Goal: Task Accomplishment & Management: Complete application form

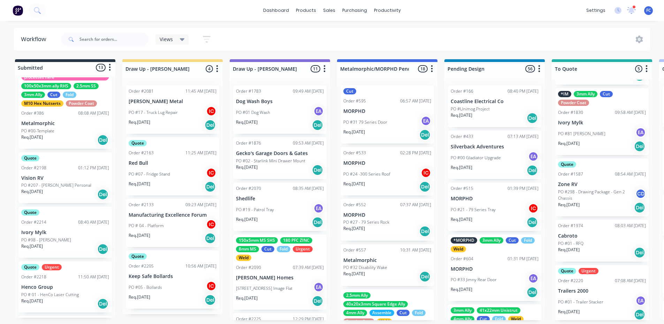
scroll to position [55, 0]
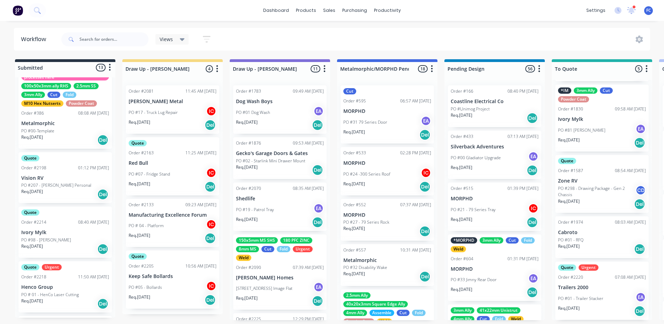
click at [568, 280] on div "Quote Urgent Order #2220 07:08 AM 02/09/25 Trailers 2000 PO #01 - Trailer Stack…" at bounding box center [602, 291] width 93 height 58
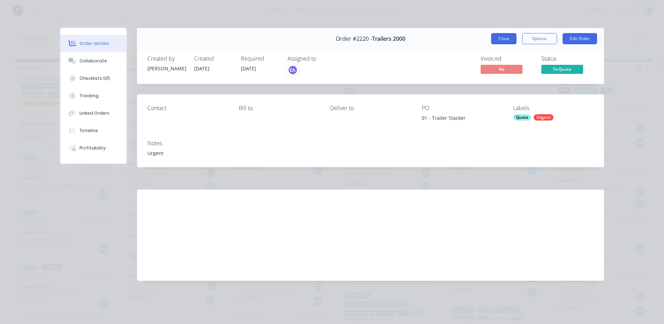
click at [504, 38] on button "Close" at bounding box center [503, 38] width 25 height 11
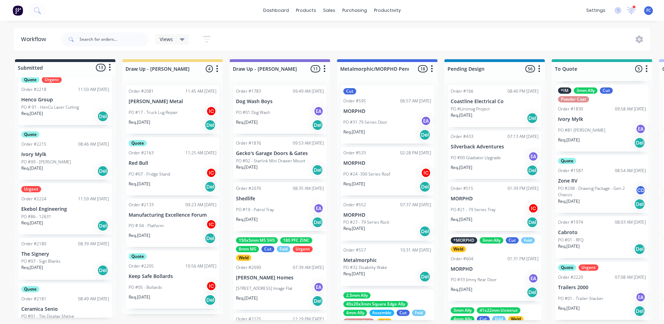
scroll to position [279, 0]
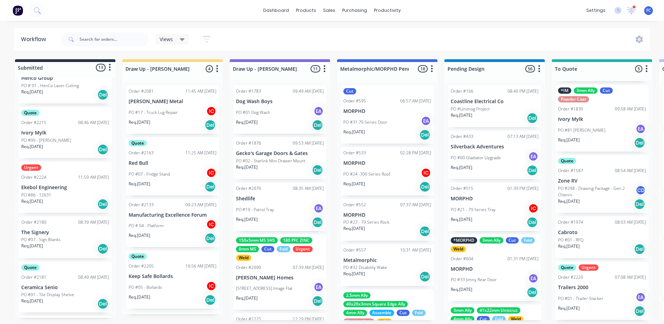
click at [71, 240] on div "PO #07 - Sign Blanks" at bounding box center [65, 240] width 88 height 6
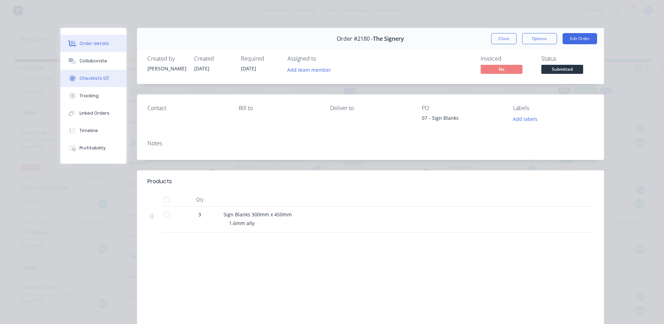
click at [87, 79] on div "Checklists 0/1" at bounding box center [94, 78] width 29 height 6
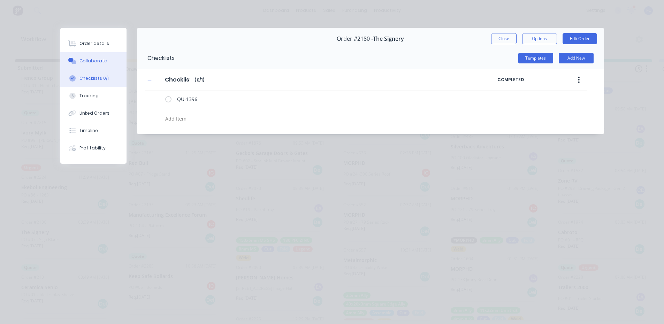
type textarea "x"
click at [89, 65] on button "Collaborate" at bounding box center [93, 60] width 66 height 17
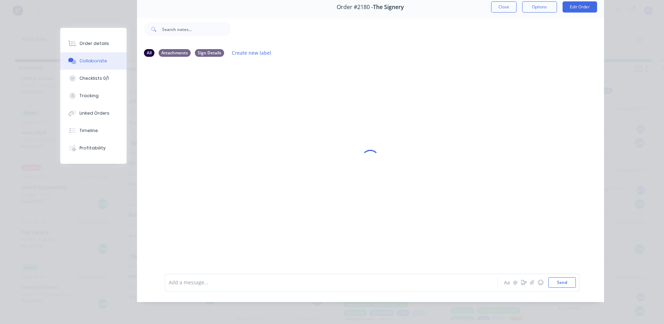
scroll to position [2, 0]
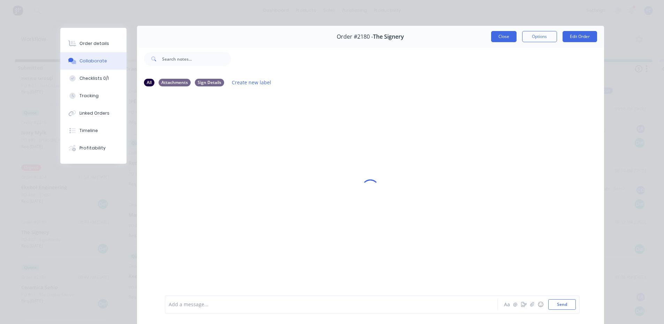
click at [498, 36] on button "Close" at bounding box center [503, 36] width 25 height 11
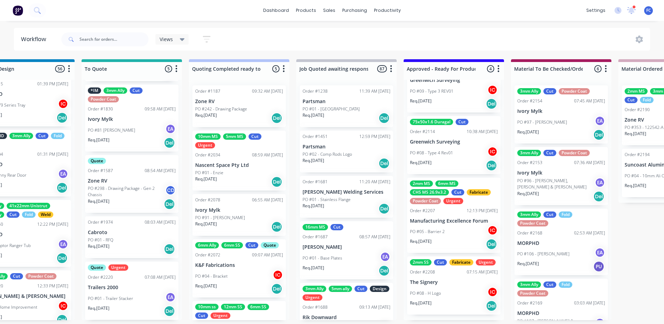
scroll to position [35, 0]
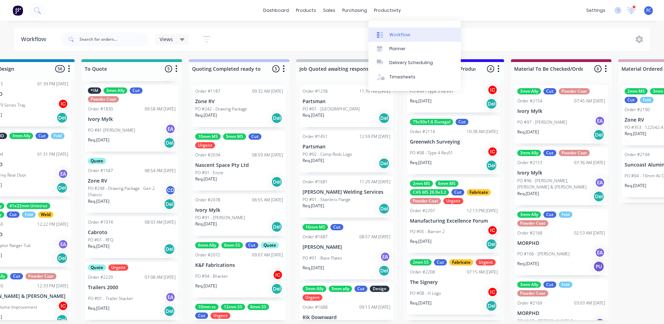
click at [395, 30] on link "Workflow" at bounding box center [415, 35] width 92 height 14
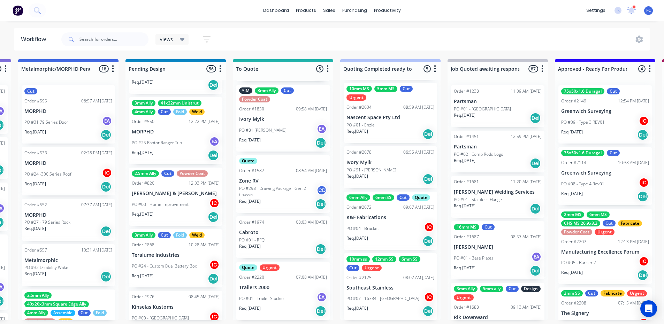
scroll to position [209, 0]
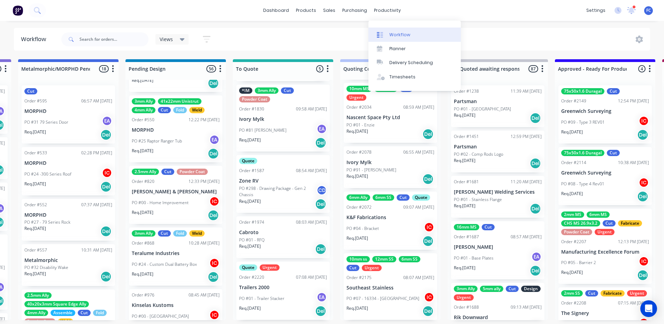
click at [400, 35] on div "Workflow" at bounding box center [400, 35] width 21 height 6
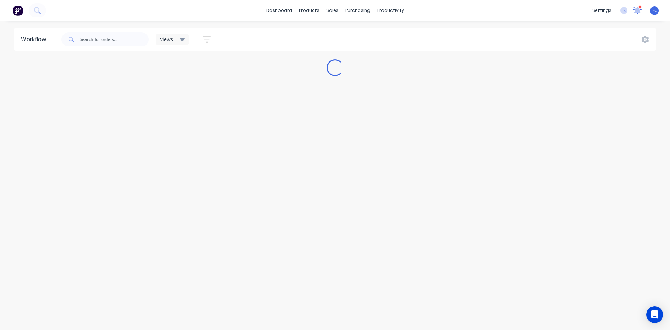
click at [637, 9] on icon at bounding box center [637, 10] width 6 height 6
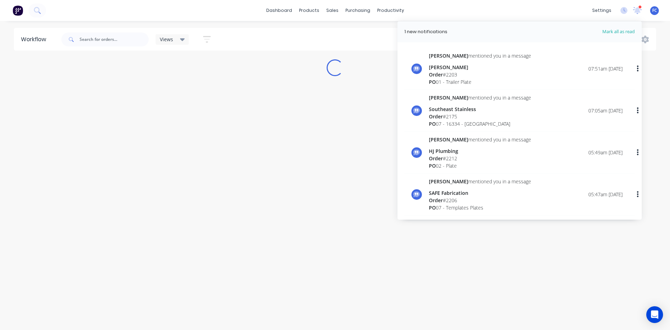
click at [472, 58] on div "Emma mentioned you in a message" at bounding box center [480, 55] width 102 height 7
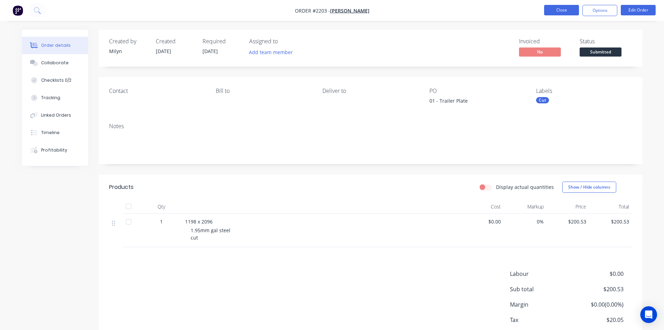
click at [563, 7] on button "Close" at bounding box center [561, 10] width 35 height 10
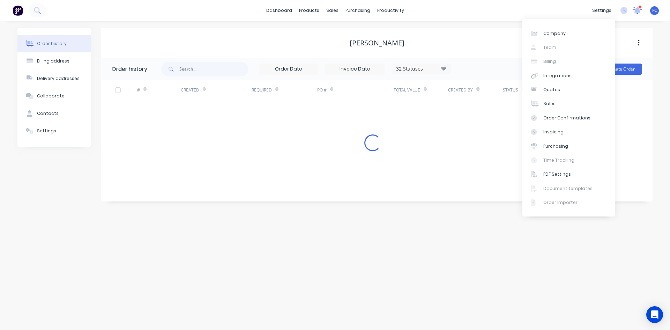
click at [637, 10] on icon at bounding box center [637, 10] width 6 height 6
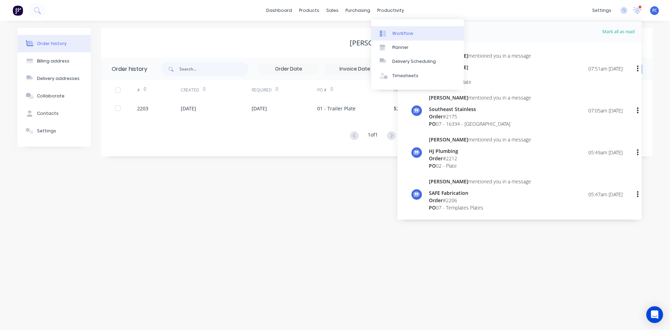
click at [405, 30] on div "Workflow" at bounding box center [402, 33] width 21 height 6
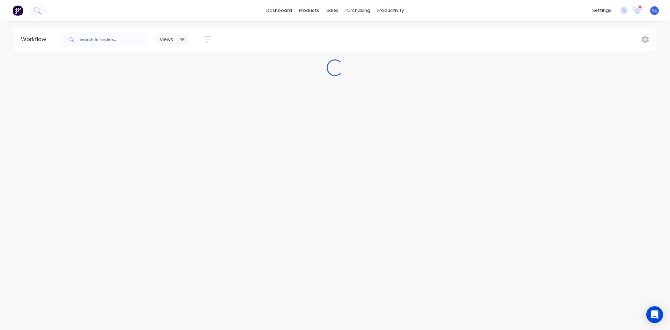
click at [642, 7] on div "settings 1 new notifications [PERSON_NAME] all as read [PERSON_NAME] mentioned …" at bounding box center [628, 10] width 81 height 10
click at [638, 9] on icon at bounding box center [637, 10] width 6 height 6
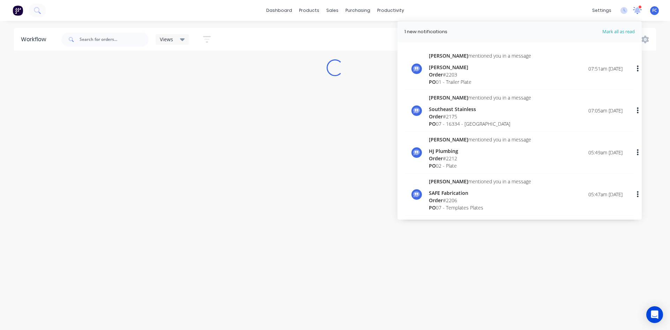
click at [638, 9] on icon at bounding box center [637, 10] width 6 height 6
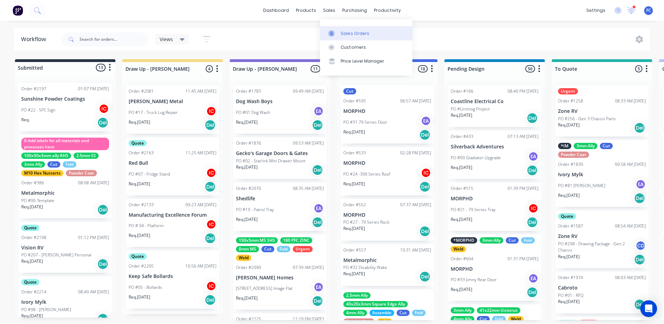
click at [346, 32] on div "Sales Orders" at bounding box center [355, 33] width 29 height 6
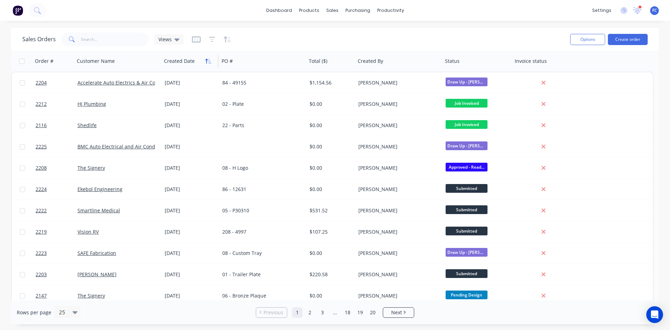
click at [207, 59] on icon "button" at bounding box center [208, 61] width 6 height 6
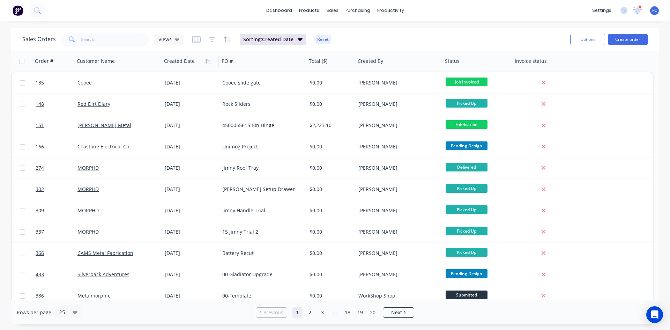
click at [207, 59] on icon "button" at bounding box center [208, 61] width 6 height 6
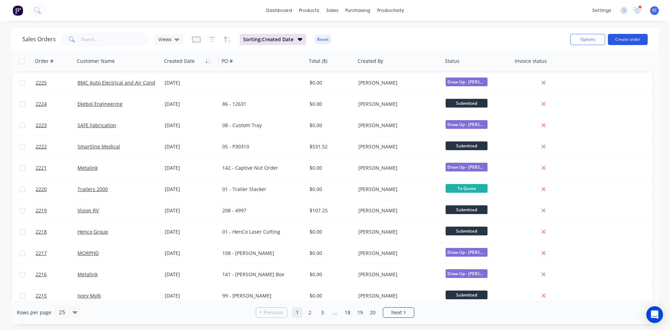
click at [616, 38] on button "Create order" at bounding box center [627, 39] width 40 height 11
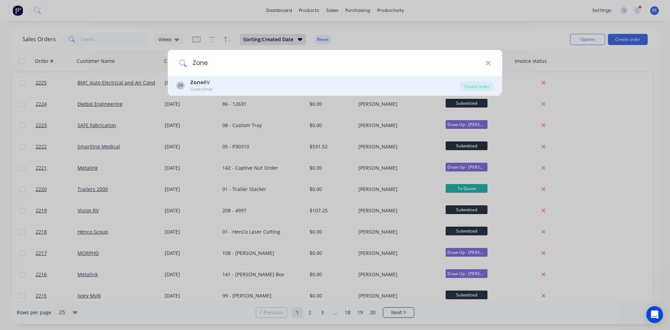
type input "Zone"
click at [188, 90] on div "ZR Zone RV Customer" at bounding box center [318, 86] width 284 height 14
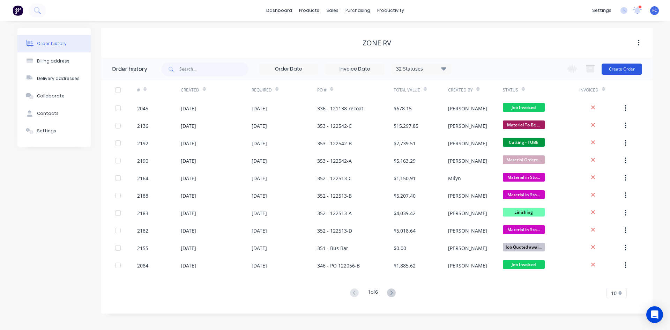
click at [622, 69] on button "Create Order" at bounding box center [621, 68] width 40 height 11
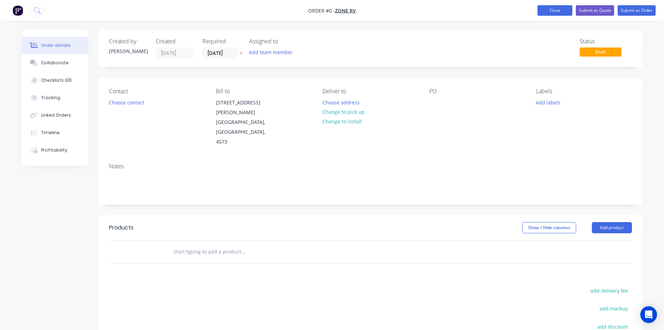
drag, startPoint x: 558, startPoint y: 14, endPoint x: 555, endPoint y: 15, distance: 3.8
click at [558, 13] on button "Close" at bounding box center [555, 10] width 35 height 10
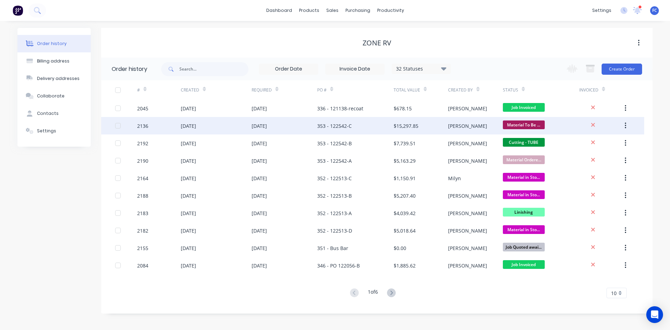
click at [221, 126] on div "[DATE]" at bounding box center [216, 125] width 71 height 17
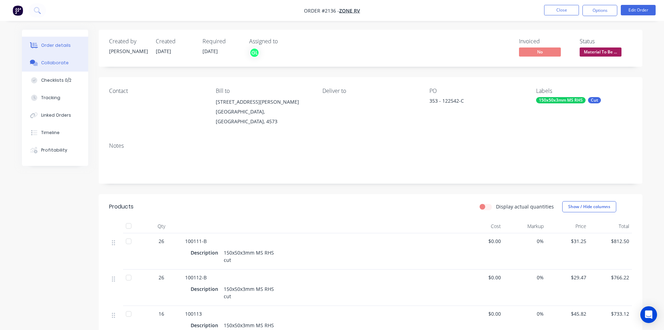
click at [63, 59] on button "Collaborate" at bounding box center [55, 62] width 66 height 17
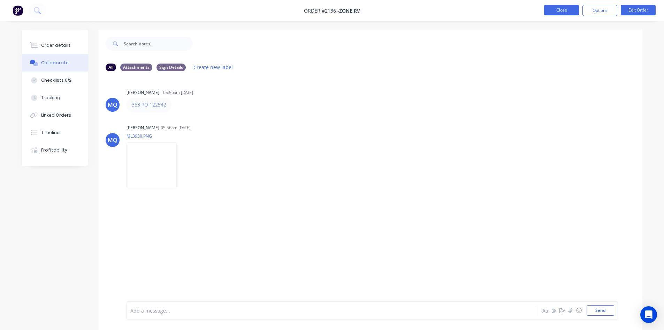
click at [561, 8] on button "Close" at bounding box center [561, 10] width 35 height 10
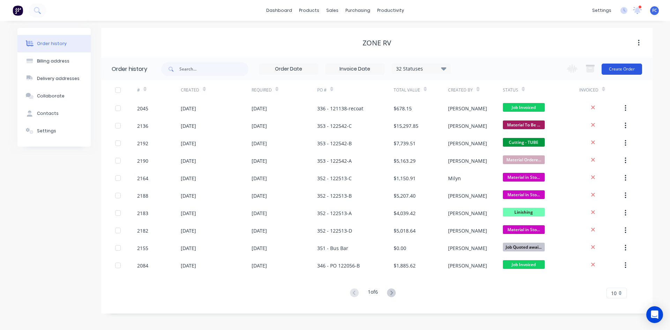
click at [612, 70] on button "Create Order" at bounding box center [621, 68] width 40 height 11
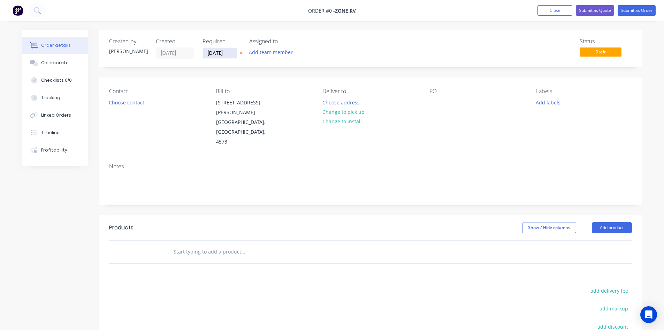
click at [231, 55] on input "[DATE]" at bounding box center [220, 53] width 34 height 10
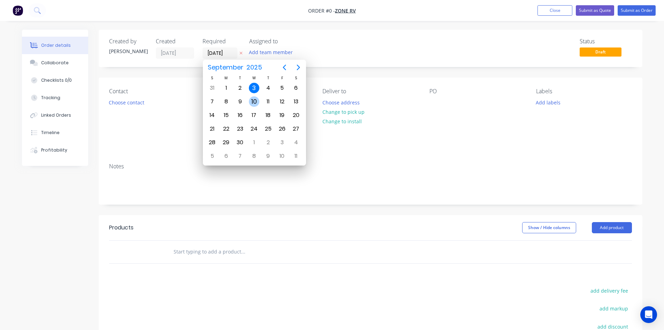
click at [256, 102] on div "10" at bounding box center [254, 101] width 10 height 10
type input "[DATE]"
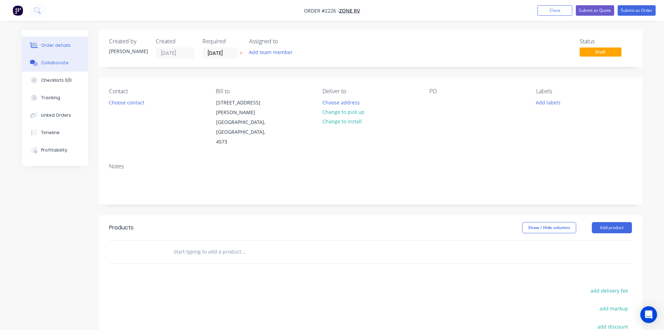
click at [54, 66] on button "Collaborate" at bounding box center [55, 62] width 66 height 17
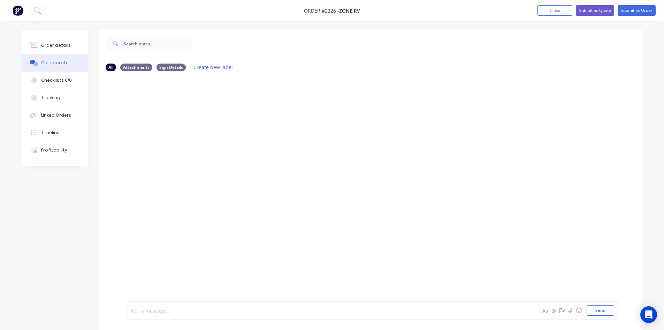
click at [182, 313] on div at bounding box center [312, 310] width 363 height 7
click at [605, 307] on button "Send" at bounding box center [601, 310] width 28 height 10
click at [206, 107] on icon "button" at bounding box center [207, 105] width 2 height 8
click at [216, 116] on button "Edit" at bounding box center [232, 118] width 44 height 12
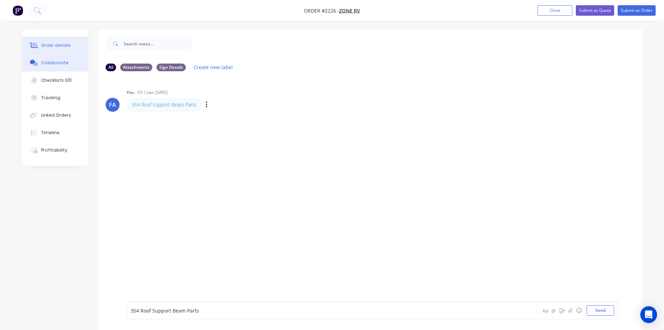
click at [69, 48] on button "Order details" at bounding box center [55, 45] width 66 height 17
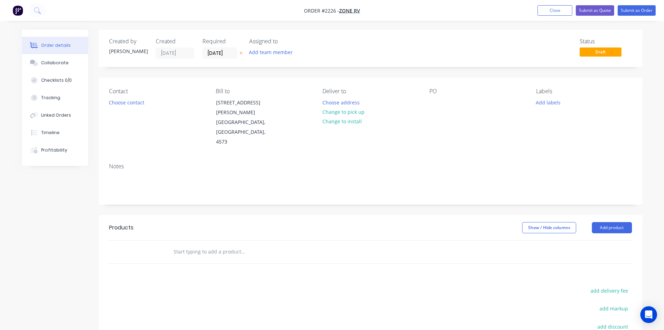
click at [426, 106] on div "Contact Choose contact Bill to 85-91 Quanda Rd COOLUM BEACH, Queensland, 4573 D…" at bounding box center [371, 117] width 544 height 80
click at [432, 104] on div at bounding box center [435, 102] width 11 height 10
paste div
click at [447, 103] on div "354 Roof Support Beam Parts" at bounding box center [470, 102] width 80 height 10
click at [436, 103] on div "354 Roof Support Beam Parts" at bounding box center [470, 102] width 80 height 10
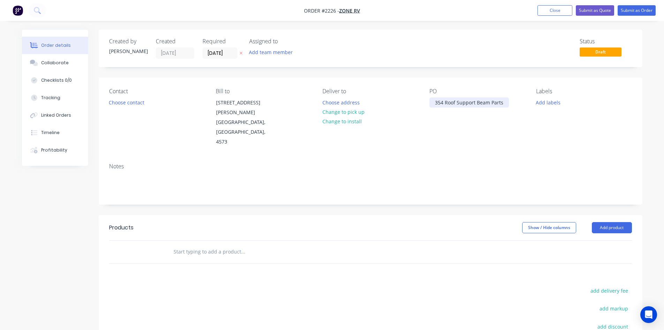
click at [446, 104] on div "354 Roof Support Beam Parts" at bounding box center [470, 102] width 80 height 10
click at [550, 102] on button "Add labels" at bounding box center [549, 101] width 32 height 9
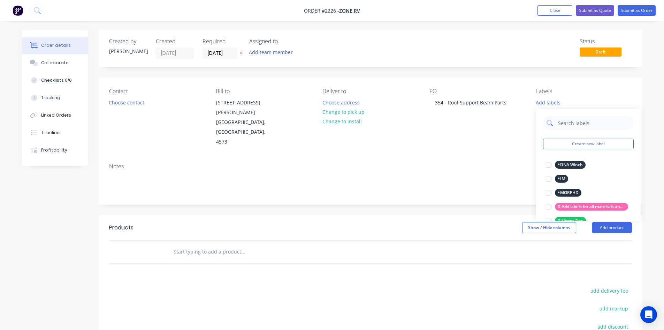
click at [563, 123] on input "text" at bounding box center [594, 123] width 73 height 14
type input "qu"
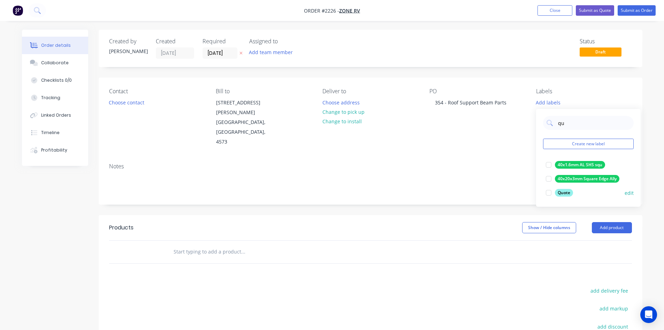
click at [550, 191] on div at bounding box center [549, 193] width 14 height 14
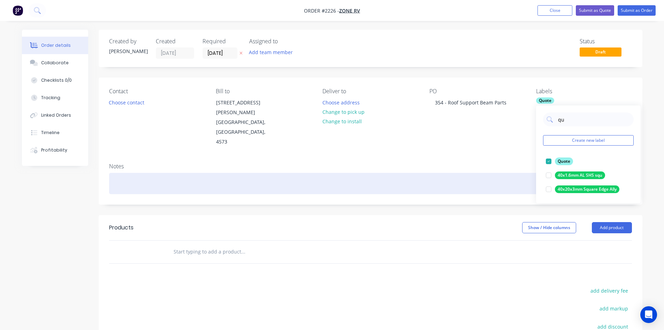
click at [427, 173] on div at bounding box center [370, 183] width 523 height 21
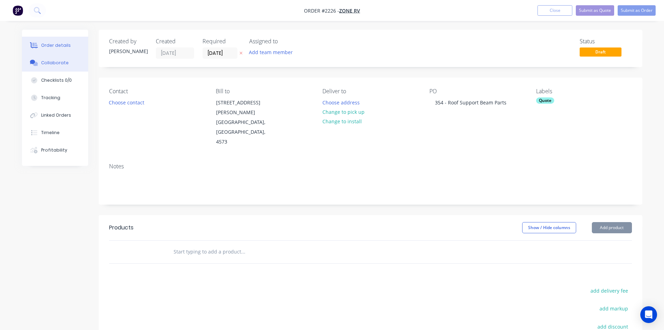
click at [51, 63] on div "Collaborate" at bounding box center [55, 63] width 28 height 6
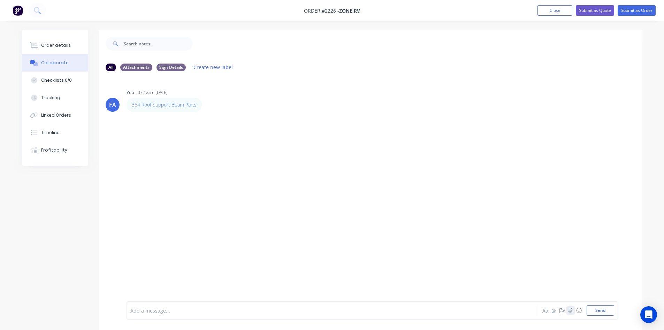
click at [574, 311] on button "button" at bounding box center [571, 310] width 8 height 8
click at [604, 316] on div "Add a message... Aa @ ☺ Send" at bounding box center [373, 292] width 492 height 54
click at [602, 312] on button "Send" at bounding box center [601, 310] width 28 height 10
click at [153, 157] on img at bounding box center [152, 165] width 50 height 46
click at [62, 47] on div "Order details" at bounding box center [56, 45] width 30 height 6
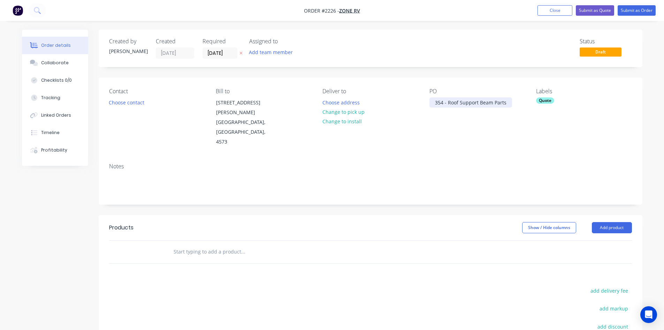
click at [437, 103] on div "354 - Roof Support Beam Parts" at bounding box center [471, 102] width 83 height 10
click at [435, 104] on div "354 - Roof Support Beam Parts" at bounding box center [471, 102] width 83 height 10
click at [52, 66] on button "Collaborate" at bounding box center [55, 62] width 66 height 17
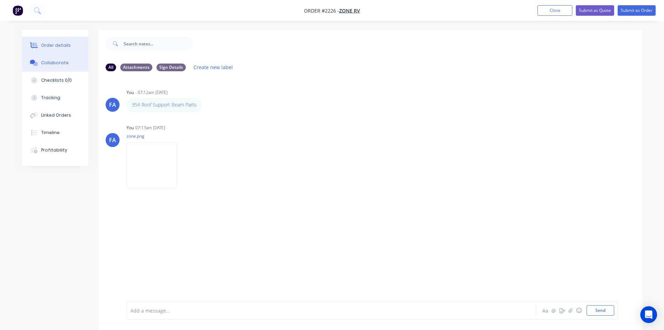
click at [64, 46] on div "Order details" at bounding box center [56, 45] width 30 height 6
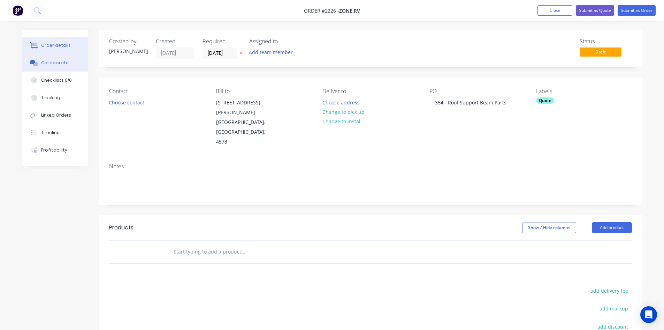
click at [69, 59] on button "Collaborate" at bounding box center [55, 62] width 66 height 17
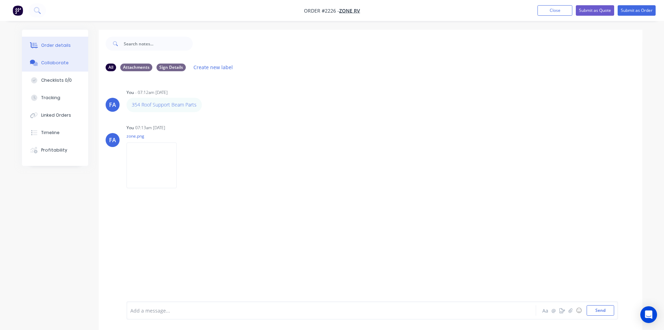
drag, startPoint x: 78, startPoint y: 55, endPoint x: 63, endPoint y: 48, distance: 17.0
click at [78, 55] on button "Collaborate" at bounding box center [55, 62] width 66 height 17
click at [61, 47] on div "Order details" at bounding box center [56, 45] width 30 height 6
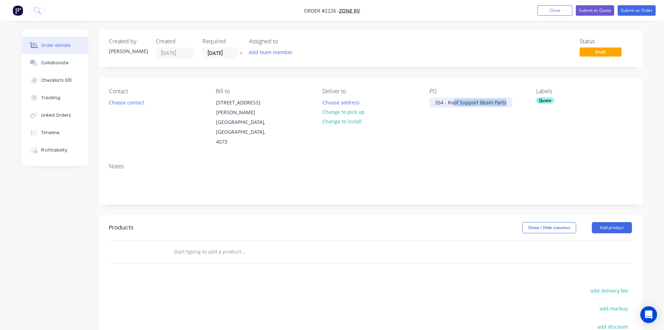
drag, startPoint x: 453, startPoint y: 103, endPoint x: 506, endPoint y: 100, distance: 52.4
click at [506, 100] on div "354 - Roof Support Beam Parts" at bounding box center [471, 102] width 83 height 10
click at [481, 104] on div "354 - Roof Support Beam Parts" at bounding box center [471, 102] width 83 height 10
drag, startPoint x: 443, startPoint y: 103, endPoint x: 509, endPoint y: 99, distance: 66.4
click at [509, 99] on div "354 - Roof Support Beam Parts" at bounding box center [471, 102] width 83 height 10
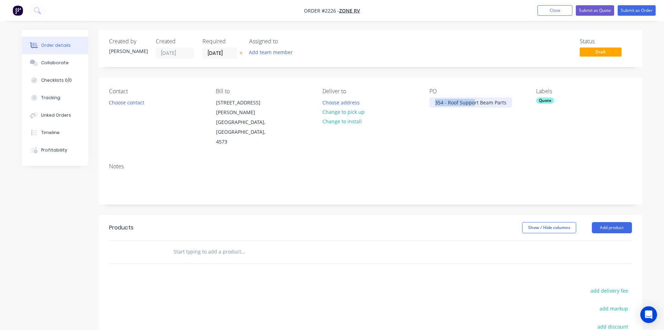
drag, startPoint x: 432, startPoint y: 101, endPoint x: 474, endPoint y: 101, distance: 42.2
click at [474, 101] on div "354 - Roof Support Beam Parts" at bounding box center [471, 102] width 83 height 10
click at [441, 102] on div "354 - Roof Support Beam Parts" at bounding box center [471, 102] width 83 height 10
click at [434, 102] on div "354 - Roof Support Beam Parts" at bounding box center [471, 102] width 83 height 10
drag, startPoint x: 447, startPoint y: 103, endPoint x: 507, endPoint y: 103, distance: 60.7
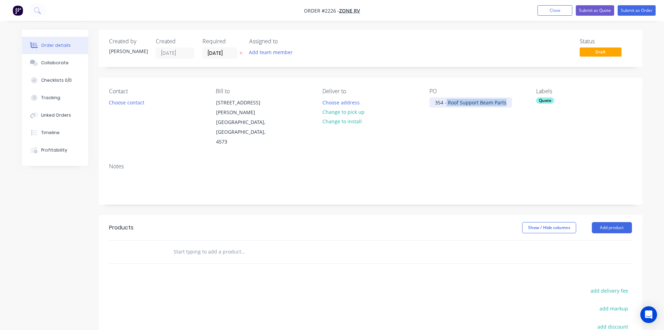
click at [507, 103] on div "354 - Roof Support Beam Parts" at bounding box center [471, 102] width 83 height 10
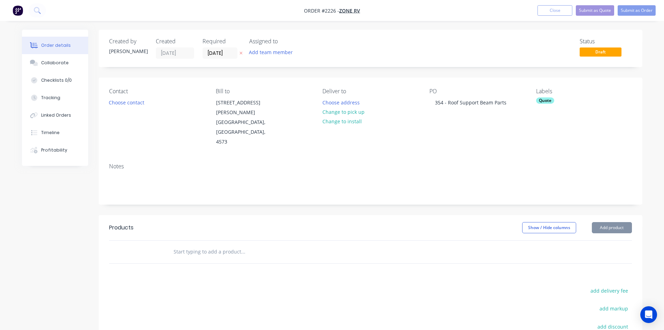
click at [445, 122] on div "PO 354 - Roof Support Beam Parts" at bounding box center [478, 117] width 96 height 59
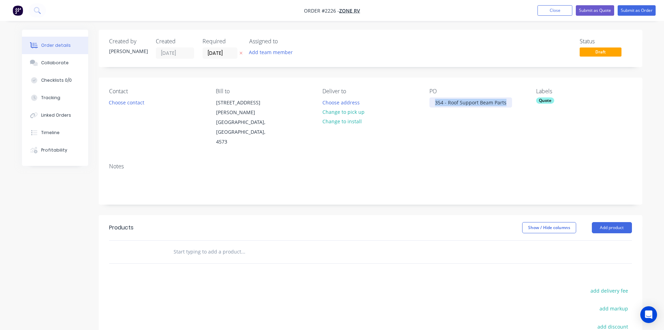
drag, startPoint x: 435, startPoint y: 100, endPoint x: 506, endPoint y: 98, distance: 70.8
click at [506, 98] on div "354 - Roof Support Beam Parts" at bounding box center [471, 102] width 83 height 10
click at [459, 104] on div "354 - Roof Support Beam Parts" at bounding box center [471, 102] width 83 height 10
drag, startPoint x: 435, startPoint y: 101, endPoint x: 504, endPoint y: 101, distance: 69.0
click at [504, 101] on div "354 - Roof Support Beam Parts" at bounding box center [471, 102] width 83 height 10
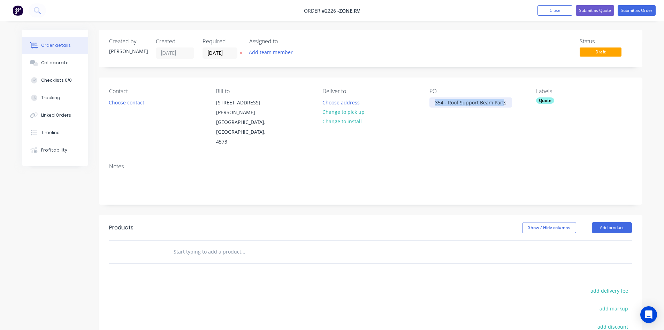
click at [464, 99] on div "354 - Roof Support Beam Parts" at bounding box center [471, 102] width 83 height 10
drag, startPoint x: 447, startPoint y: 101, endPoint x: 505, endPoint y: 101, distance: 58.2
click at [505, 101] on div "354 - Roof Support Beam Parts" at bounding box center [471, 102] width 83 height 10
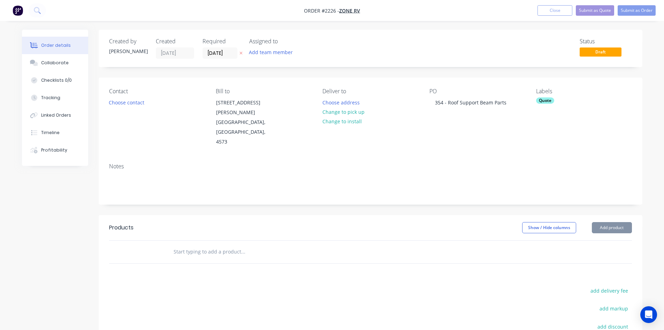
click at [448, 115] on div "PO 354 - Roof Support Beam Parts" at bounding box center [478, 117] width 96 height 59
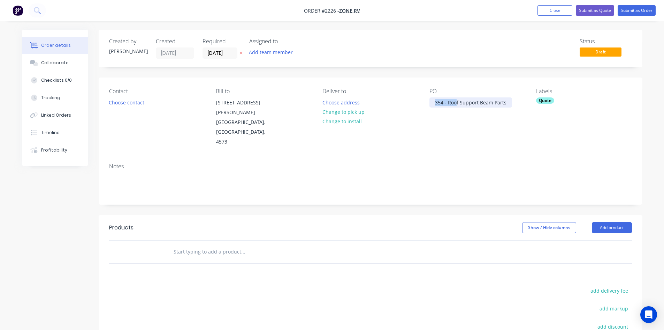
drag, startPoint x: 432, startPoint y: 101, endPoint x: 457, endPoint y: 100, distance: 24.8
click at [456, 100] on div "354 - Roof Support Beam Parts" at bounding box center [471, 102] width 83 height 10
click at [459, 100] on div "354 - Roof Support Beam Parts" at bounding box center [471, 102] width 83 height 10
drag, startPoint x: 469, startPoint y: 100, endPoint x: 518, endPoint y: 100, distance: 48.5
click at [518, 100] on div "PO 354 - Roof Support Beam Parts" at bounding box center [478, 117] width 96 height 59
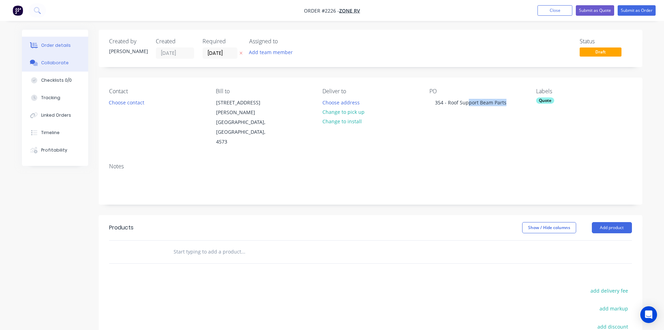
click at [45, 59] on button "Collaborate" at bounding box center [55, 62] width 66 height 17
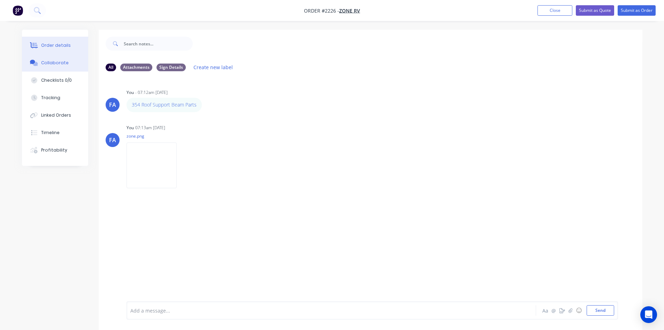
drag, startPoint x: 48, startPoint y: 45, endPoint x: 55, endPoint y: 45, distance: 7.0
click at [48, 45] on div "Order details" at bounding box center [56, 45] width 30 height 6
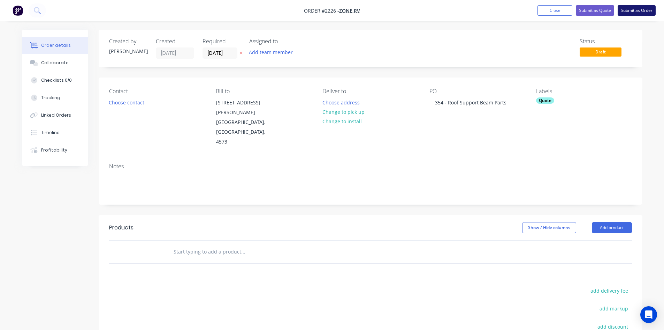
click at [633, 7] on button "Submit as Order" at bounding box center [637, 10] width 38 height 10
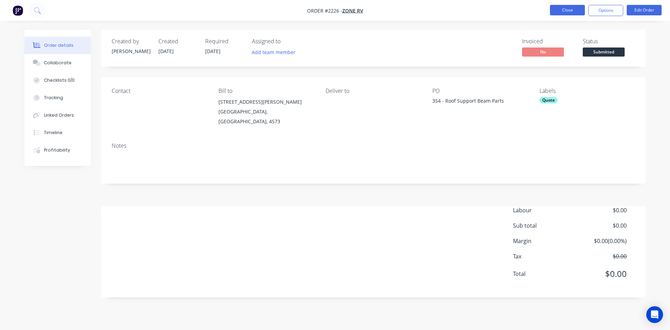
click at [567, 10] on button "Close" at bounding box center [567, 10] width 35 height 10
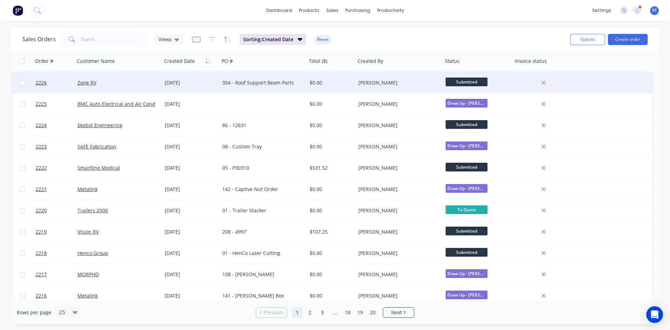
click at [179, 79] on div "[DATE]" at bounding box center [191, 82] width 52 height 7
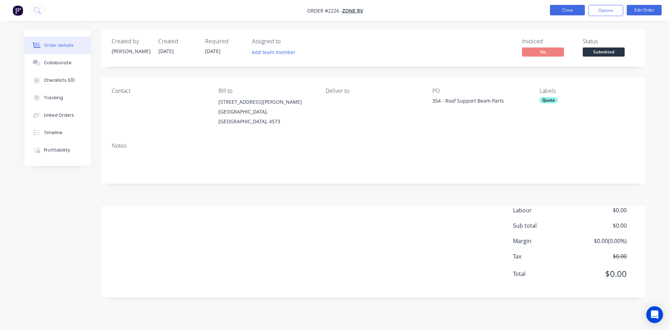
click at [561, 10] on button "Close" at bounding box center [567, 10] width 35 height 10
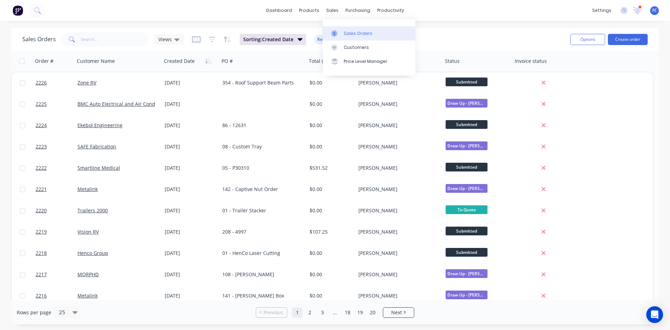
click at [340, 29] on link "Sales Orders" at bounding box center [369, 33] width 92 height 14
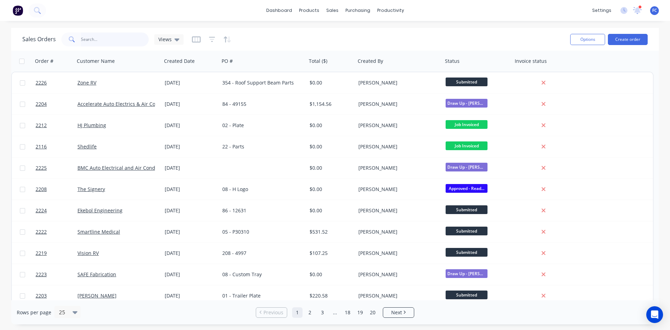
click at [104, 36] on input "text" at bounding box center [115, 39] width 68 height 14
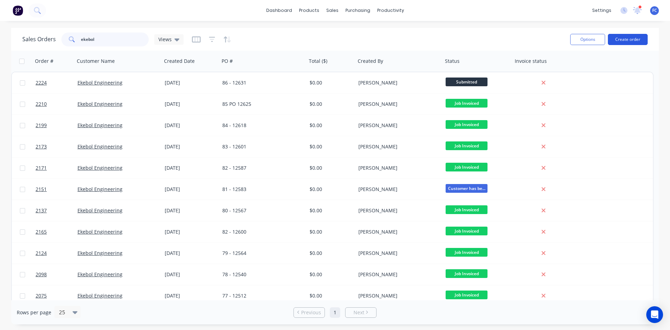
type input "ekebol"
click at [620, 38] on button "Create order" at bounding box center [627, 39] width 40 height 11
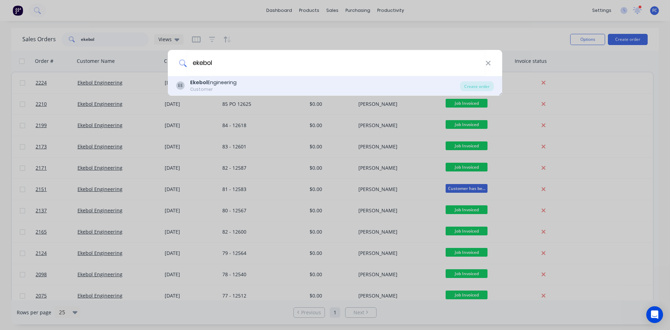
type input "ekebol"
click at [248, 85] on div "EE Ekebol Engineering Customer" at bounding box center [318, 86] width 284 height 14
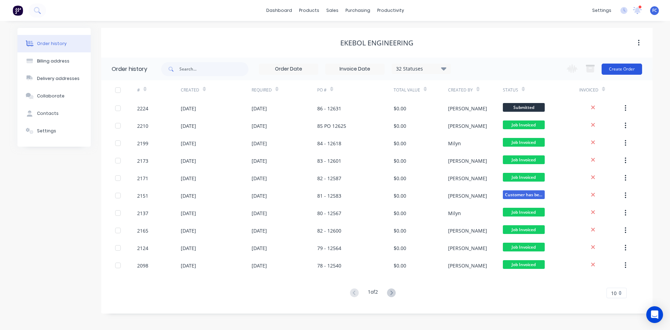
click at [618, 69] on button "Create Order" at bounding box center [621, 68] width 40 height 11
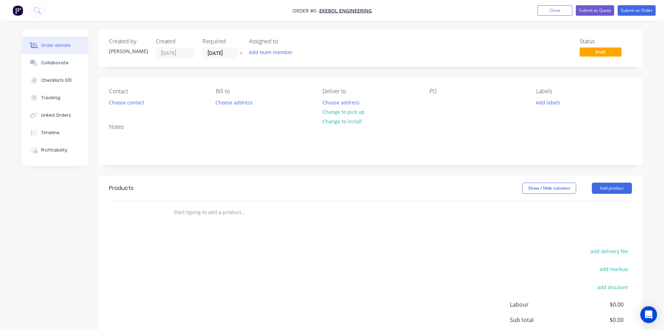
click at [210, 48] on label "[DATE]" at bounding box center [220, 52] width 35 height 11
click at [210, 48] on input "[DATE]" at bounding box center [220, 53] width 34 height 10
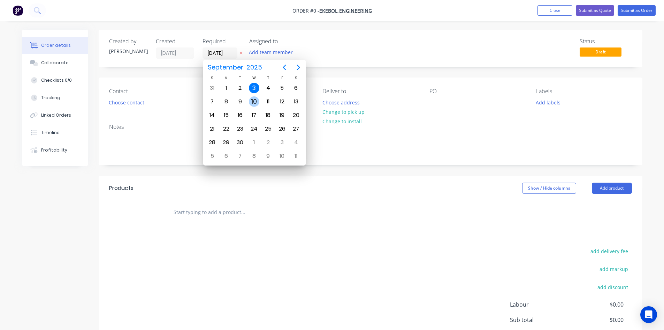
click at [256, 96] on div "10" at bounding box center [254, 101] width 10 height 10
type input "[DATE]"
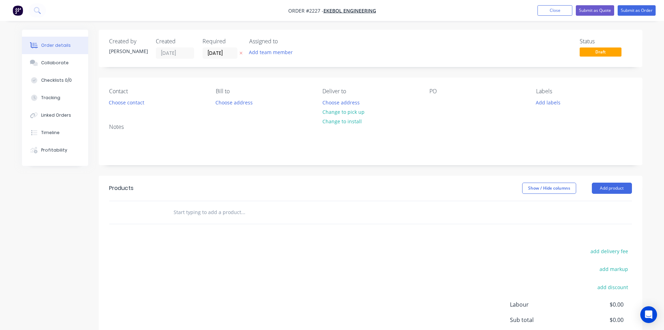
click at [548, 107] on div "Labels Add labels" at bounding box center [584, 98] width 96 height 20
click at [548, 103] on button "Add labels" at bounding box center [549, 101] width 32 height 9
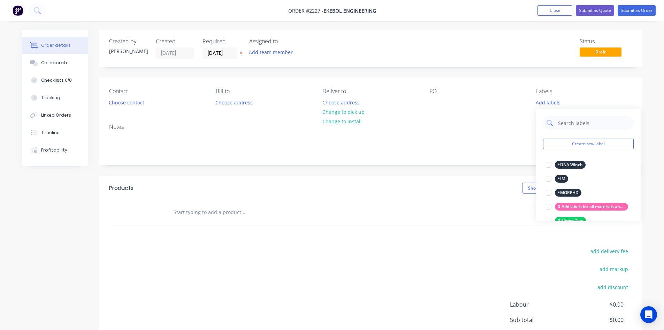
click at [558, 121] on input "text" at bounding box center [594, 123] width 73 height 14
type input "urgen"
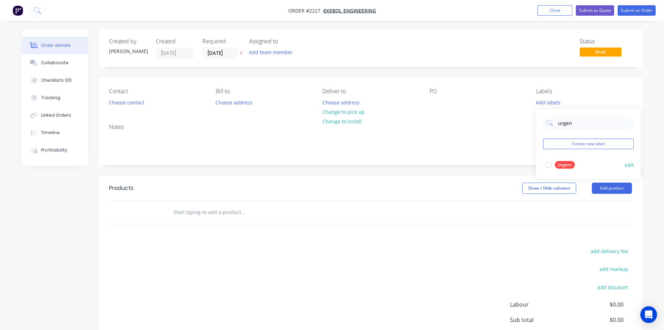
click at [550, 167] on div at bounding box center [549, 165] width 14 height 14
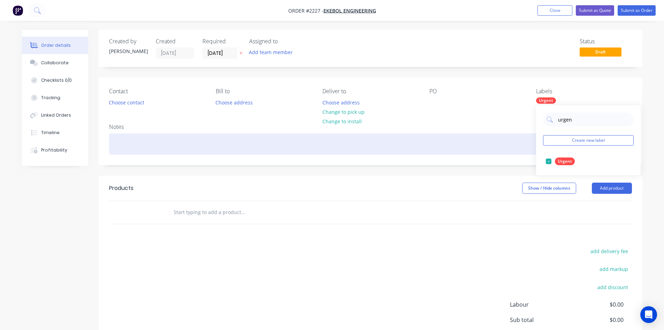
click at [137, 142] on div at bounding box center [370, 143] width 523 height 21
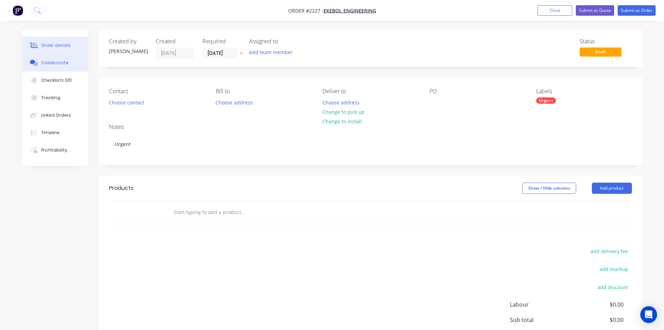
click at [41, 64] on button "Collaborate" at bounding box center [55, 62] width 66 height 17
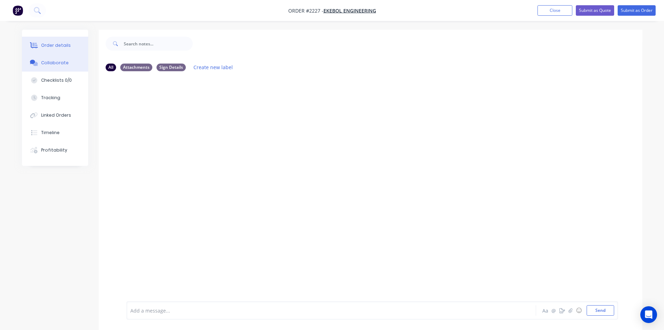
click at [58, 43] on div "Order details" at bounding box center [56, 45] width 30 height 6
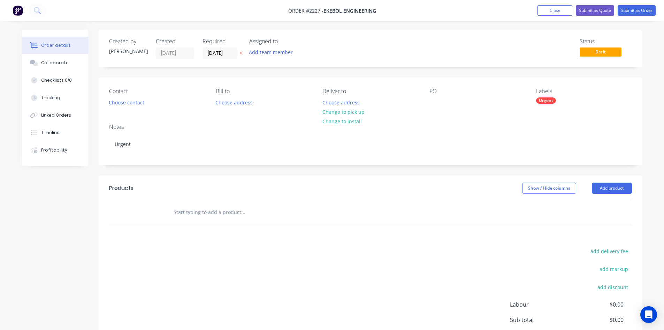
click at [58, 45] on div "Order details" at bounding box center [56, 45] width 30 height 6
click at [544, 8] on button "Close" at bounding box center [555, 10] width 35 height 10
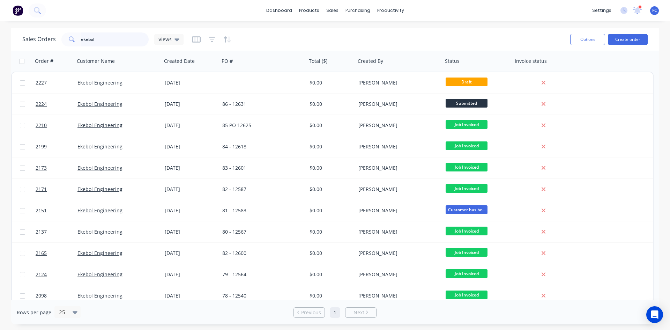
click at [18, 39] on div "Sales Orders ekebol Views Options Create order" at bounding box center [334, 39] width 647 height 23
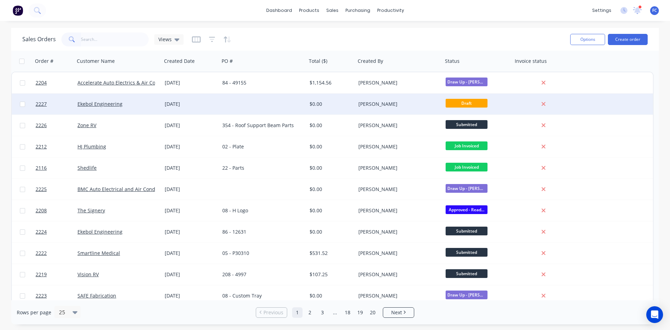
click at [241, 107] on div at bounding box center [262, 103] width 87 height 21
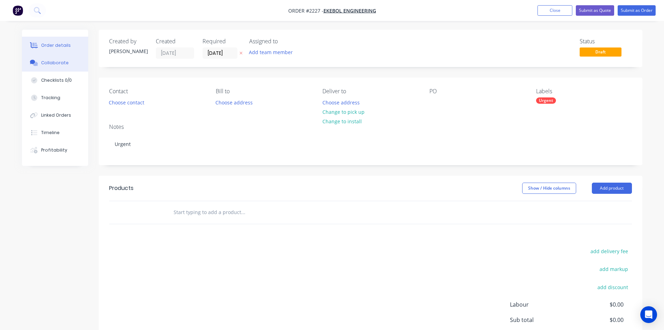
click at [73, 61] on button "Collaborate" at bounding box center [55, 62] width 66 height 17
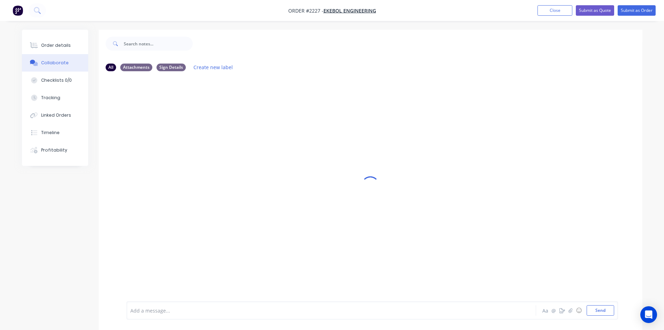
click at [258, 309] on div at bounding box center [312, 310] width 363 height 7
click at [232, 312] on div at bounding box center [312, 310] width 363 height 7
click at [190, 309] on div at bounding box center [312, 310] width 363 height 7
click at [602, 312] on button "Send" at bounding box center [601, 310] width 28 height 10
click at [54, 46] on div "Order details" at bounding box center [56, 45] width 30 height 6
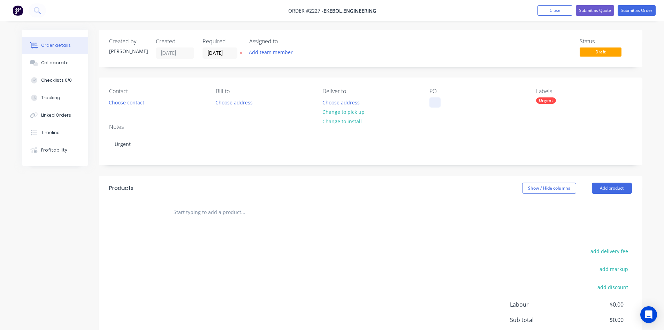
click at [432, 101] on div at bounding box center [435, 102] width 11 height 10
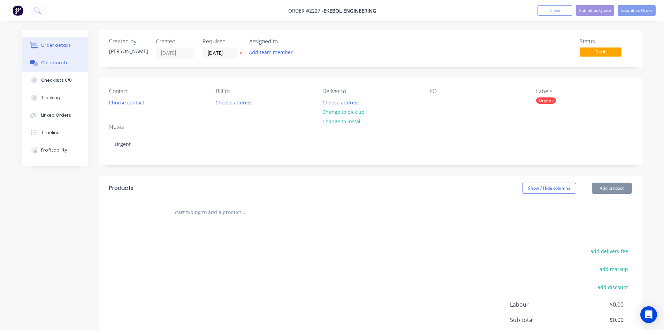
click at [75, 62] on button "Collaborate" at bounding box center [55, 62] width 66 height 17
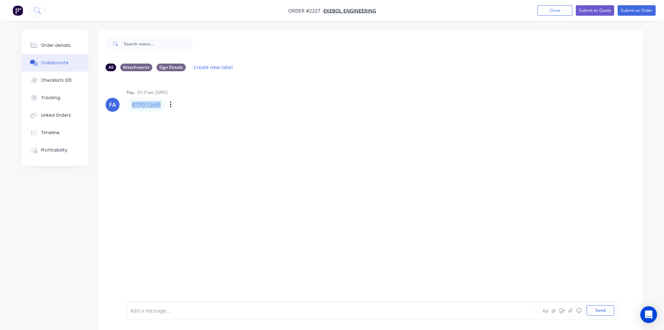
drag, startPoint x: 163, startPoint y: 107, endPoint x: 131, endPoint y: 107, distance: 32.1
click at [131, 107] on div "87 PO 12645" at bounding box center [146, 105] width 39 height 14
copy link "87 PO 12645"
click at [41, 44] on div "Order details" at bounding box center [56, 45] width 30 height 6
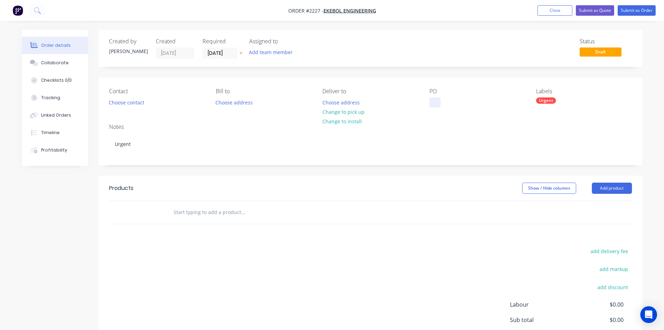
click at [430, 103] on div at bounding box center [435, 102] width 11 height 10
paste div
click at [447, 103] on div "87 PO 12645" at bounding box center [450, 102] width 40 height 10
click at [435, 101] on div "87 PO 12645" at bounding box center [450, 102] width 40 height 10
click at [451, 101] on div "87 PO 12645" at bounding box center [450, 102] width 40 height 10
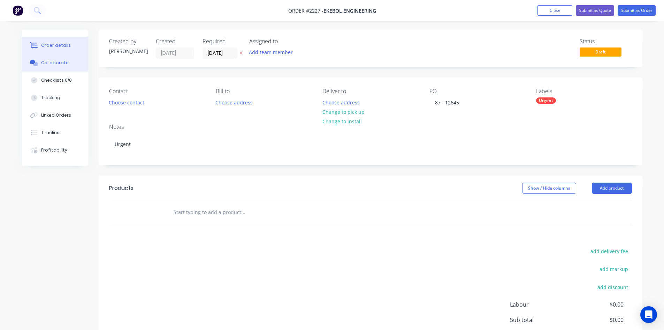
click at [54, 65] on div "Collaborate" at bounding box center [55, 63] width 28 height 6
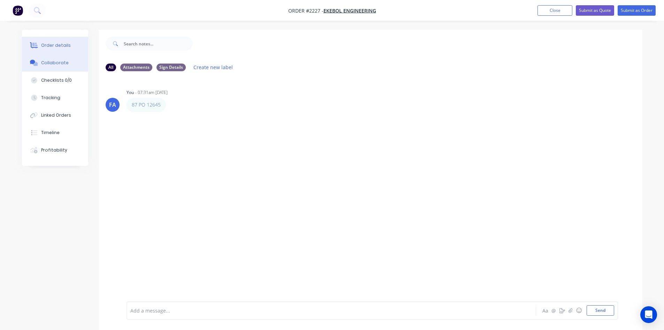
click at [67, 47] on div "Order details" at bounding box center [56, 45] width 30 height 6
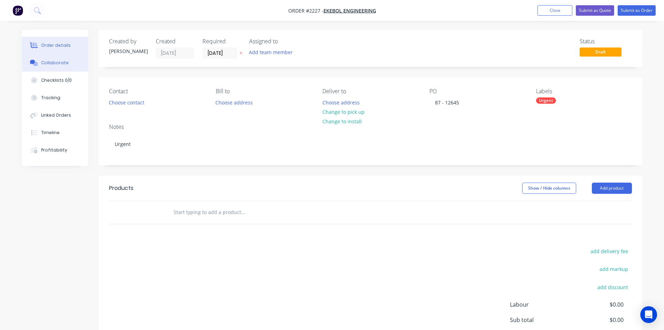
click at [52, 58] on button "Collaborate" at bounding box center [55, 62] width 66 height 17
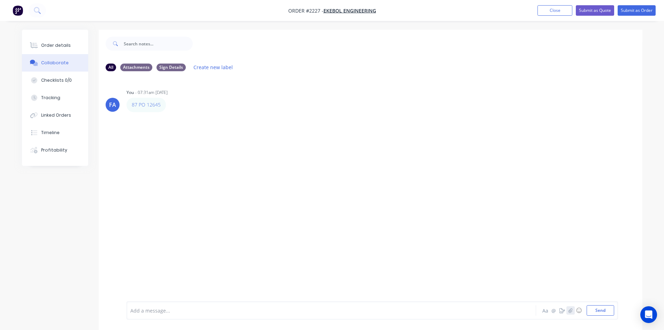
drag, startPoint x: 574, startPoint y: 312, endPoint x: 571, endPoint y: 310, distance: 3.8
click at [573, 311] on button "button" at bounding box center [571, 310] width 8 height 8
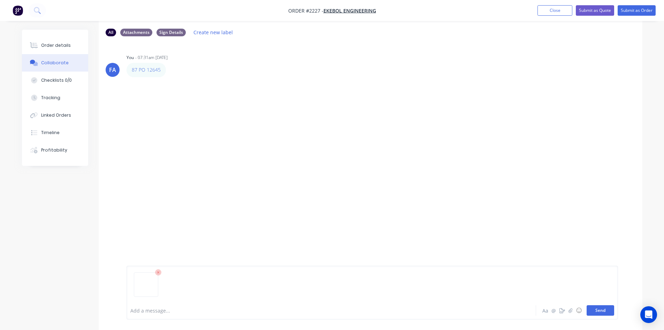
click at [595, 308] on button "Send" at bounding box center [601, 310] width 28 height 10
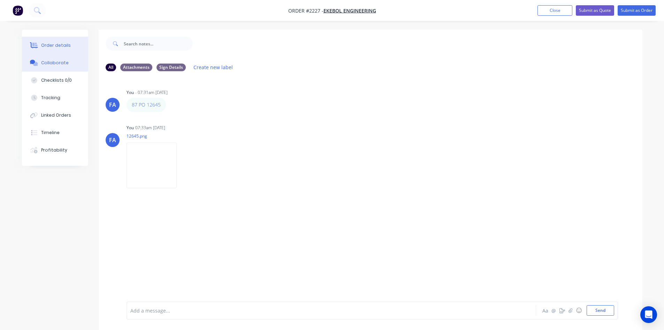
click at [68, 46] on button "Order details" at bounding box center [55, 45] width 66 height 17
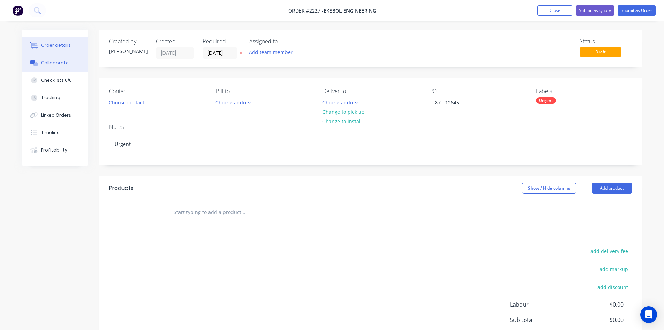
click at [62, 68] on button "Collaborate" at bounding box center [55, 62] width 66 height 17
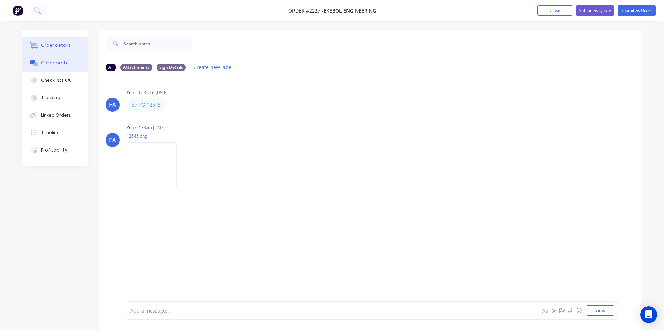
click at [54, 51] on button "Order details" at bounding box center [55, 45] width 66 height 17
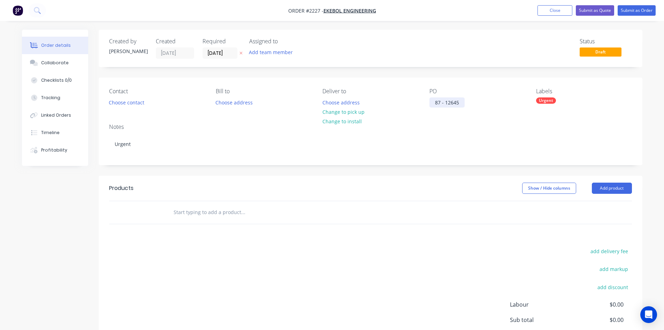
click at [437, 101] on div "87 - 12645" at bounding box center [447, 102] width 35 height 10
click at [436, 101] on div "87 - 12645" at bounding box center [447, 102] width 35 height 10
click at [53, 63] on div "Collaborate" at bounding box center [55, 63] width 28 height 6
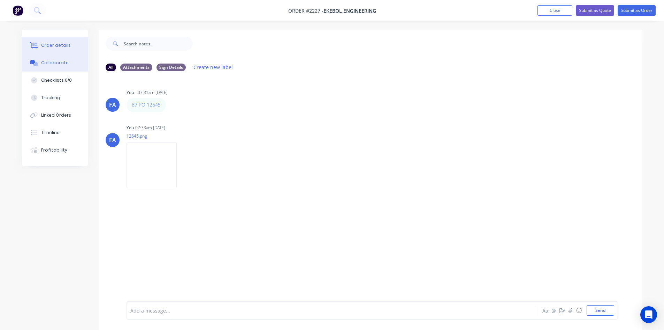
click at [63, 52] on button "Order details" at bounding box center [55, 45] width 66 height 17
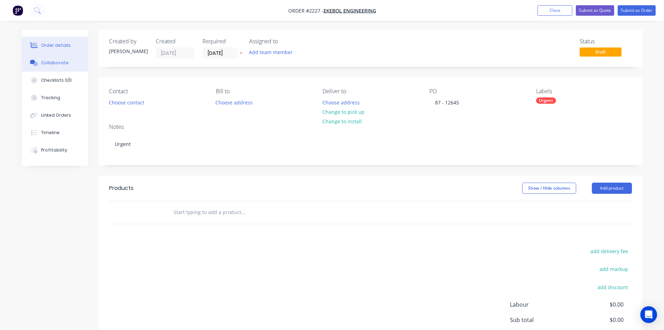
click at [35, 65] on icon at bounding box center [35, 64] width 5 height 4
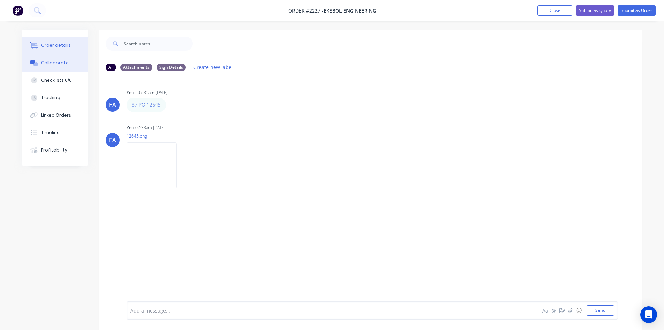
click at [44, 44] on div "Order details" at bounding box center [56, 45] width 30 height 6
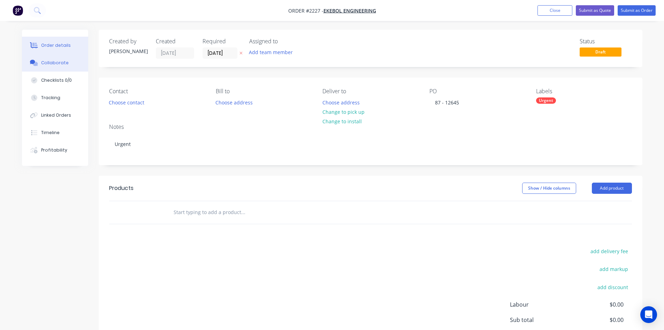
click at [47, 62] on div "Collaborate" at bounding box center [55, 63] width 28 height 6
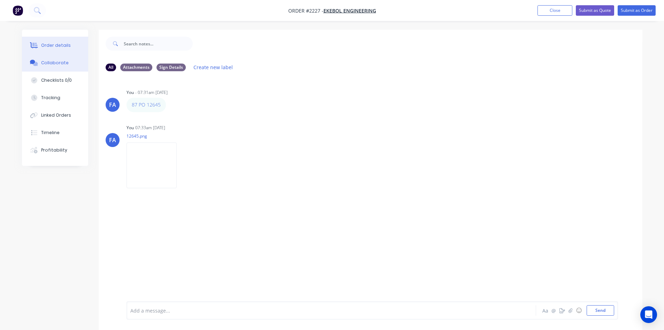
click at [37, 43] on icon at bounding box center [34, 45] width 8 height 6
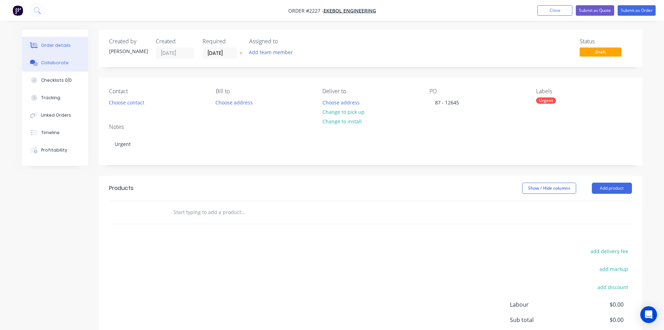
click at [67, 66] on button "Collaborate" at bounding box center [55, 62] width 66 height 17
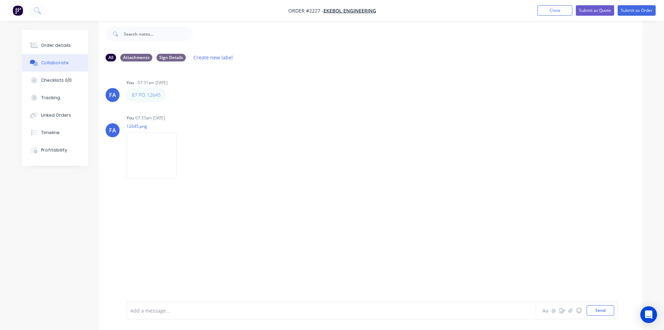
scroll to position [10, 0]
click at [49, 48] on div "Order details" at bounding box center [56, 45] width 30 height 6
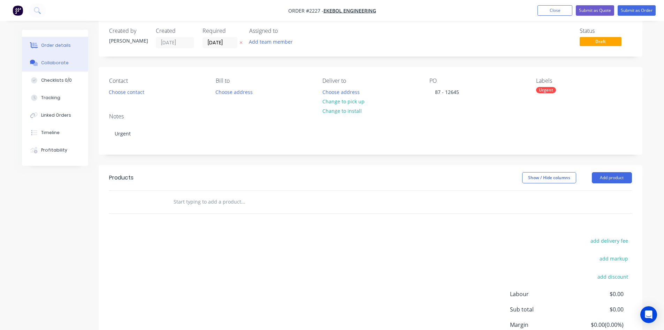
click at [55, 69] on button "Collaborate" at bounding box center [55, 62] width 66 height 17
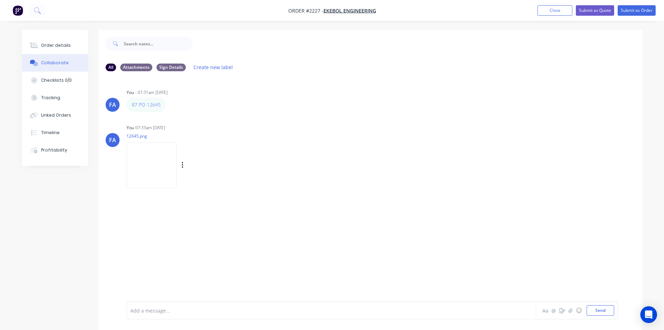
click at [148, 152] on img at bounding box center [152, 165] width 50 height 46
click at [53, 44] on div "Order details" at bounding box center [56, 45] width 30 height 6
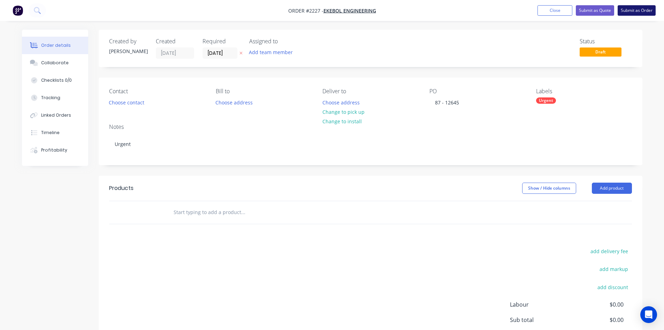
click at [643, 7] on button "Submit as Order" at bounding box center [637, 10] width 38 height 10
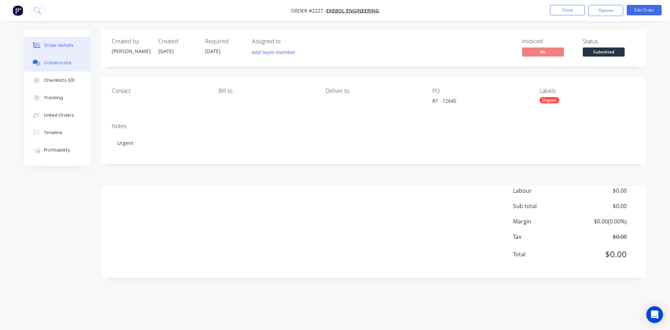
click at [55, 63] on div "Collaborate" at bounding box center [58, 63] width 28 height 6
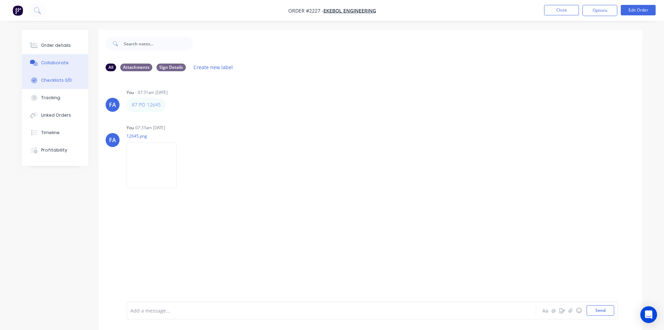
click at [62, 80] on div "Checklists 0/0" at bounding box center [56, 80] width 31 height 6
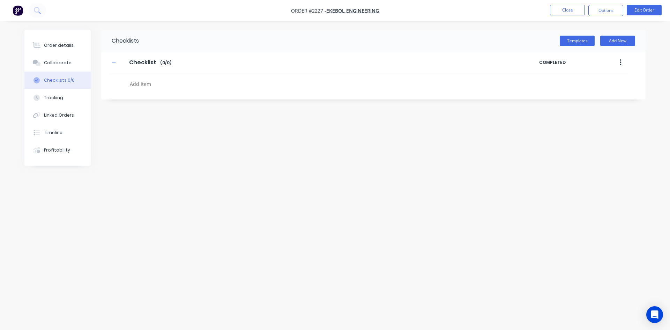
click at [145, 88] on textarea at bounding box center [294, 84] width 335 height 10
type textarea "x"
type textarea "p"
type textarea "x"
type textarea "po"
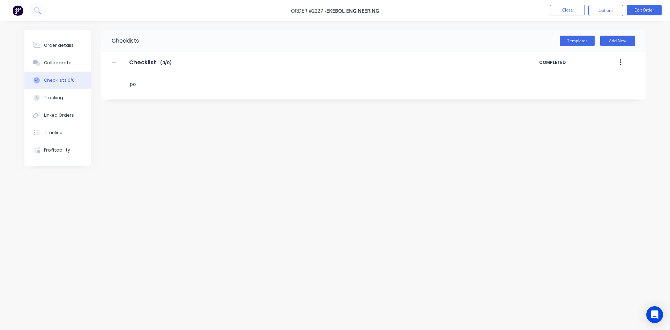
type textarea "x"
type textarea "p"
type textarea "x"
type textarea "p"
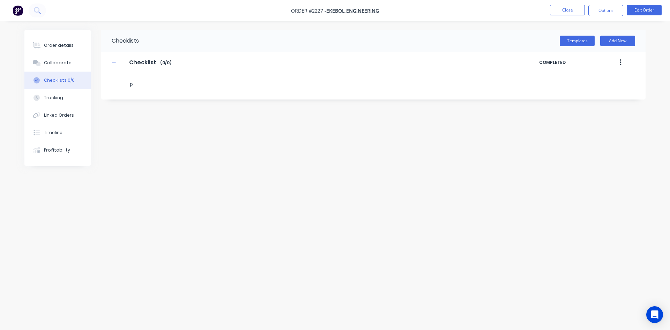
type textarea "x"
type textarea "po"
type textarea "x"
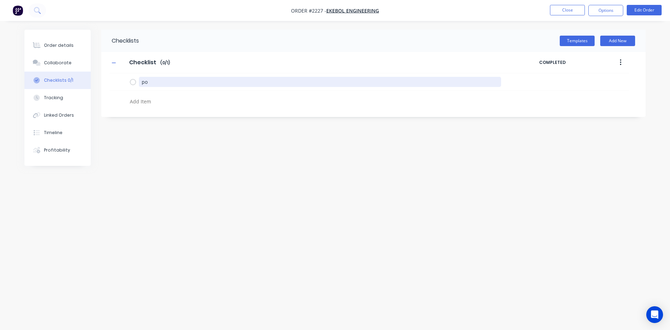
drag, startPoint x: 151, startPoint y: 84, endPoint x: 81, endPoint y: 78, distance: 70.4
click at [81, 78] on div "Order details Collaborate Checklists 0/1 Tracking Linked Orders Timeline Profit…" at bounding box center [334, 152] width 635 height 244
type textarea "x"
type textarea "P"
type textarea "x"
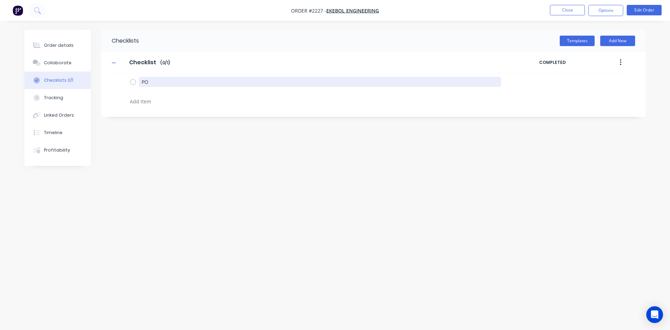
type textarea "PO"
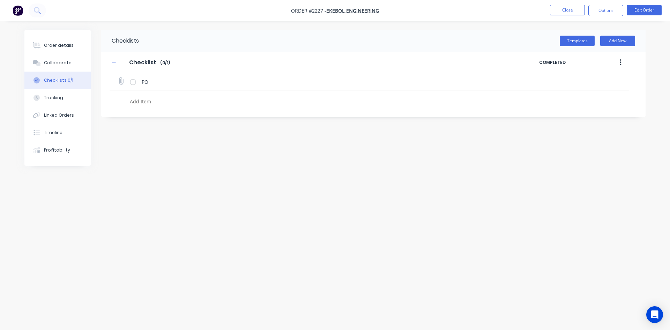
type textarea "x"
click at [124, 82] on icon at bounding box center [120, 80] width 9 height 9
click at [118, 77] on input "file" at bounding box center [118, 77] width 0 height 0
type input "C:\fakepath\12645.png"
click at [624, 81] on icon at bounding box center [624, 80] width 6 height 7
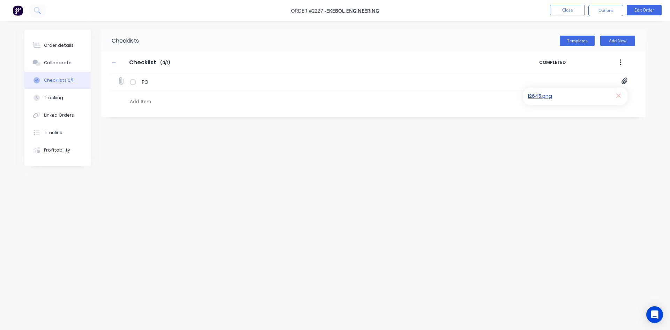
click at [541, 94] on link "12645.png" at bounding box center [567, 96] width 81 height 7
click at [618, 96] on icon at bounding box center [618, 95] width 5 height 5
type textarea "x"
click at [121, 80] on icon at bounding box center [120, 80] width 9 height 9
click at [118, 77] on input "file" at bounding box center [118, 77] width 0 height 0
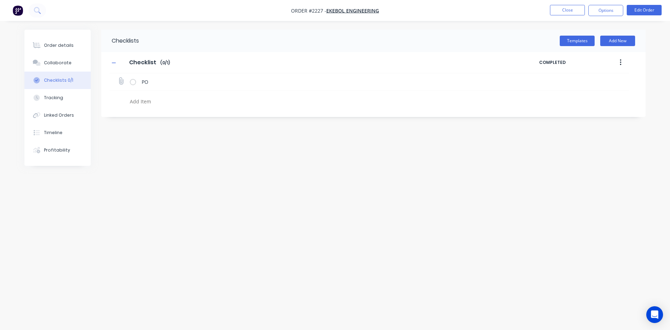
type input "C:\fakepath\PO Print_EKEBOL - 12645.pdf"
click at [547, 98] on link "PO Print_EKEBOL - 12645.pdf" at bounding box center [567, 96] width 81 height 7
drag, startPoint x: 52, startPoint y: 44, endPoint x: 66, endPoint y: 43, distance: 13.6
click at [53, 44] on div "Order details" at bounding box center [59, 45] width 30 height 6
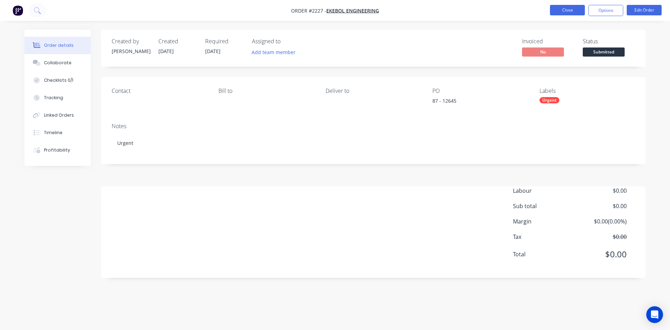
click at [564, 9] on button "Close" at bounding box center [567, 10] width 35 height 10
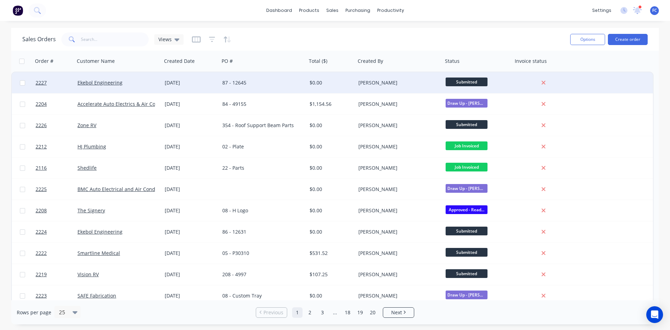
click at [261, 78] on div "87 - 12645" at bounding box center [262, 82] width 87 height 21
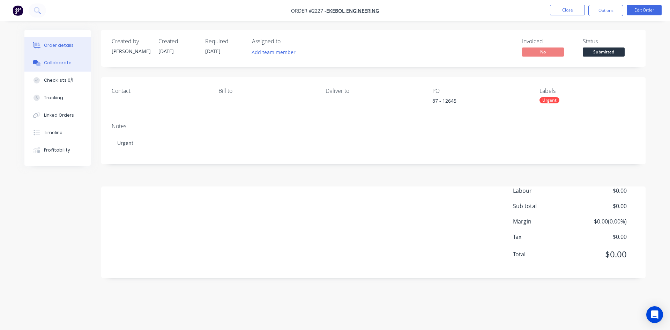
click at [56, 63] on div "Collaborate" at bounding box center [58, 63] width 28 height 6
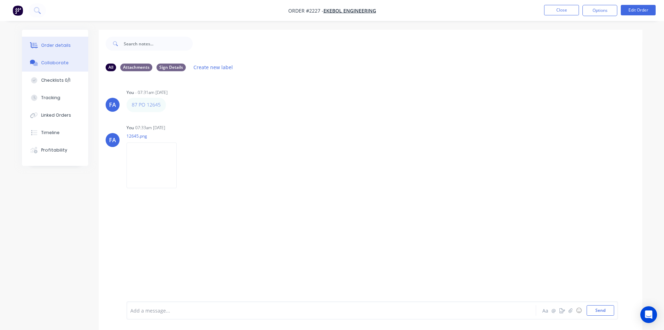
click at [48, 42] on button "Order details" at bounding box center [55, 45] width 66 height 17
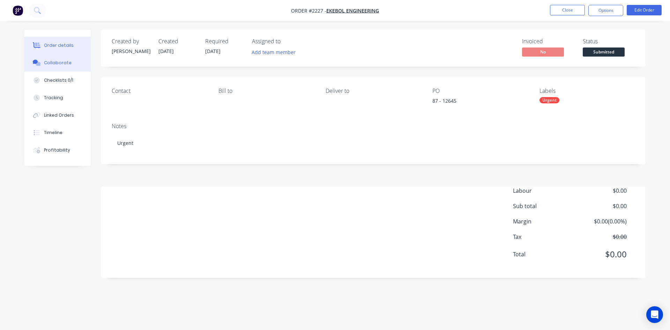
click at [56, 66] on button "Collaborate" at bounding box center [57, 62] width 66 height 17
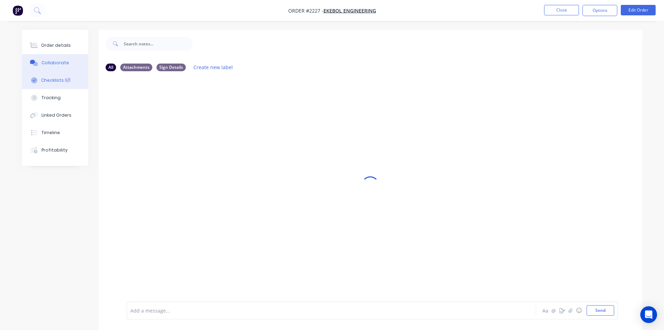
click at [56, 80] on div "Checklists 0/1" at bounding box center [55, 80] width 29 height 6
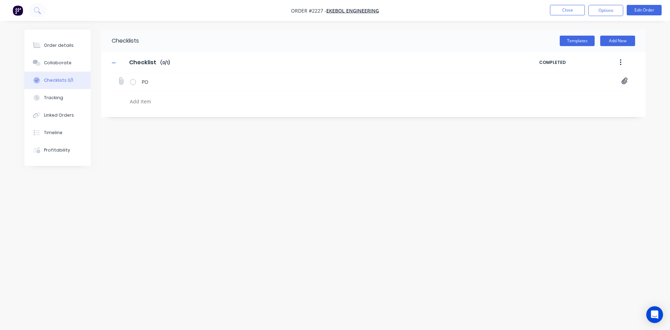
click at [622, 81] on icon at bounding box center [624, 81] width 6 height 7
click at [561, 97] on link "PO Print_EKEBOL - 12645.pdf" at bounding box center [567, 96] width 81 height 7
click at [468, 152] on div "Checklists Templates Add New Checklist Checklist Enter Checklist name ( 0 / 1 )…" at bounding box center [334, 152] width 621 height 244
drag, startPoint x: 56, startPoint y: 63, endPoint x: 67, endPoint y: 62, distance: 10.9
click at [57, 64] on div "Collaborate" at bounding box center [58, 63] width 28 height 6
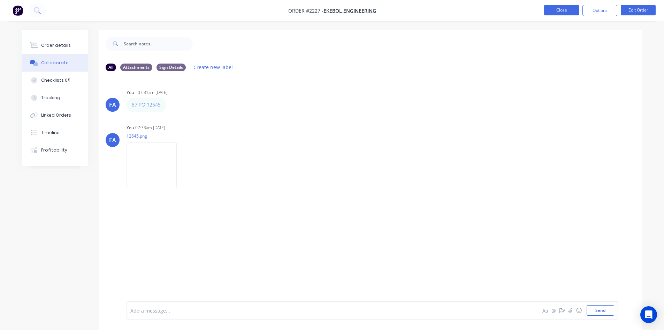
click at [554, 8] on button "Close" at bounding box center [561, 10] width 35 height 10
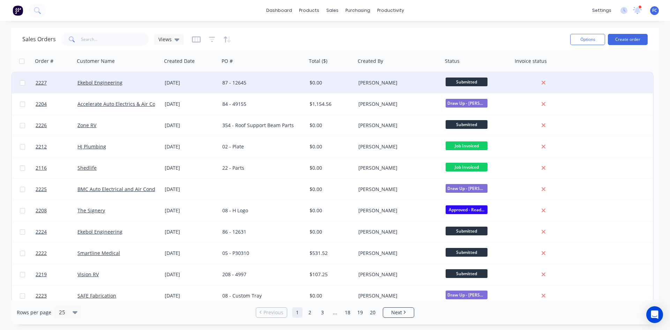
click at [217, 83] on div "03 Sep 2025" at bounding box center [191, 82] width 58 height 21
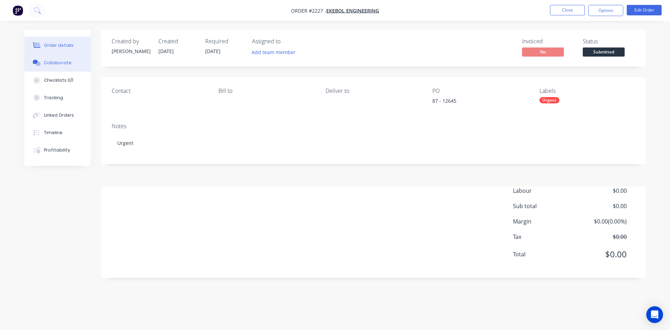
click at [34, 67] on button "Collaborate" at bounding box center [57, 62] width 66 height 17
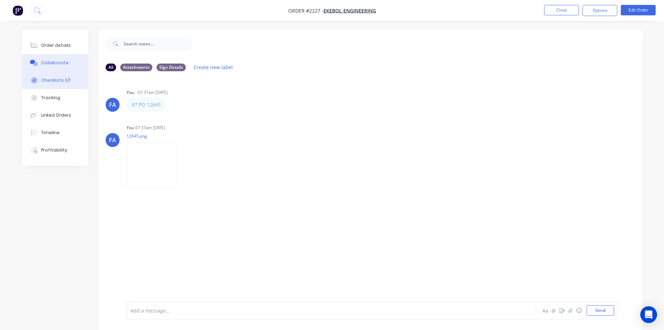
click at [60, 79] on div "Checklists 0/1" at bounding box center [55, 80] width 29 height 6
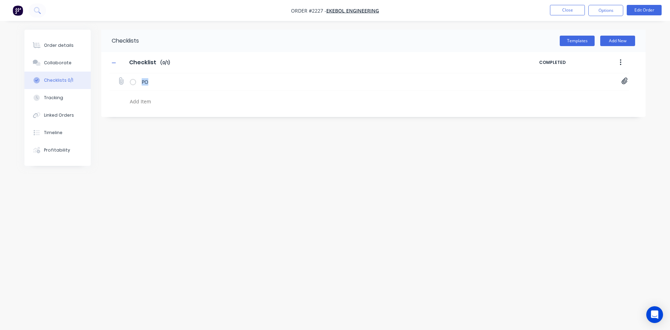
click at [626, 82] on div "PO PO Print_EKEBOL - 12645.pdf" at bounding box center [369, 81] width 519 height 17
click at [624, 83] on icon at bounding box center [624, 80] width 6 height 7
click at [576, 97] on link "PO Print_EKEBOL - 12645.pdf" at bounding box center [567, 96] width 81 height 7
click at [558, 8] on button "Close" at bounding box center [567, 10] width 35 height 10
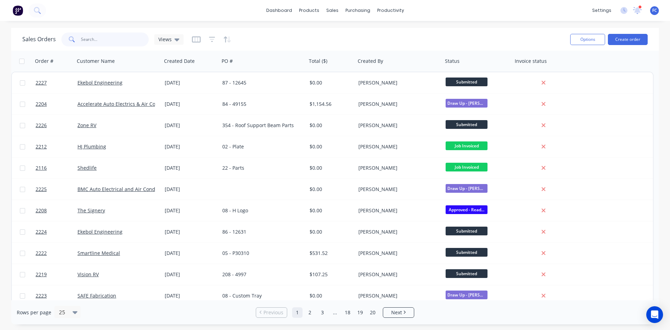
click at [113, 40] on input "text" at bounding box center [115, 39] width 68 height 14
type input "micos"
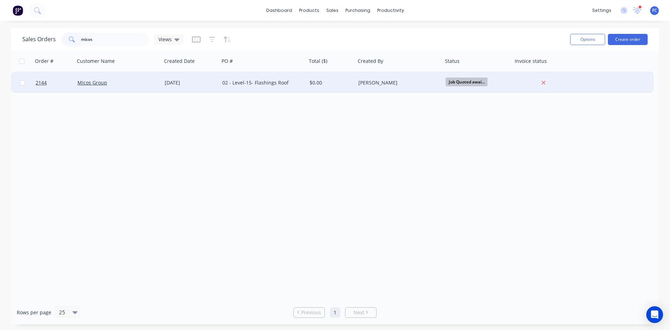
click at [154, 83] on div "Micos Group" at bounding box center [115, 82] width 77 height 7
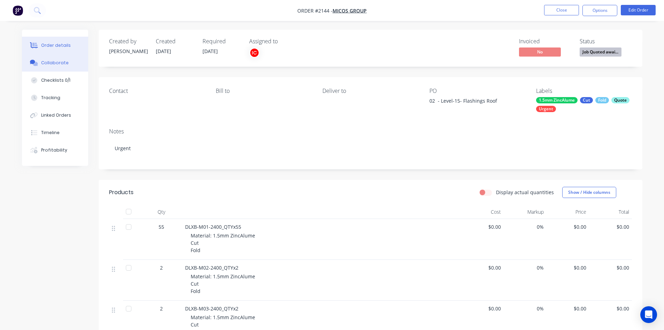
click at [59, 60] on div "Collaborate" at bounding box center [55, 63] width 28 height 6
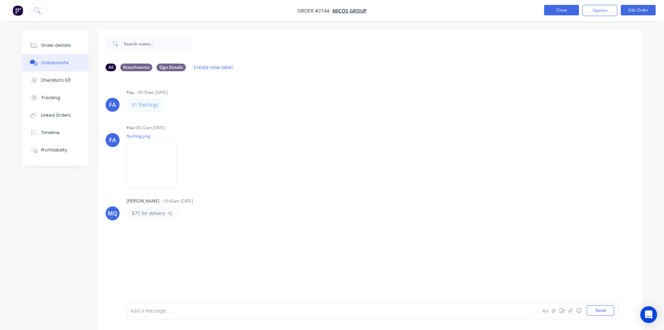
click at [549, 14] on button "Close" at bounding box center [561, 10] width 35 height 10
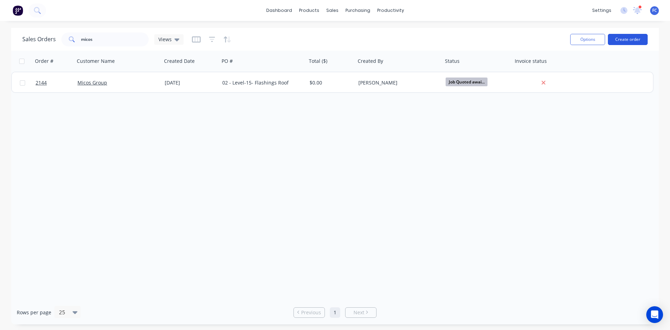
click at [618, 36] on button "Create order" at bounding box center [627, 39] width 40 height 11
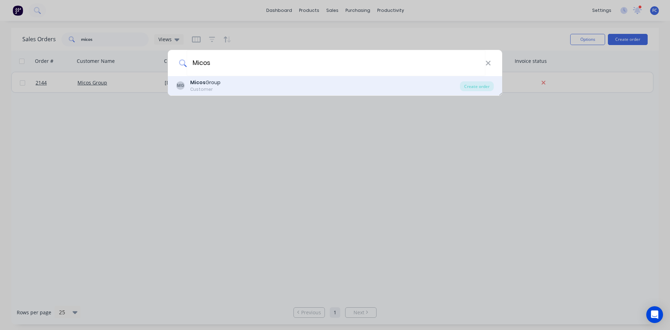
type input "Micos"
click at [214, 81] on div "Micos Group" at bounding box center [205, 82] width 30 height 7
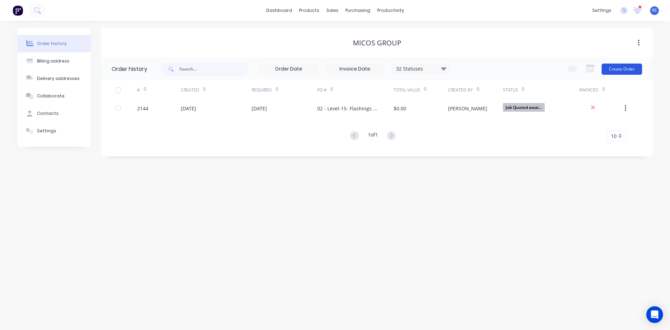
click at [615, 70] on button "Create Order" at bounding box center [621, 68] width 40 height 11
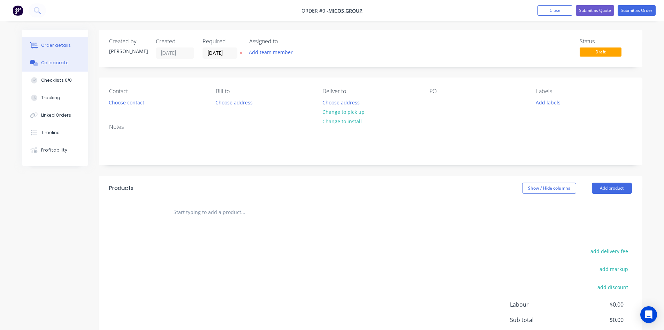
click at [65, 65] on div "Collaborate" at bounding box center [55, 63] width 28 height 6
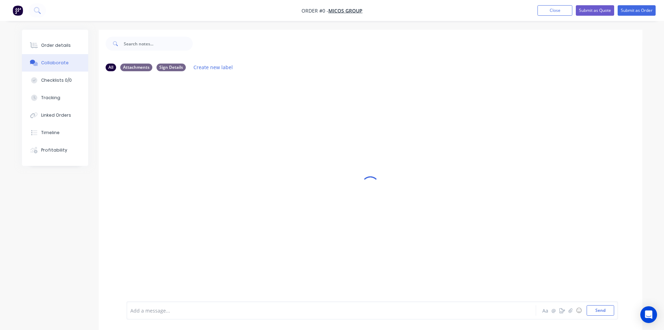
click at [199, 311] on div at bounding box center [312, 310] width 363 height 7
drag, startPoint x: 229, startPoint y: 107, endPoint x: 127, endPoint y: 108, distance: 102.2
click at [127, 108] on div "02 CW230017 - 1.2mm Zincalume Pressing Labels Edit Delete" at bounding box center [236, 105] width 218 height 14
copy link "02 CW230017 - 1.2mm Zincalume Pressing"
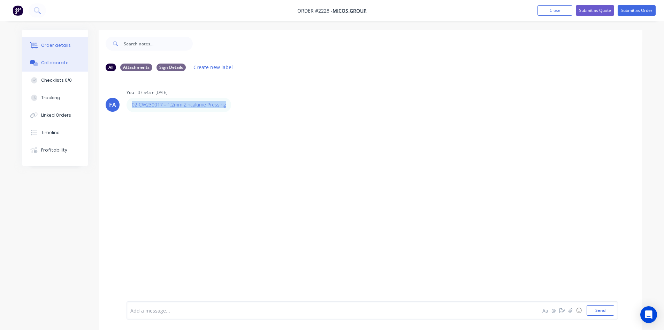
click at [39, 46] on div at bounding box center [34, 45] width 10 height 6
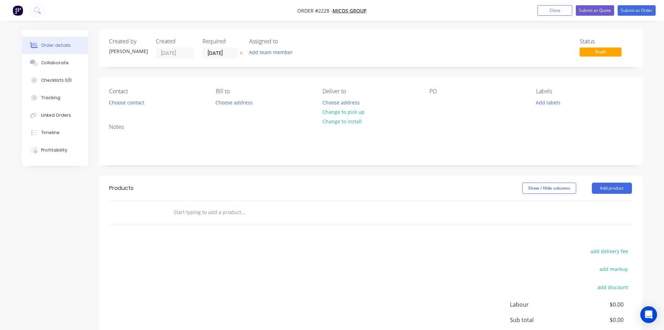
click at [425, 101] on div "Contact Choose contact Bill to Choose address Deliver to Choose address Change …" at bounding box center [371, 97] width 544 height 40
click at [432, 102] on div at bounding box center [435, 102] width 11 height 10
paste div
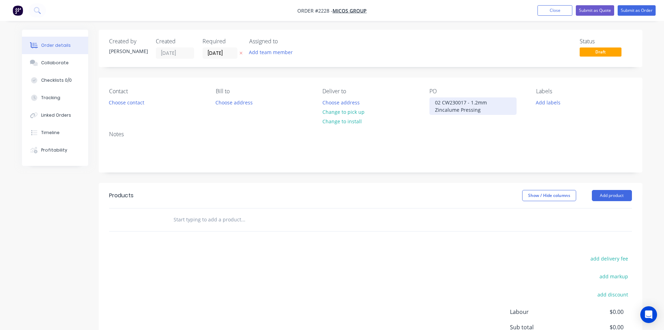
click at [443, 104] on div "02 CW230017 - 1.2mm Zincalume Pressing" at bounding box center [473, 105] width 87 height 17
drag, startPoint x: 7, startPoint y: 199, endPoint x: 24, endPoint y: 189, distance: 20.2
click at [8, 199] on div "Order details Collaborate Checklists 0/0 Tracking Linked Orders Timeline Profit…" at bounding box center [332, 204] width 664 height 409
click at [45, 65] on div "Collaborate" at bounding box center [55, 63] width 28 height 6
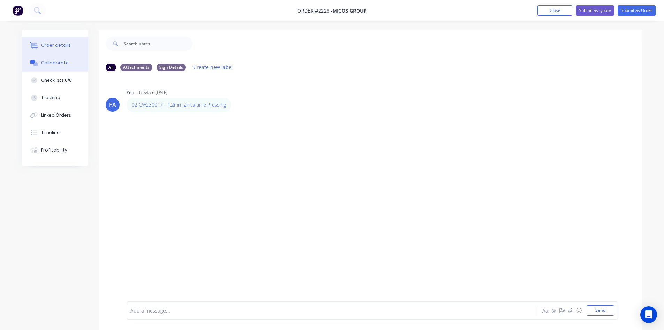
click at [68, 48] on button "Order details" at bounding box center [55, 45] width 66 height 17
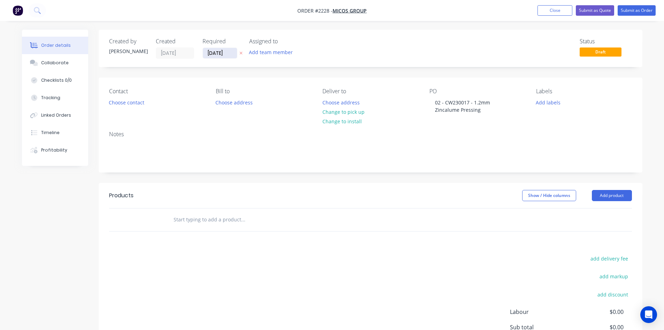
click at [221, 53] on input "[DATE]" at bounding box center [220, 53] width 34 height 10
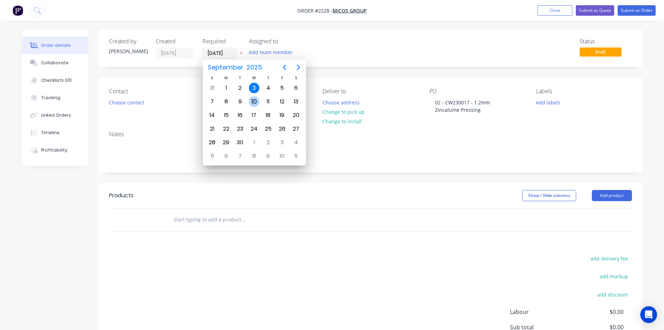
click at [254, 101] on div "10" at bounding box center [254, 101] width 10 height 10
type input "[DATE]"
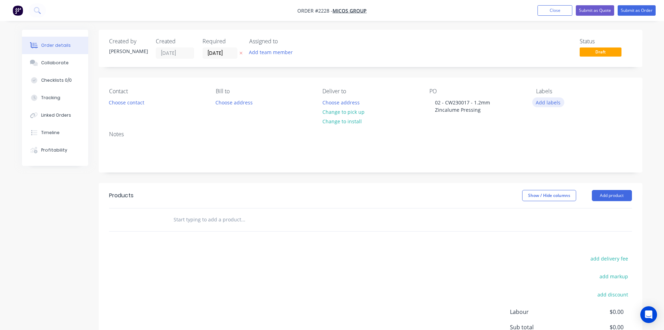
click at [548, 103] on button "Add labels" at bounding box center [549, 101] width 32 height 9
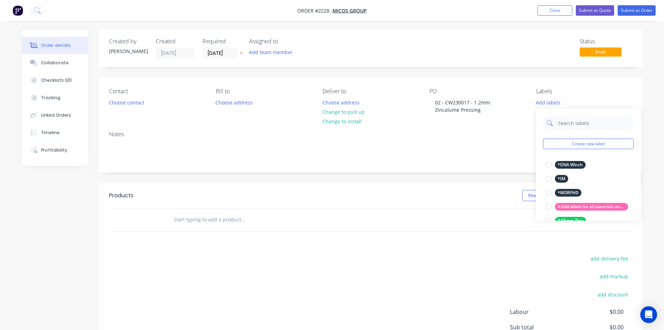
click at [567, 126] on input "text" at bounding box center [594, 123] width 73 height 14
type input "Q"
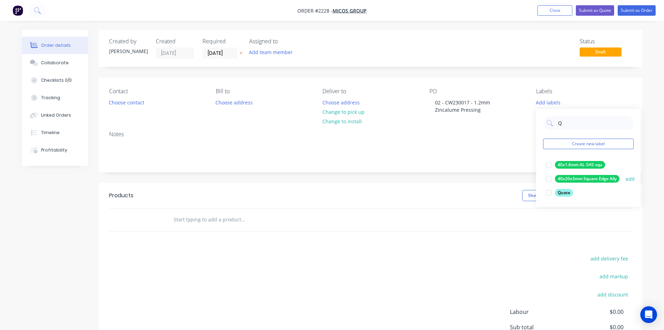
click at [548, 193] on div at bounding box center [549, 193] width 14 height 14
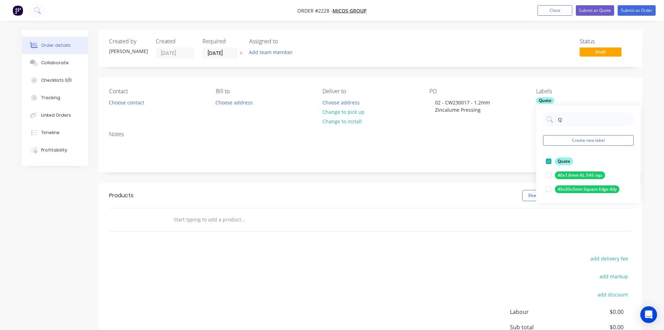
click at [22, 197] on div "Created by Francis Adrian Created 03/09/25 Required 10/09/25 Assigned to Add te…" at bounding box center [332, 219] width 621 height 379
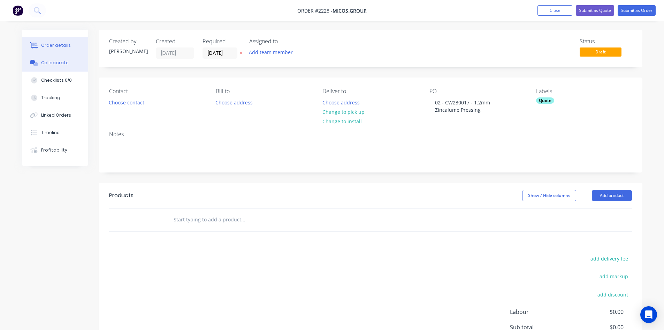
click at [52, 60] on div "Collaborate" at bounding box center [55, 63] width 28 height 6
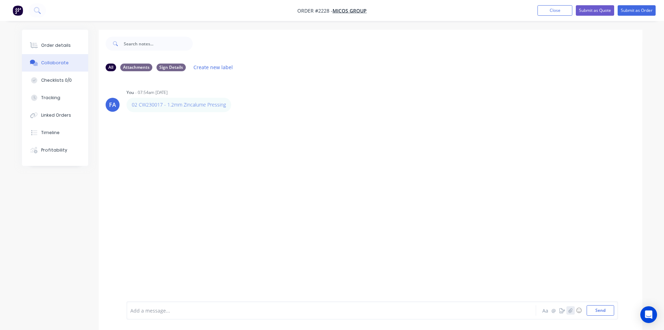
click at [569, 307] on button "button" at bounding box center [571, 310] width 8 height 8
click at [570, 312] on icon "button" at bounding box center [570, 310] width 4 height 5
drag, startPoint x: 606, startPoint y: 309, endPoint x: 414, endPoint y: 253, distance: 200.1
click at [606, 309] on button "Send" at bounding box center [601, 310] width 28 height 10
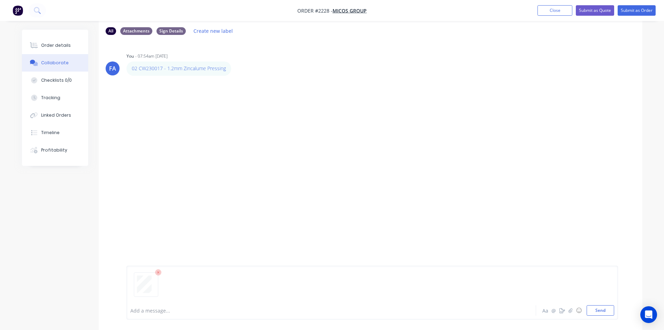
scroll to position [10, 0]
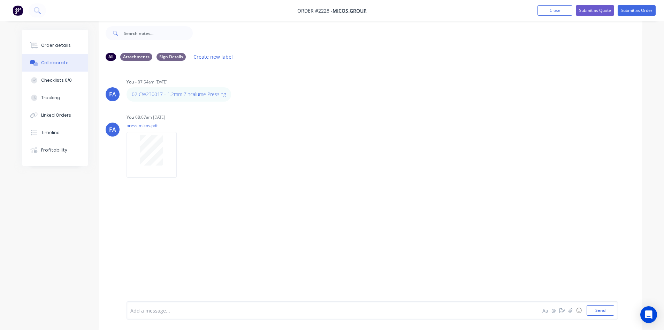
drag, startPoint x: 50, startPoint y: 42, endPoint x: 73, endPoint y: 54, distance: 25.9
click at [49, 44] on div "Order details" at bounding box center [56, 45] width 30 height 6
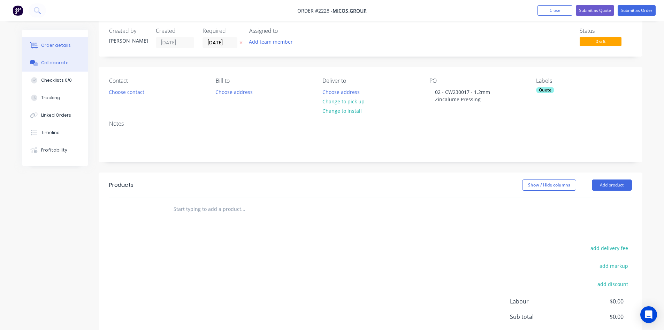
click at [62, 66] on button "Collaborate" at bounding box center [55, 62] width 66 height 17
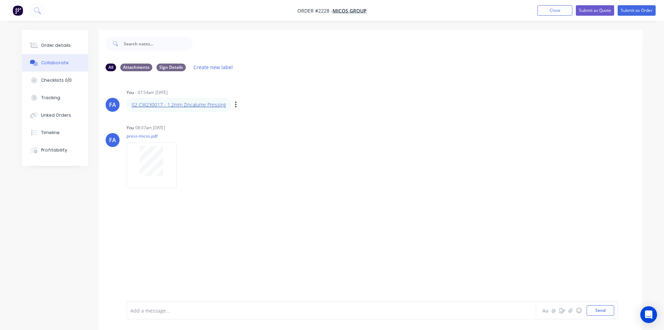
click at [173, 105] on link "02 CW230017 - 1.2mm Zincalume Pressing" at bounding box center [179, 104] width 94 height 7
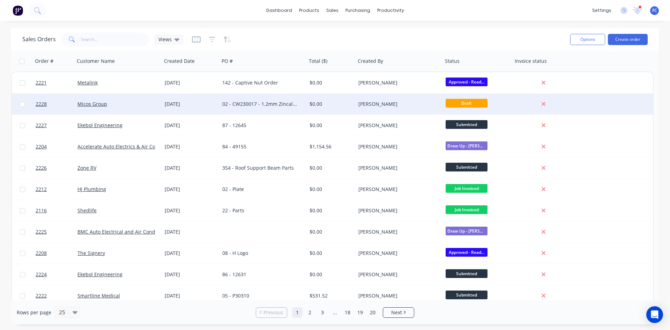
click at [256, 101] on div "02 - CW230017 - 1.2mm Zincalume Pressing" at bounding box center [260, 103] width 77 height 7
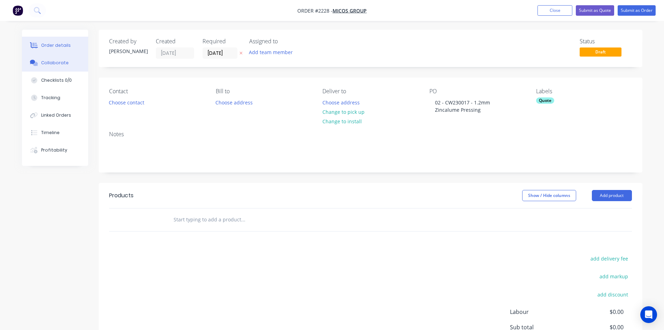
click at [56, 62] on div "Collaborate" at bounding box center [55, 63] width 28 height 6
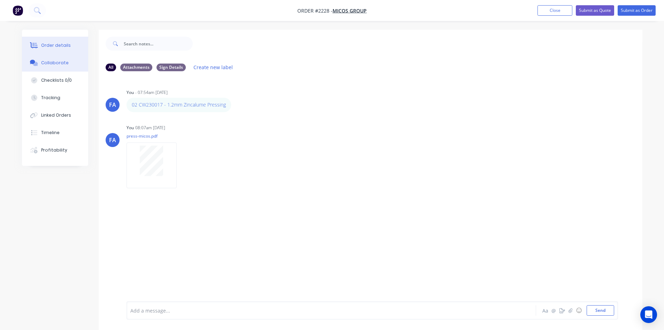
click at [59, 47] on div "Order details" at bounding box center [56, 45] width 30 height 6
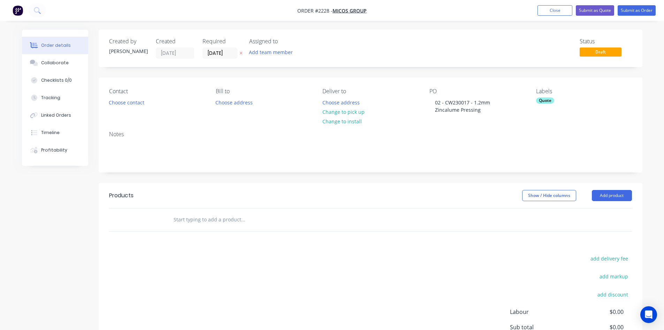
click at [559, 100] on div "Quote" at bounding box center [584, 100] width 96 height 6
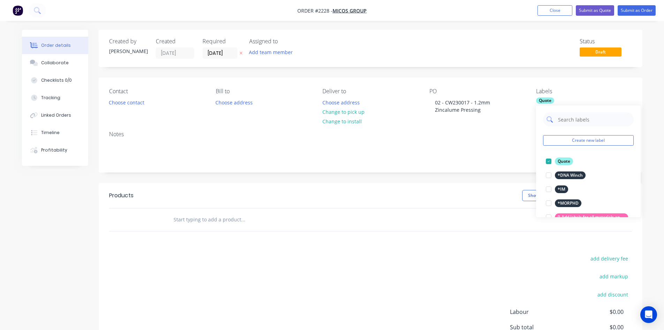
click at [565, 122] on input "text" at bounding box center [594, 119] width 73 height 14
type input "Urgent"
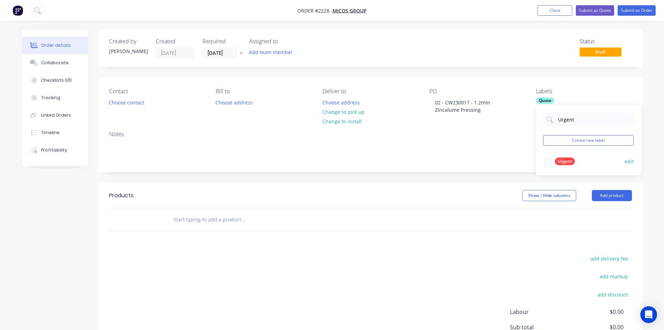
click at [545, 163] on div at bounding box center [549, 161] width 14 height 14
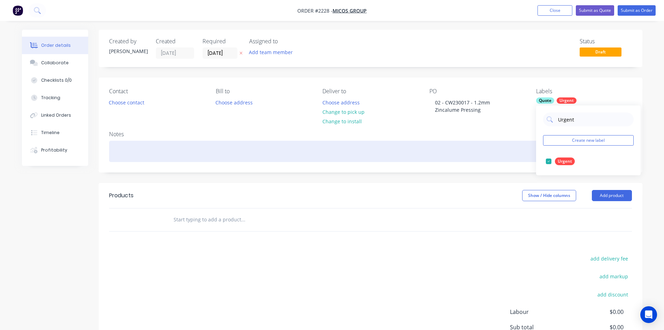
drag, startPoint x: 455, startPoint y: 149, endPoint x: 417, endPoint y: 139, distance: 39.0
click at [453, 149] on div at bounding box center [370, 151] width 523 height 21
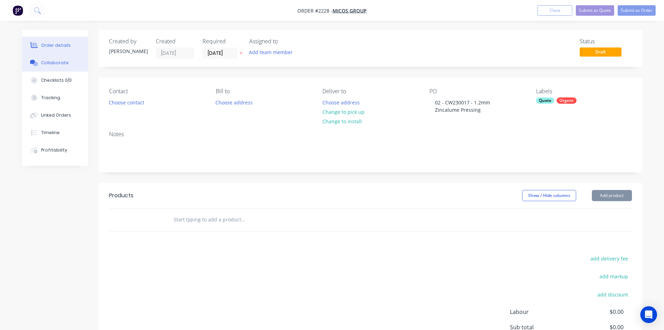
drag, startPoint x: 67, startPoint y: 64, endPoint x: 77, endPoint y: 65, distance: 10.2
click at [66, 64] on button "Collaborate" at bounding box center [55, 62] width 66 height 17
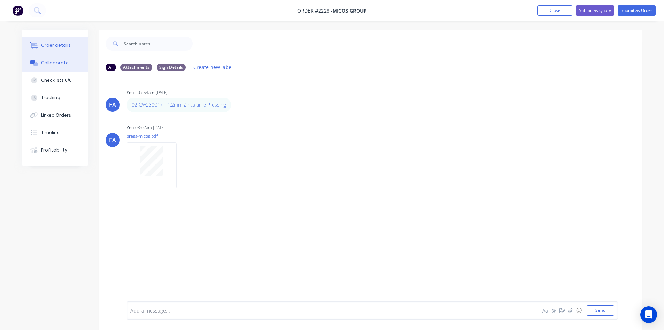
click at [57, 44] on div "Order details" at bounding box center [56, 45] width 30 height 6
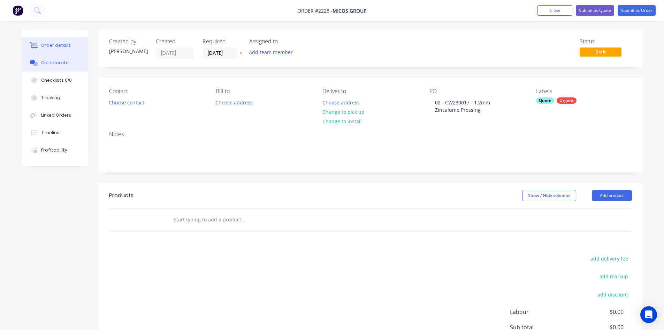
click at [48, 62] on div "Collaborate" at bounding box center [55, 63] width 28 height 6
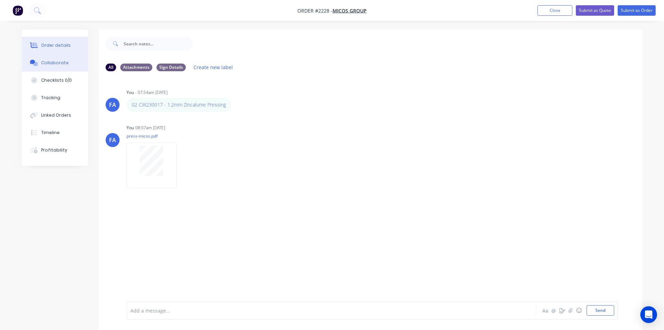
click at [64, 46] on div "Order details" at bounding box center [56, 45] width 30 height 6
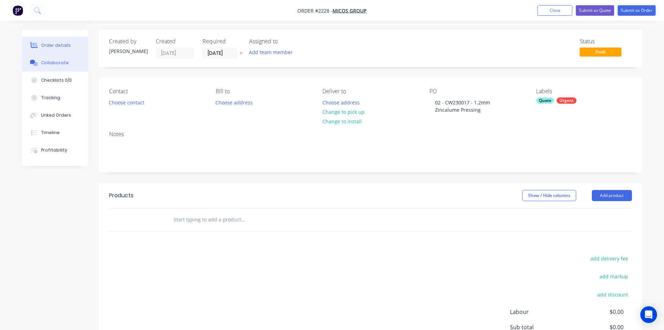
click at [54, 66] on button "Collaborate" at bounding box center [55, 62] width 66 height 17
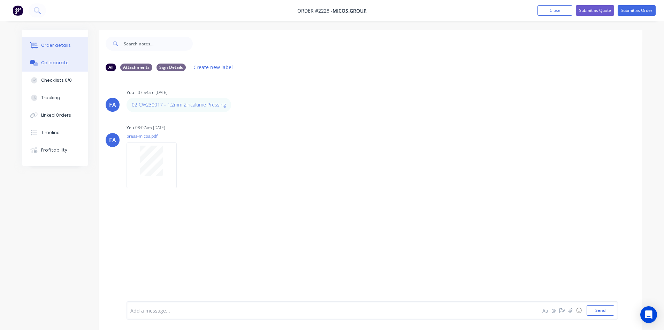
drag, startPoint x: 60, startPoint y: 44, endPoint x: 59, endPoint y: 47, distance: 3.6
click at [59, 44] on div "Order details" at bounding box center [56, 45] width 30 height 6
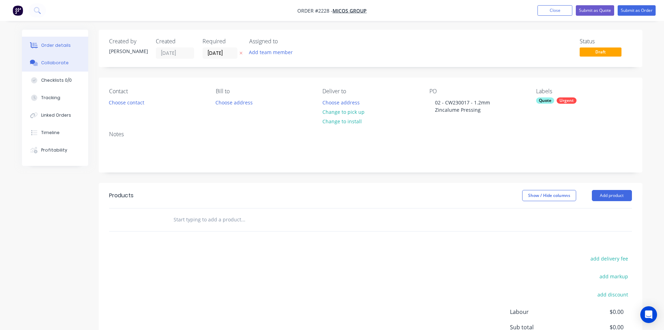
click at [63, 65] on div "Collaborate" at bounding box center [55, 63] width 28 height 6
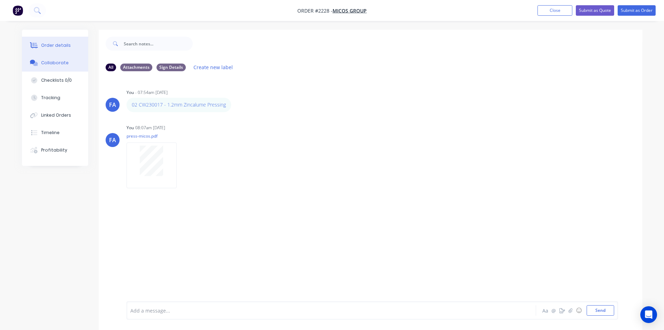
click at [71, 48] on button "Order details" at bounding box center [55, 45] width 66 height 17
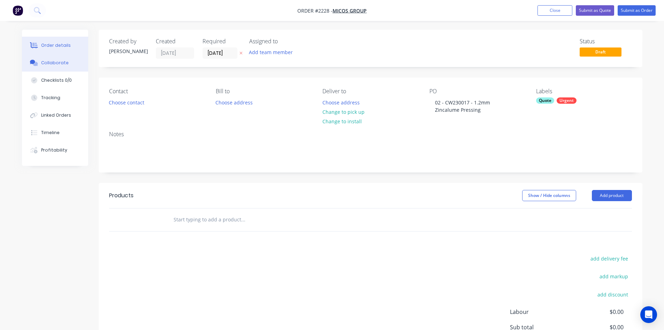
click at [56, 66] on div "Collaborate" at bounding box center [55, 63] width 28 height 6
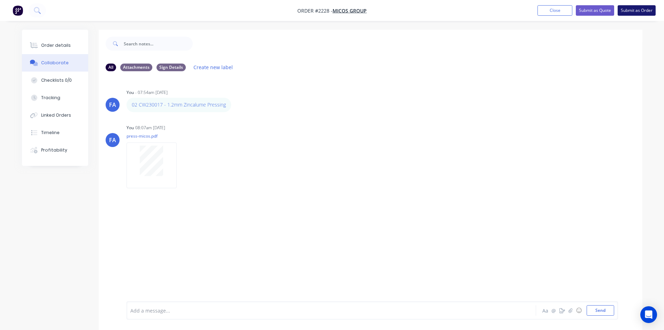
click at [639, 10] on button "Submit as Order" at bounding box center [637, 10] width 38 height 10
click at [563, 9] on button "Close" at bounding box center [561, 10] width 35 height 10
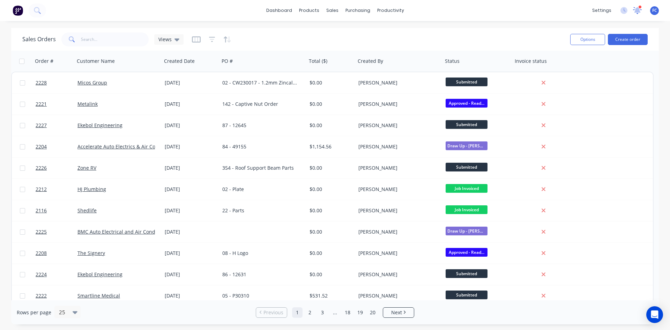
click at [635, 9] on icon at bounding box center [637, 10] width 9 height 7
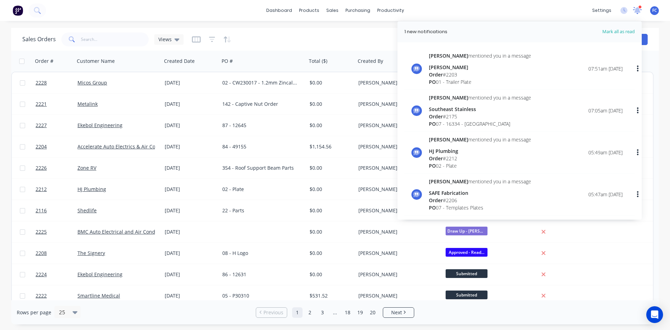
click at [641, 9] on icon at bounding box center [637, 10] width 10 height 8
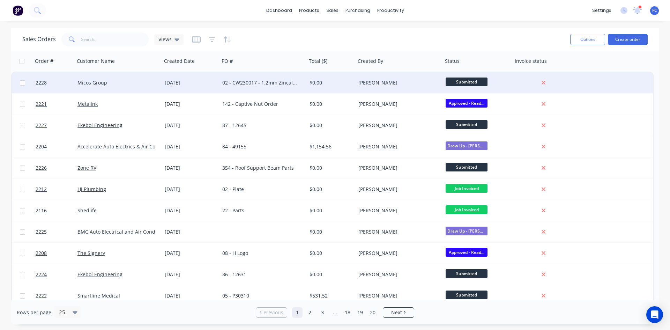
click at [198, 84] on div "[DATE]" at bounding box center [191, 82] width 52 height 7
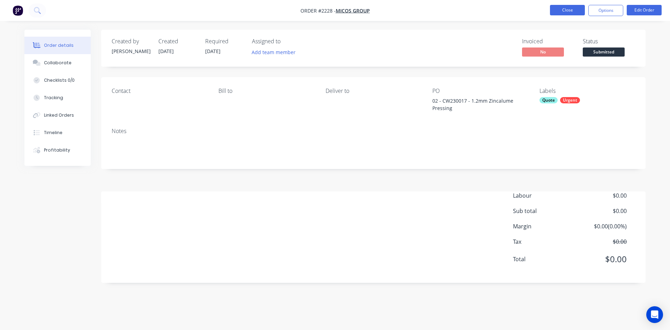
click at [557, 10] on button "Close" at bounding box center [567, 10] width 35 height 10
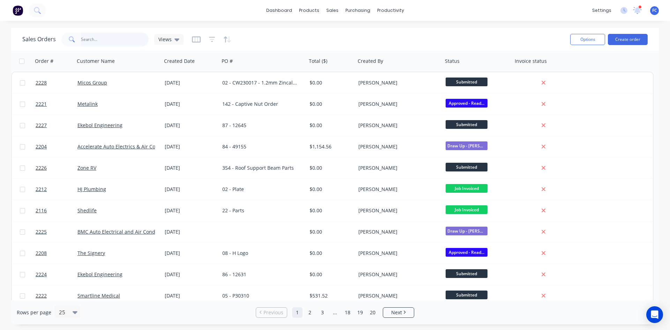
click at [119, 43] on input "text" at bounding box center [115, 39] width 68 height 14
type input "henco"
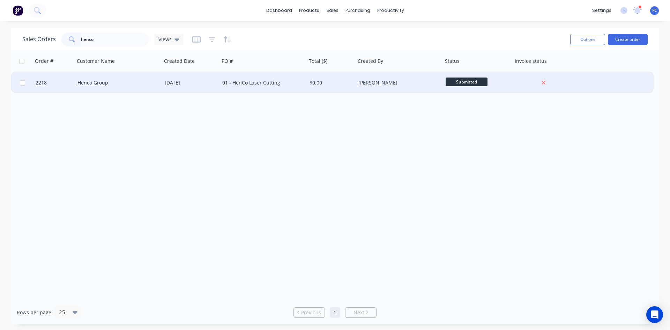
click at [197, 81] on div "[DATE]" at bounding box center [191, 82] width 52 height 7
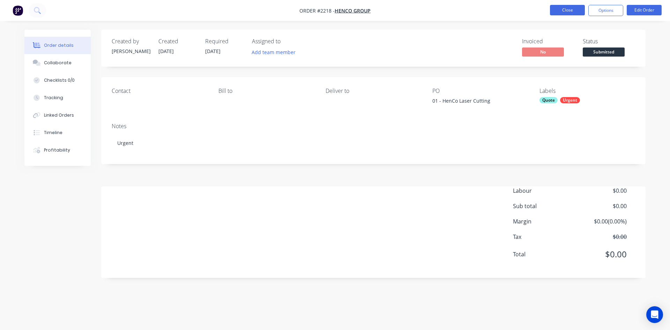
click at [569, 10] on button "Close" at bounding box center [567, 10] width 35 height 10
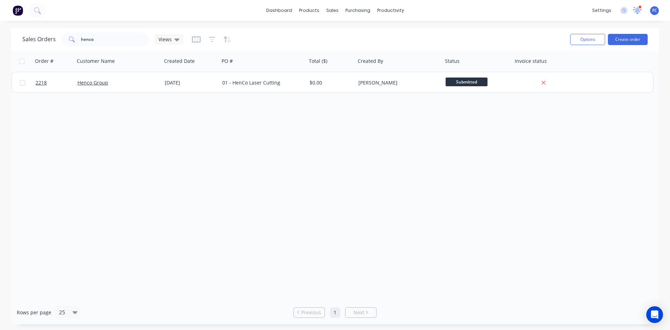
click at [635, 6] on div at bounding box center [637, 10] width 9 height 10
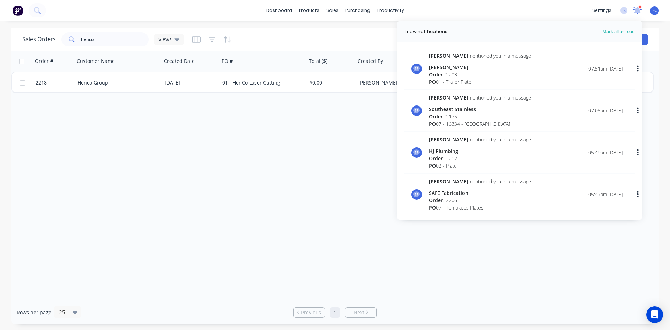
click at [635, 6] on div at bounding box center [637, 10] width 9 height 10
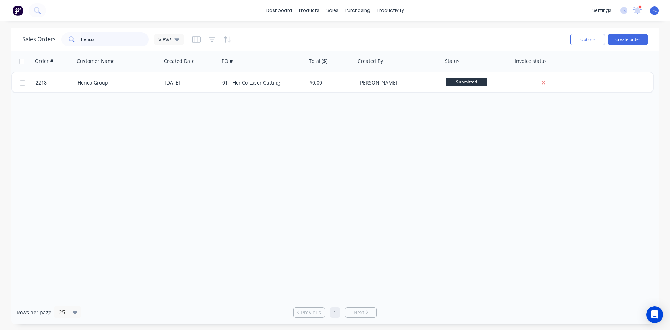
click at [57, 46] on div "Sales Orders henco Views" at bounding box center [102, 39] width 161 height 14
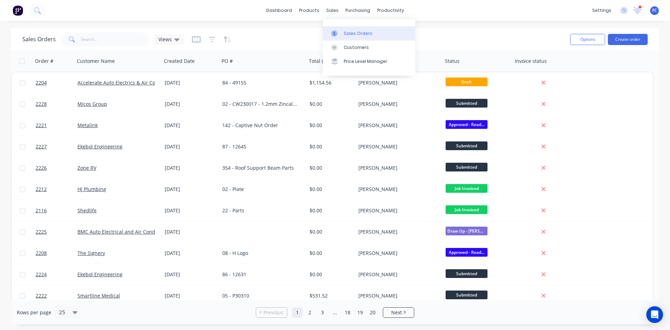
click at [349, 33] on div "Sales Orders" at bounding box center [357, 33] width 29 height 6
click at [344, 33] on div "Sales Orders" at bounding box center [357, 33] width 29 height 6
click at [130, 41] on input "text" at bounding box center [115, 39] width 68 height 14
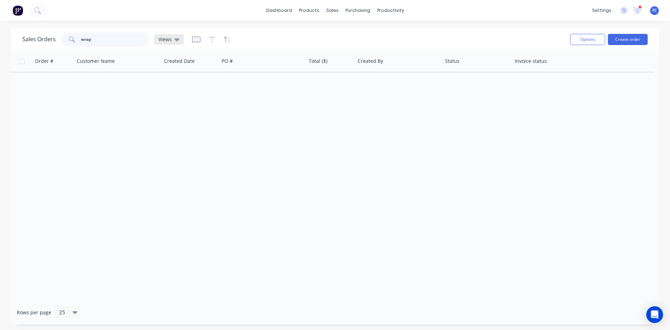
type input "wrap"
click at [161, 43] on div "Sales Orders wrap Views" at bounding box center [102, 39] width 161 height 14
click at [161, 43] on div "Views" at bounding box center [168, 39] width 29 height 10
click at [174, 115] on button "archive" at bounding box center [196, 113] width 80 height 8
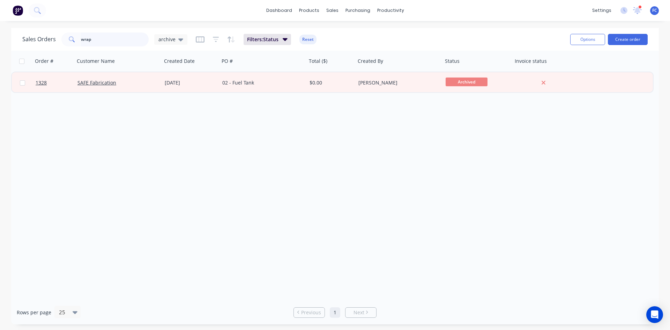
drag, startPoint x: 106, startPoint y: 41, endPoint x: 70, endPoint y: 40, distance: 35.9
click at [70, 40] on div "wrap" at bounding box center [104, 39] width 87 height 14
click at [99, 43] on input "wrap" at bounding box center [115, 39] width 68 height 14
click at [101, 41] on input "wrap" at bounding box center [115, 39] width 68 height 14
drag, startPoint x: 103, startPoint y: 37, endPoint x: 13, endPoint y: 33, distance: 89.4
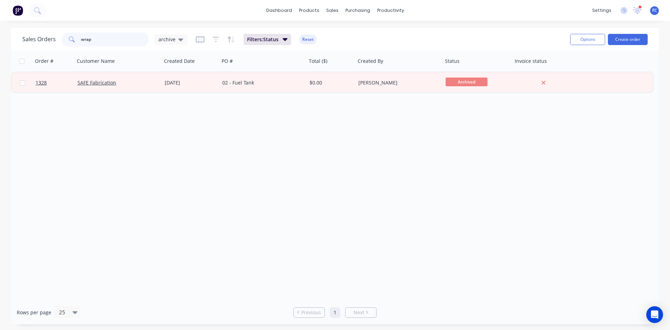
click at [7, 36] on div "Sales Orders wrap archive Filters: Status Reset Options Create order Order # Cu…" at bounding box center [335, 176] width 670 height 296
drag, startPoint x: 541, startPoint y: 165, endPoint x: 598, endPoint y: 109, distance: 79.9
click at [545, 159] on div "Order # Customer Name Created Date PO # Total ($) Created By Status Invoice sta…" at bounding box center [334, 175] width 647 height 249
click at [632, 11] on div "settings 1 new notifications Mark all as read Emma mentioned you in a message S…" at bounding box center [628, 10] width 81 height 10
click at [635, 9] on icon at bounding box center [637, 10] width 6 height 6
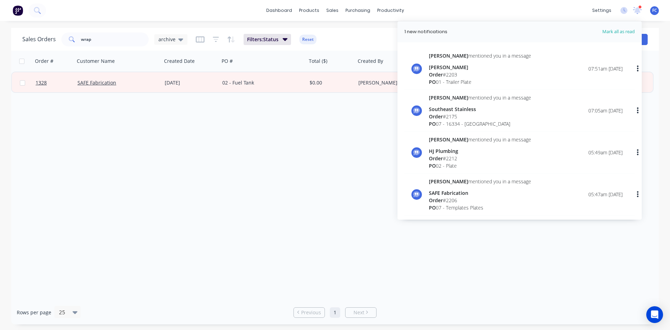
drag, startPoint x: 635, startPoint y: 9, endPoint x: 532, endPoint y: 122, distance: 153.0
click at [635, 9] on icon at bounding box center [637, 10] width 6 height 6
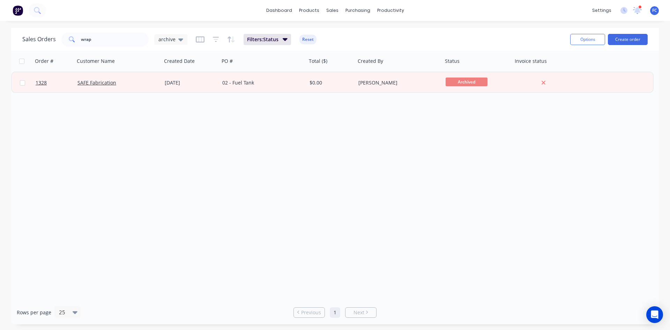
click at [360, 227] on div "Order # Customer Name Created Date PO # Total ($) Created By Status Invoice sta…" at bounding box center [334, 175] width 647 height 249
drag, startPoint x: 95, startPoint y: 38, endPoint x: 74, endPoint y: 38, distance: 20.6
click at [74, 38] on div "wrap" at bounding box center [104, 39] width 87 height 14
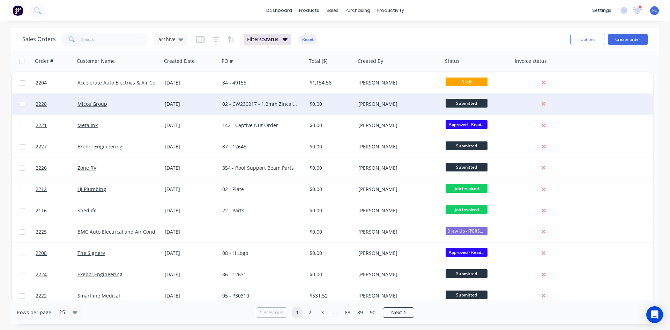
click at [154, 103] on div "Micos Group" at bounding box center [115, 103] width 77 height 7
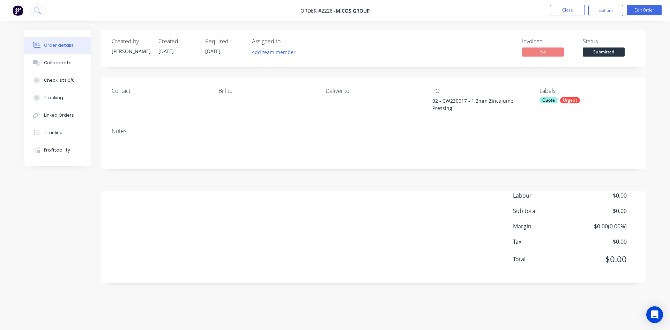
click at [453, 17] on nav "Order #2228 - Micos Group Close Options Edit Order" at bounding box center [335, 10] width 670 height 21
click at [567, 6] on button "Close" at bounding box center [567, 10] width 35 height 10
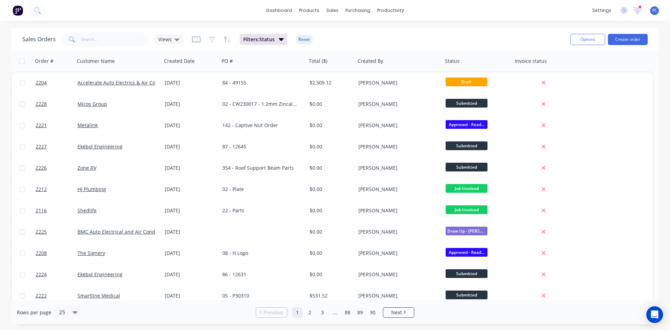
click at [639, 7] on div at bounding box center [639, 6] width 3 height 3
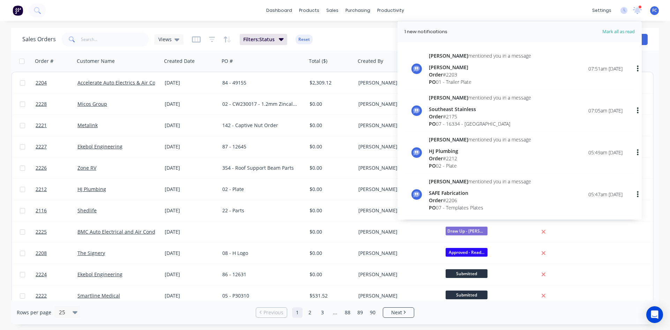
click at [639, 7] on div at bounding box center [639, 6] width 3 height 3
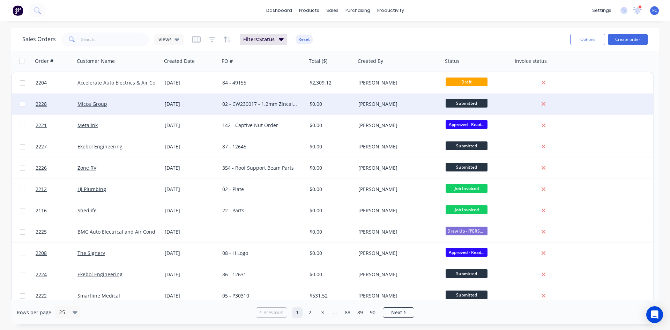
click at [280, 105] on div "02 - CW230017 - 1.2mm Zincalume Pressing" at bounding box center [260, 103] width 77 height 7
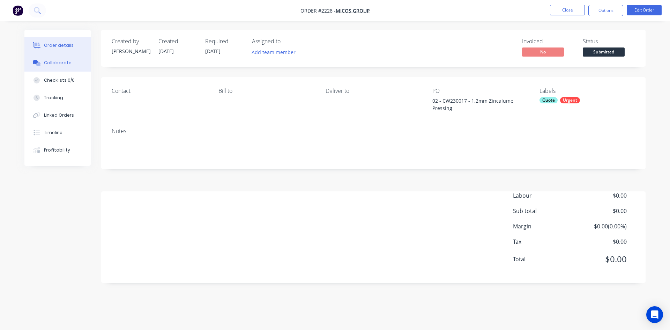
click at [52, 65] on div "Collaborate" at bounding box center [58, 63] width 28 height 6
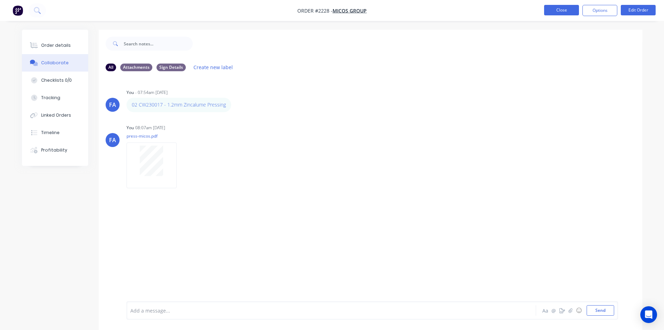
click at [560, 12] on button "Close" at bounding box center [561, 10] width 35 height 10
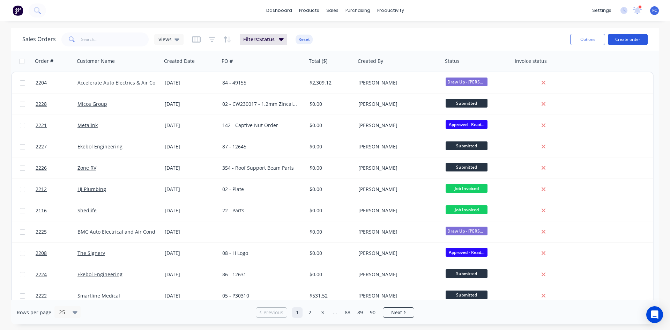
click at [628, 41] on button "Create order" at bounding box center [627, 39] width 40 height 11
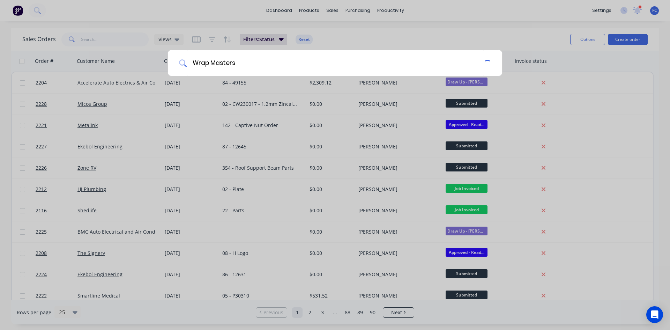
type input "Wrap Masters"
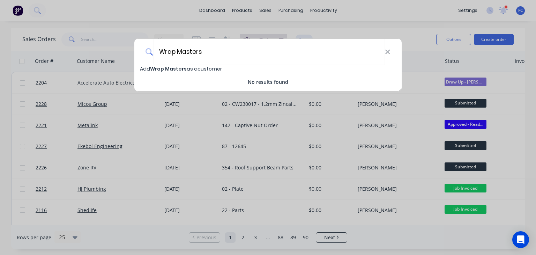
click at [149, 67] on span "Add Wrap Masters as a customer" at bounding box center [181, 68] width 82 height 7
select select "AU"
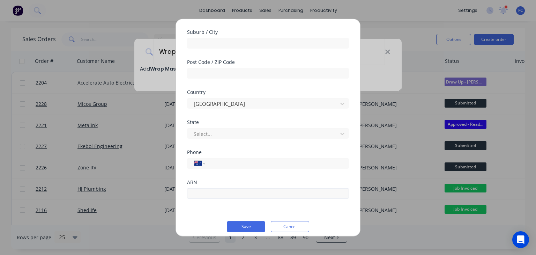
scroll to position [115, 0]
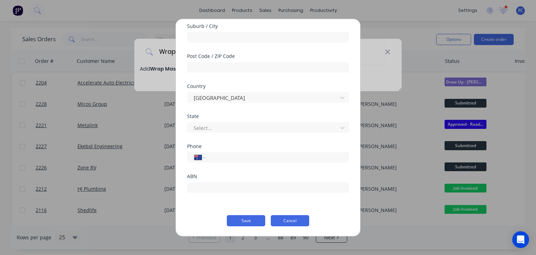
click at [286, 220] on button "Cancel" at bounding box center [290, 220] width 38 height 11
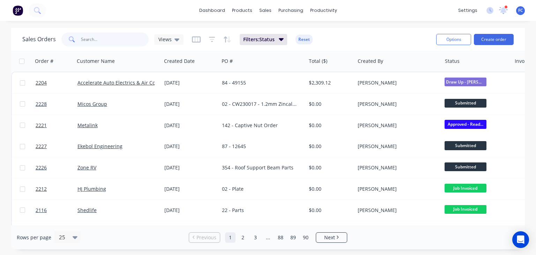
click at [98, 38] on input "text" at bounding box center [115, 39] width 68 height 14
click at [502, 43] on button "Create order" at bounding box center [494, 39] width 40 height 11
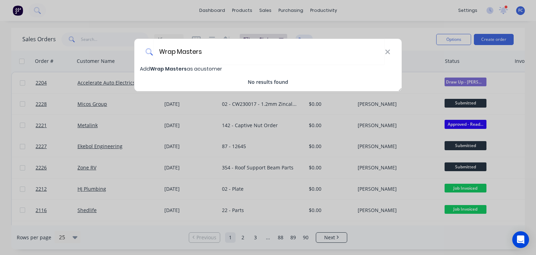
type input "Wrap Masters"
click at [145, 69] on span "Add Wrap Masters as a customer" at bounding box center [181, 68] width 82 height 7
select select "AU"
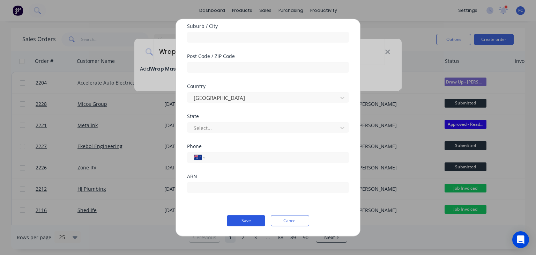
click at [245, 218] on button "Save" at bounding box center [246, 220] width 38 height 11
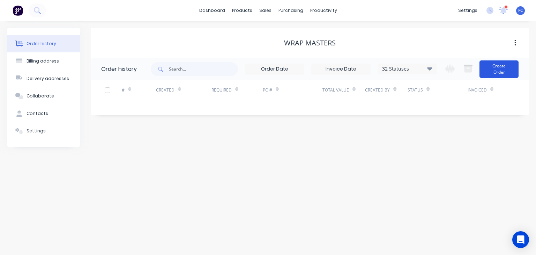
click at [493, 68] on button "Create Order" at bounding box center [498, 68] width 39 height 17
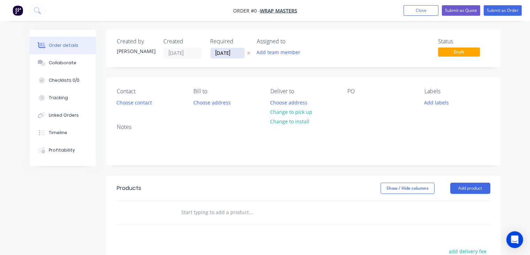
click at [223, 51] on input "[DATE]" at bounding box center [228, 53] width 34 height 10
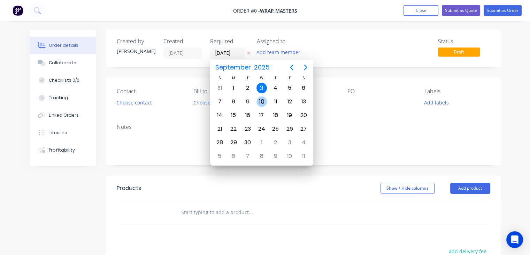
click at [262, 98] on div "10" at bounding box center [262, 101] width 10 height 10
type input "[DATE]"
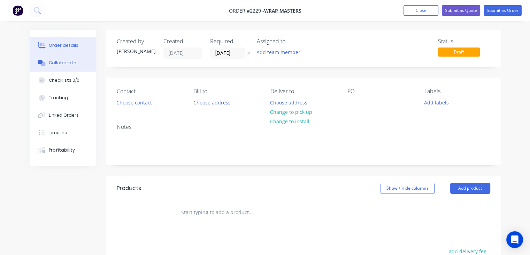
click at [64, 60] on div "Collaborate" at bounding box center [63, 63] width 28 height 6
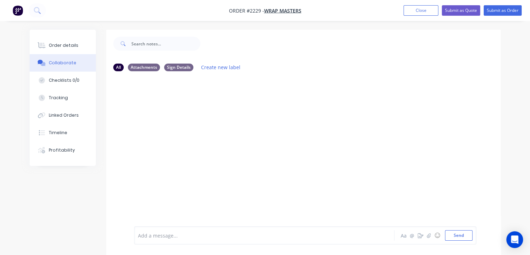
click at [149, 233] on div at bounding box center [263, 235] width 251 height 7
click at [450, 237] on button "Send" at bounding box center [459, 235] width 28 height 10
drag, startPoint x: 165, startPoint y: 105, endPoint x: 138, endPoint y: 104, distance: 27.2
click at [138, 104] on div "02 K Truck Rear Bed" at bounding box center [162, 105] width 56 height 14
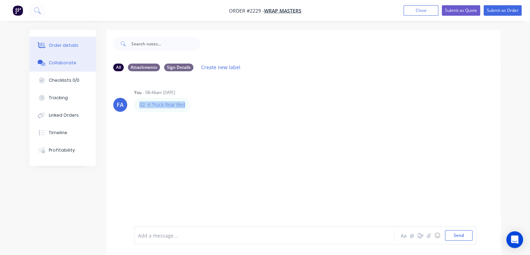
copy link "02 K Truck Rear Bed"
click at [52, 45] on div "Order details" at bounding box center [64, 45] width 30 height 6
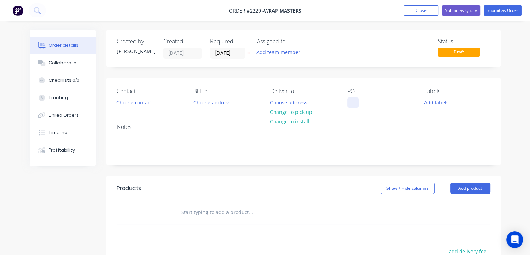
click at [354, 100] on div at bounding box center [353, 102] width 11 height 10
paste div
click at [354, 101] on div "02 K Truck Rear Bed" at bounding box center [378, 102] width 60 height 10
click at [364, 101] on div "02 K Truck Rear Bed" at bounding box center [378, 102] width 60 height 10
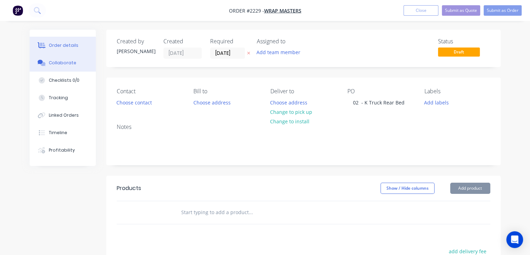
click at [63, 59] on button "Collaborate" at bounding box center [63, 62] width 66 height 17
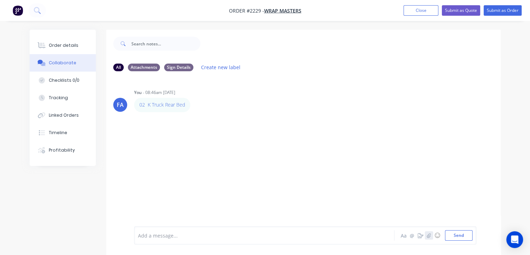
click at [433, 235] on button "button" at bounding box center [429, 235] width 8 height 8
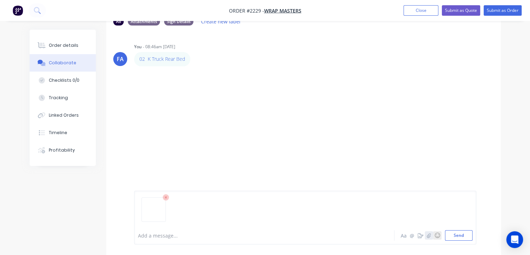
scroll to position [46, 0]
click at [454, 235] on button "Send" at bounding box center [459, 235] width 28 height 10
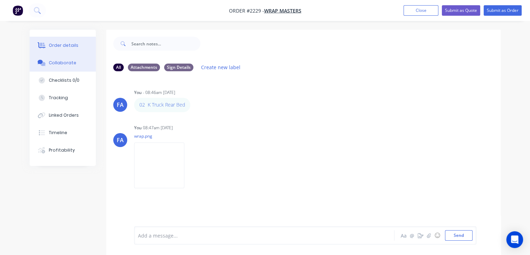
click at [64, 46] on div "Order details" at bounding box center [64, 45] width 30 height 6
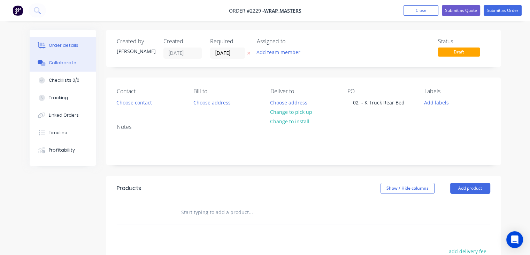
click at [57, 64] on div "Collaborate" at bounding box center [63, 63] width 28 height 6
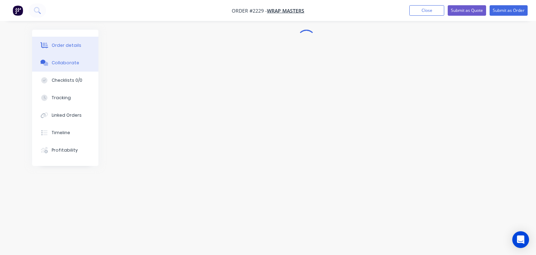
click at [60, 44] on div "Order details" at bounding box center [67, 45] width 30 height 6
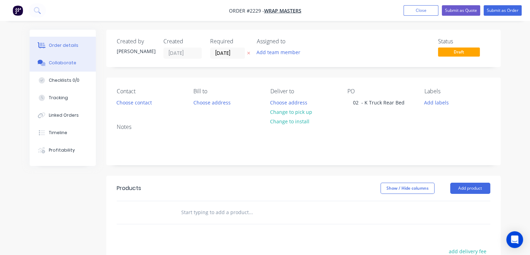
click at [53, 63] on div "Collaborate" at bounding box center [63, 63] width 28 height 6
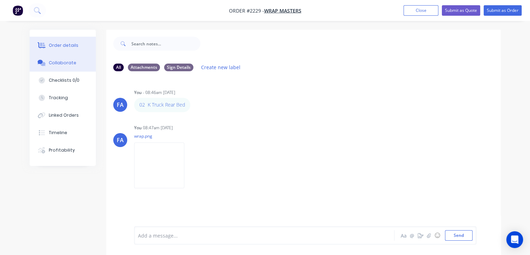
click at [51, 43] on div "Order details" at bounding box center [64, 45] width 30 height 6
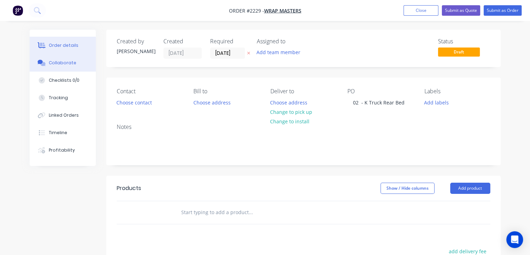
click at [59, 62] on div "Collaborate" at bounding box center [63, 63] width 28 height 6
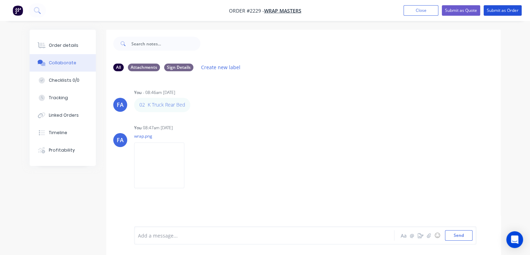
drag, startPoint x: 491, startPoint y: 11, endPoint x: 425, endPoint y: 21, distance: 66.7
click at [491, 10] on button "Submit as Order" at bounding box center [503, 10] width 38 height 10
click at [420, 12] on button "Close" at bounding box center [427, 10] width 35 height 10
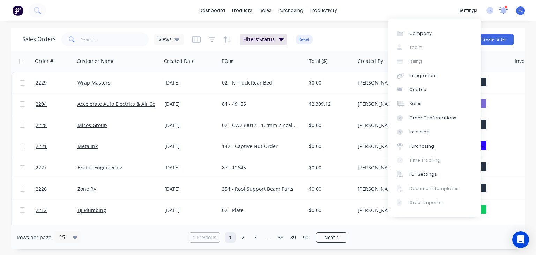
click at [503, 7] on icon at bounding box center [503, 10] width 9 height 7
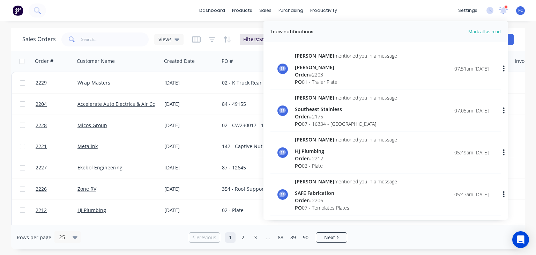
drag, startPoint x: 501, startPoint y: 7, endPoint x: 363, endPoint y: 45, distance: 143.2
click at [501, 7] on icon at bounding box center [503, 10] width 9 height 7
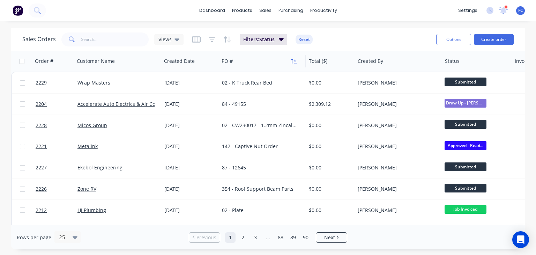
click at [292, 62] on icon "button" at bounding box center [293, 61] width 6 height 6
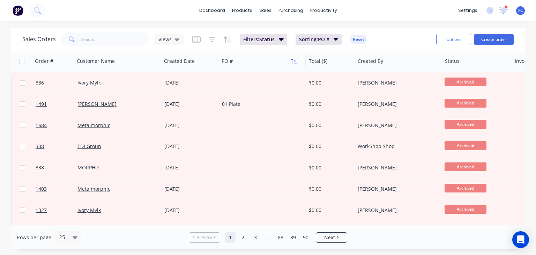
click at [292, 62] on icon "button" at bounding box center [292, 61] width 2 height 5
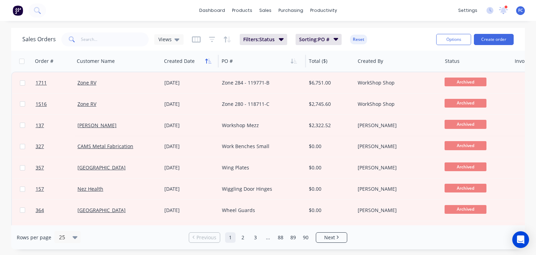
click at [204, 58] on button "button" at bounding box center [208, 61] width 10 height 10
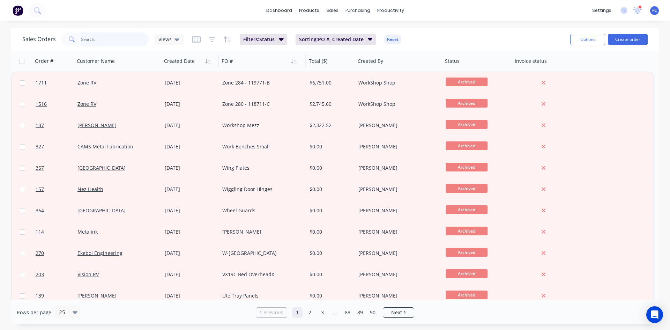
drag, startPoint x: 128, startPoint y: 44, endPoint x: 138, endPoint y: 39, distance: 11.9
click at [127, 44] on input "text" at bounding box center [115, 39] width 68 height 14
click at [341, 37] on link "Sales Orders" at bounding box center [369, 33] width 92 height 14
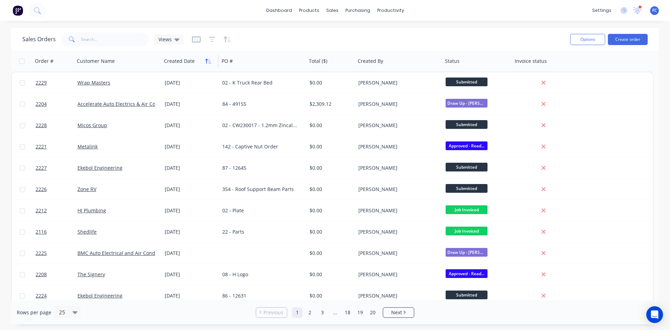
click at [208, 62] on icon "button" at bounding box center [208, 61] width 6 height 6
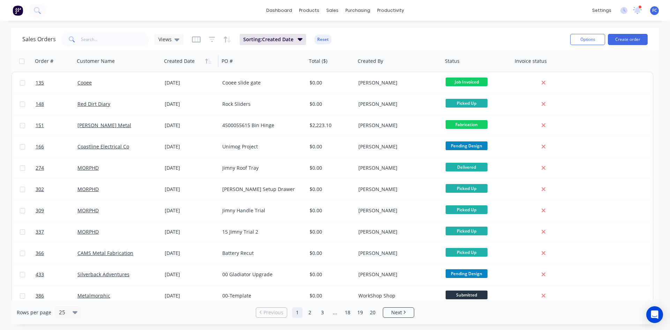
click at [208, 62] on icon "button" at bounding box center [208, 61] width 6 height 6
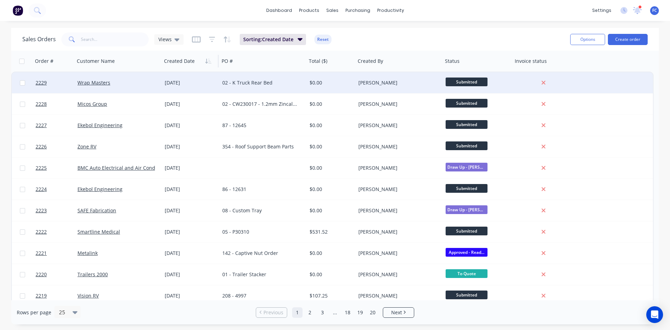
click at [165, 87] on div "[DATE]" at bounding box center [191, 82] width 58 height 21
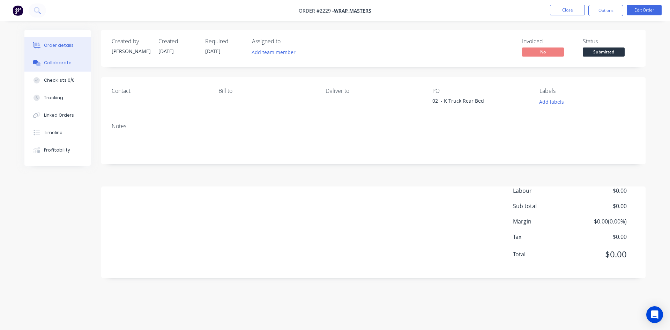
click at [50, 66] on button "Collaborate" at bounding box center [57, 62] width 66 height 17
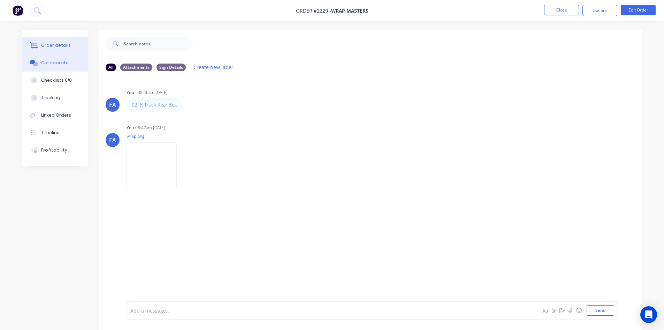
click at [54, 46] on div "Order details" at bounding box center [56, 45] width 30 height 6
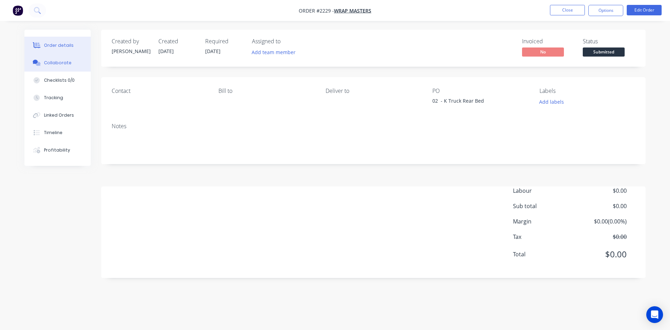
click at [72, 66] on button "Collaborate" at bounding box center [57, 62] width 66 height 17
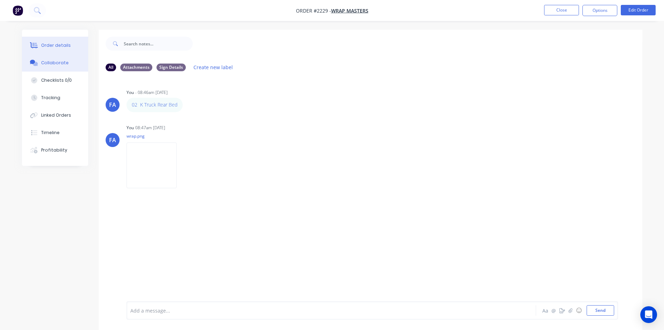
click at [70, 51] on button "Order details" at bounding box center [55, 45] width 66 height 17
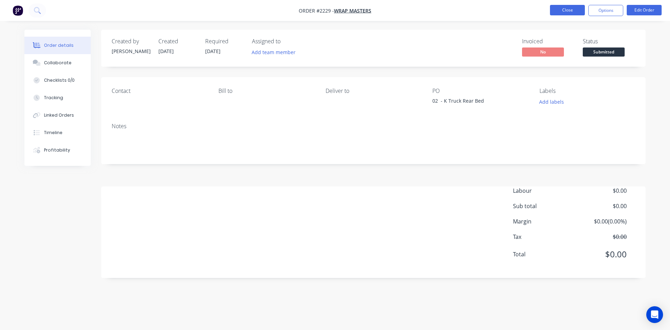
click at [564, 10] on button "Close" at bounding box center [567, 10] width 35 height 10
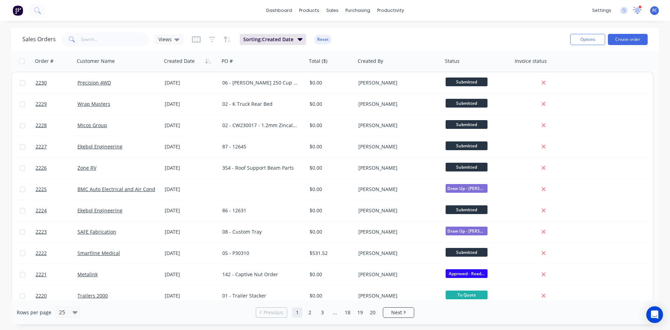
click at [637, 9] on icon at bounding box center [637, 10] width 6 height 6
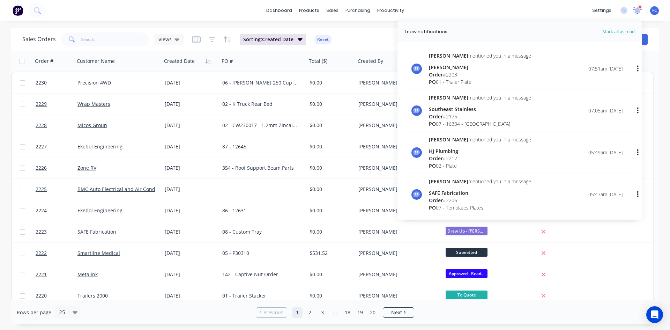
click at [637, 9] on icon at bounding box center [637, 10] width 6 height 6
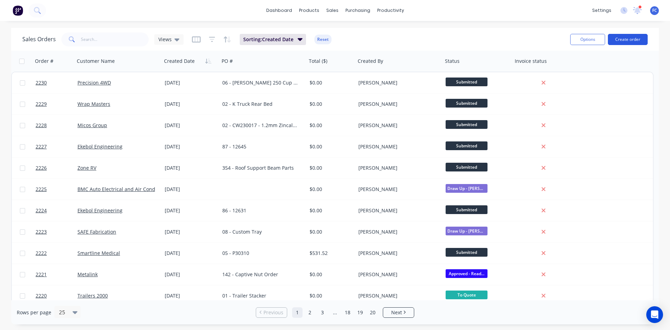
click at [626, 38] on button "Create order" at bounding box center [627, 39] width 40 height 11
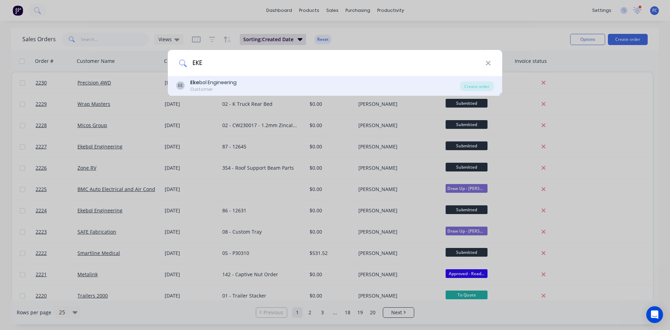
type input "EKE"
click at [344, 89] on div "EE Eke bol Engineering Customer" at bounding box center [318, 86] width 284 height 14
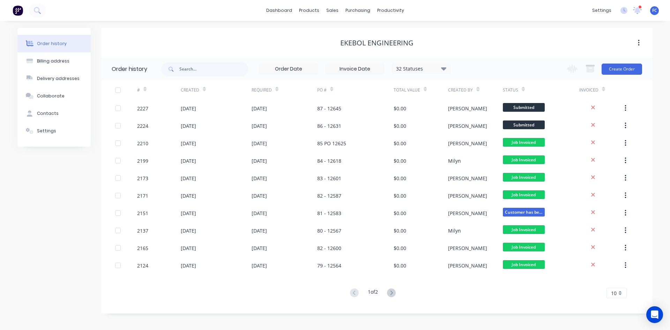
click at [204, 91] on icon at bounding box center [204, 88] width 3 height 5
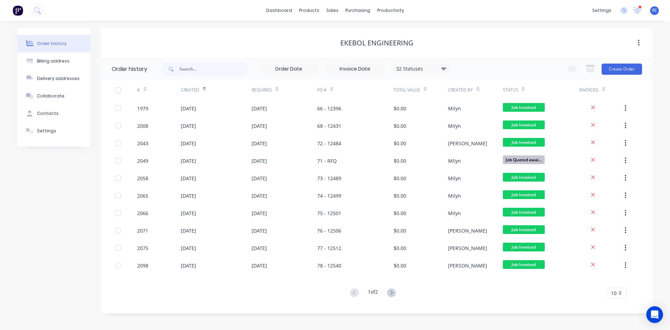
click at [204, 91] on icon at bounding box center [204, 88] width 3 height 5
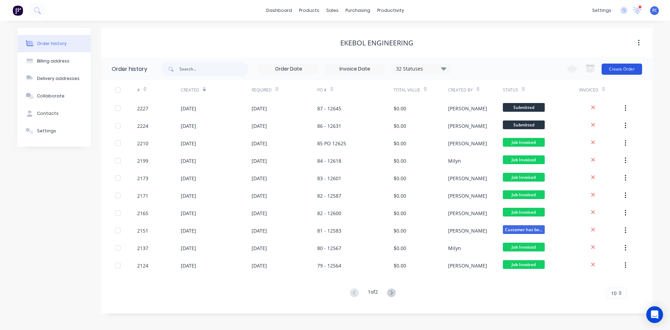
click at [611, 68] on button "Create Order" at bounding box center [621, 68] width 40 height 11
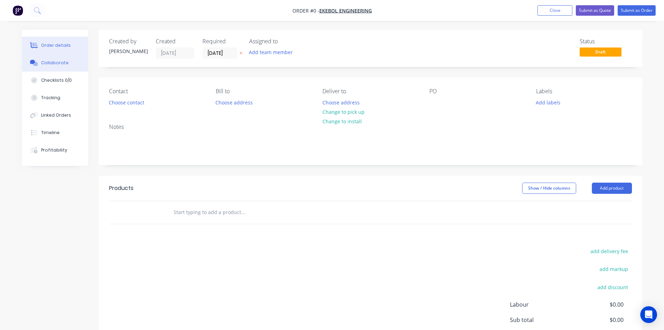
click at [42, 63] on div "Collaborate" at bounding box center [55, 63] width 28 height 6
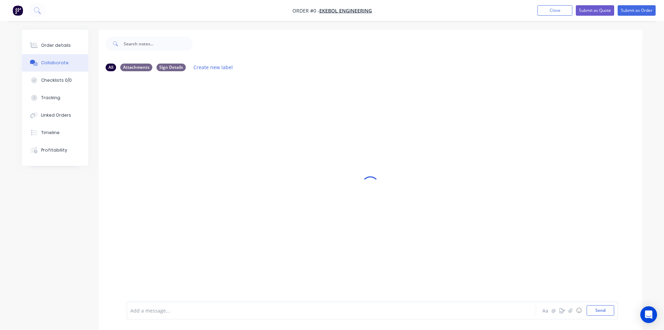
click at [206, 310] on div at bounding box center [312, 310] width 363 height 7
click at [601, 309] on button "Send" at bounding box center [601, 310] width 28 height 10
drag, startPoint x: 162, startPoint y: 104, endPoint x: 127, endPoint y: 103, distance: 34.5
click at [127, 103] on div "88 PO 12646" at bounding box center [146, 105] width 39 height 14
copy link "88 PO 12646"
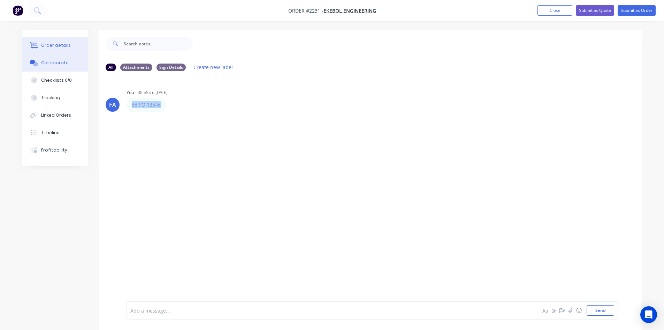
click at [38, 44] on div at bounding box center [34, 45] width 10 height 6
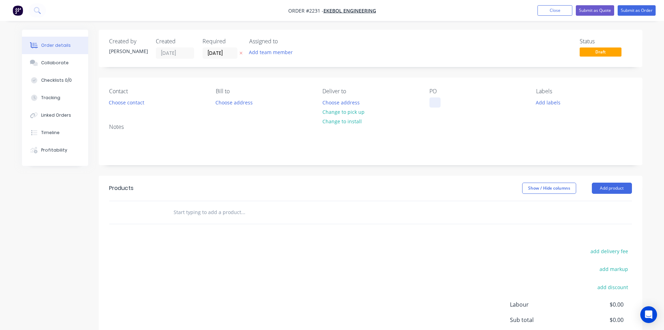
click at [434, 102] on div at bounding box center [435, 102] width 11 height 10
paste div
click at [450, 101] on div "88 PO 12646" at bounding box center [450, 102] width 40 height 10
click at [435, 103] on div "88 - 12646" at bounding box center [447, 102] width 35 height 10
click at [215, 49] on input "[DATE]" at bounding box center [220, 53] width 34 height 10
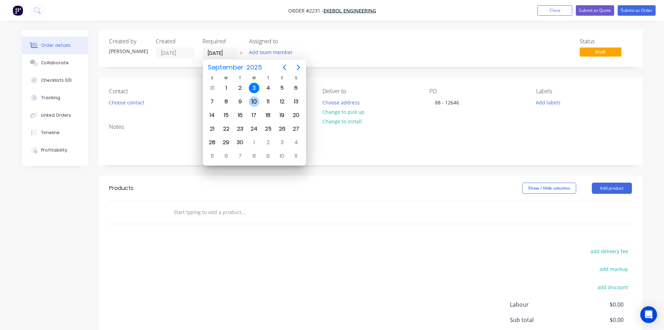
click at [257, 101] on div "10" at bounding box center [254, 101] width 10 height 10
type input "[DATE]"
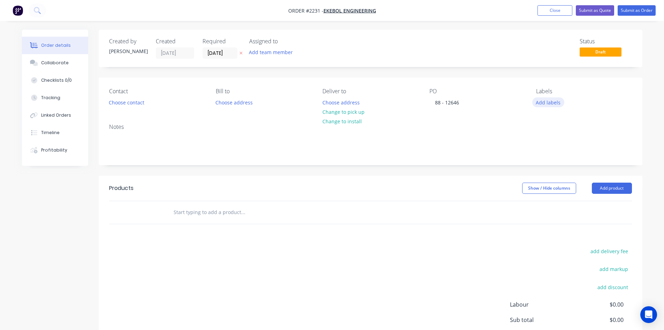
click at [547, 102] on button "Add labels" at bounding box center [549, 101] width 32 height 9
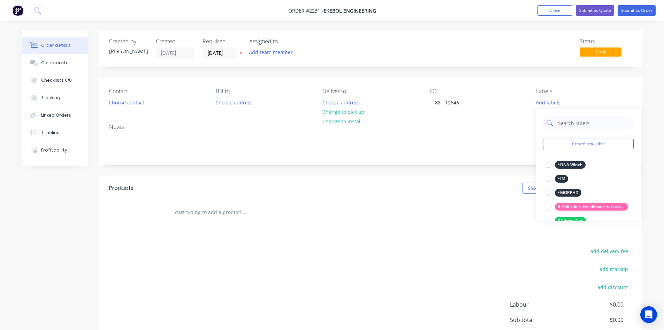
click at [564, 126] on input "text" at bounding box center [594, 123] width 73 height 14
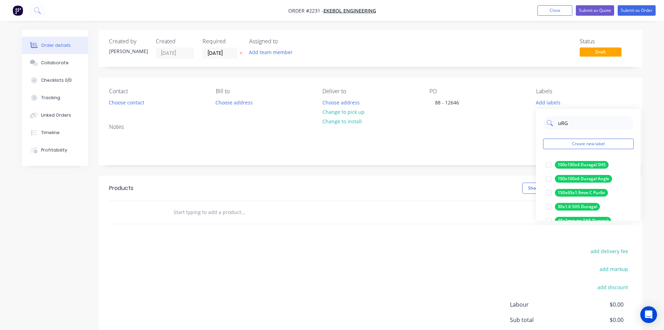
type input "uRGE"
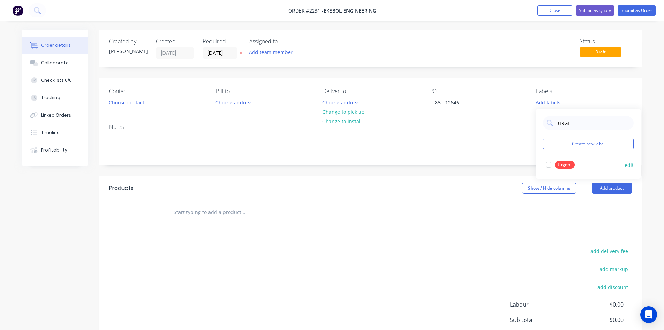
click at [548, 164] on div at bounding box center [549, 165] width 14 height 14
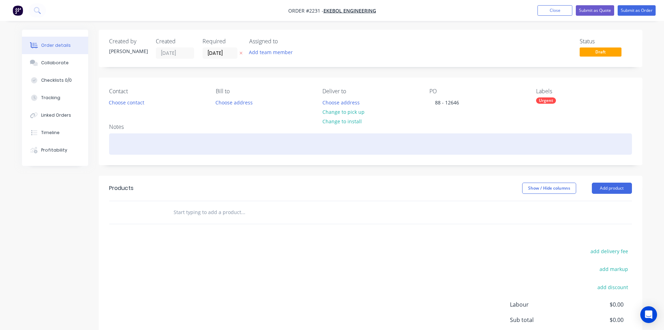
click at [131, 144] on div at bounding box center [370, 143] width 523 height 21
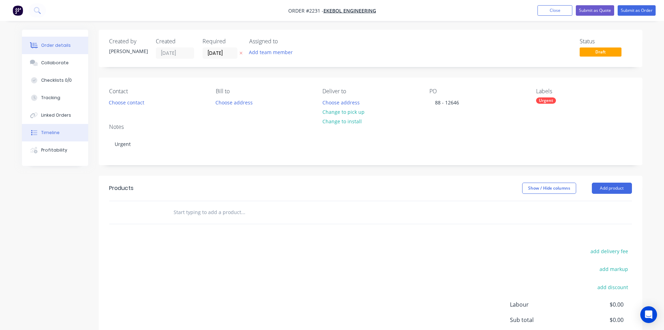
drag, startPoint x: 51, startPoint y: 208, endPoint x: 43, endPoint y: 139, distance: 69.5
click at [50, 207] on div "Created by Francis Adrian Created 03/09/25 Required 10/09/25 Assigned to Add te…" at bounding box center [332, 216] width 621 height 372
click at [52, 62] on div "Collaborate" at bounding box center [55, 63] width 28 height 6
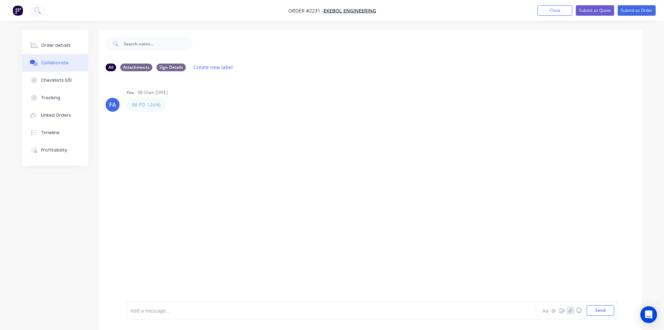
click at [569, 310] on icon "button" at bounding box center [571, 310] width 4 height 5
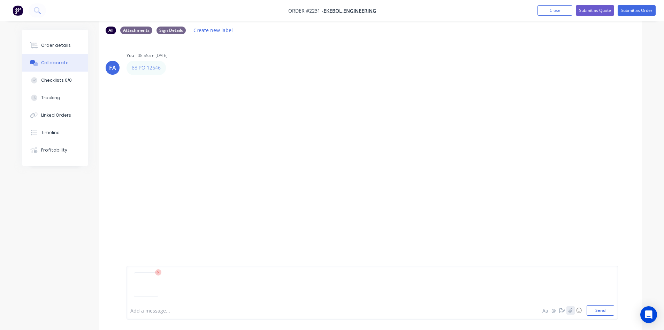
scroll to position [46, 0]
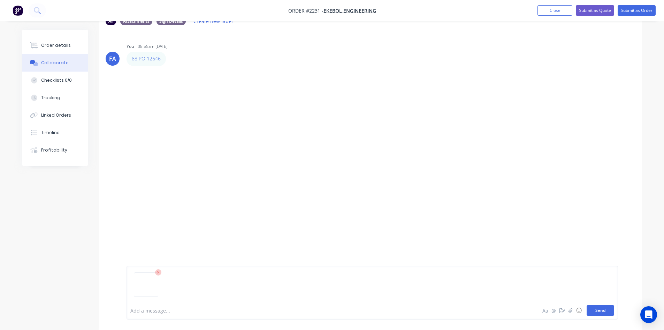
click at [597, 307] on button "Send" at bounding box center [601, 310] width 28 height 10
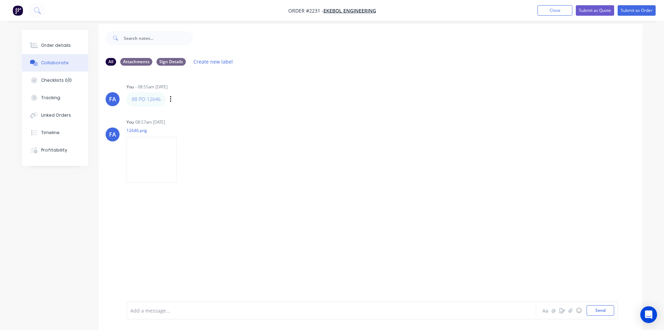
scroll to position [0, 0]
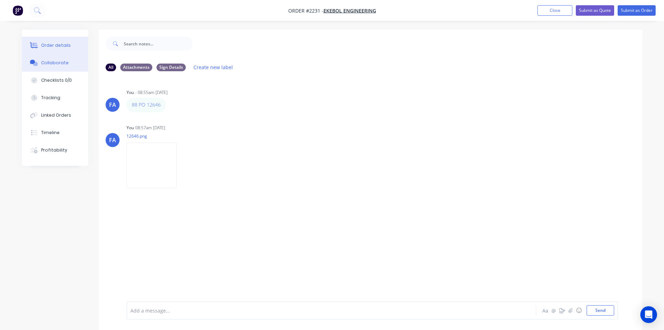
click at [34, 42] on button "Order details" at bounding box center [55, 45] width 66 height 17
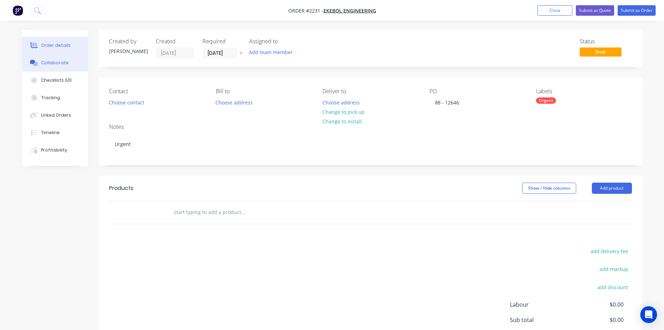
click at [52, 59] on button "Collaborate" at bounding box center [55, 62] width 66 height 17
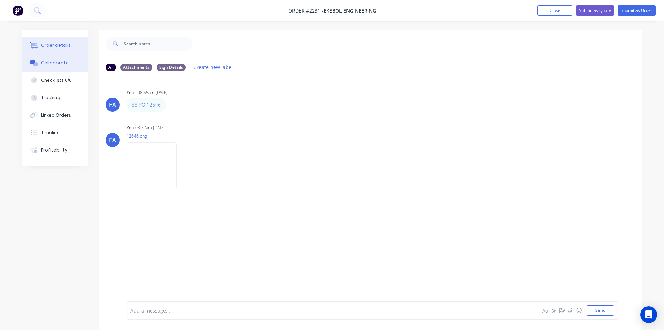
click at [51, 51] on button "Order details" at bounding box center [55, 45] width 66 height 17
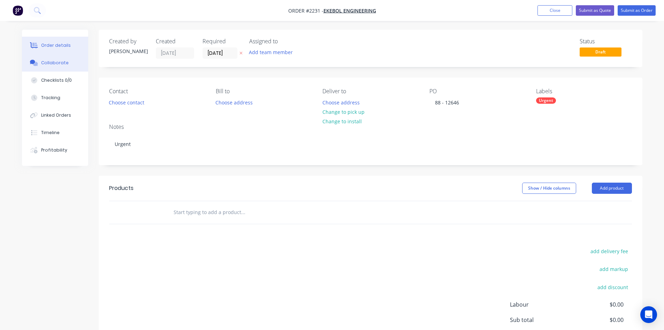
click at [47, 64] on div "Collaborate" at bounding box center [55, 63] width 28 height 6
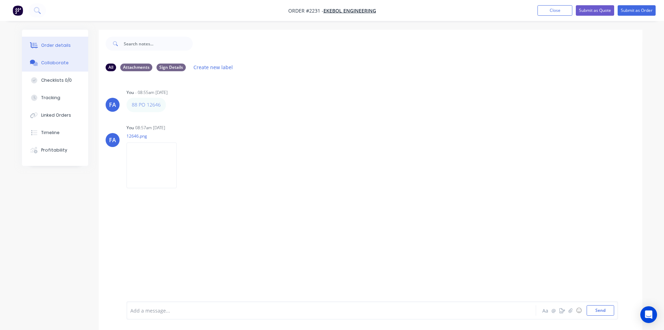
click at [57, 41] on button "Order details" at bounding box center [55, 45] width 66 height 17
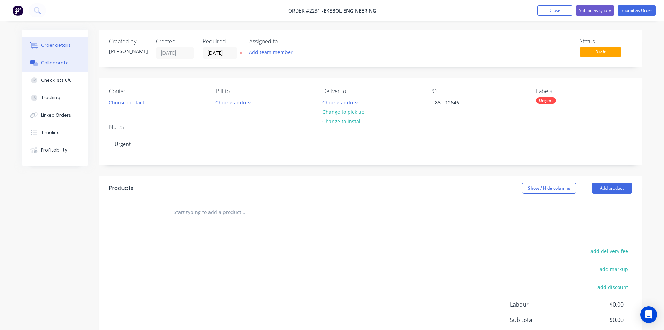
click at [54, 61] on div "Collaborate" at bounding box center [55, 63] width 28 height 6
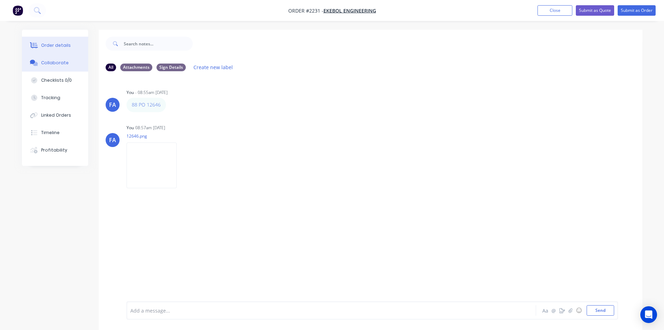
click at [61, 47] on div "Order details" at bounding box center [56, 45] width 30 height 6
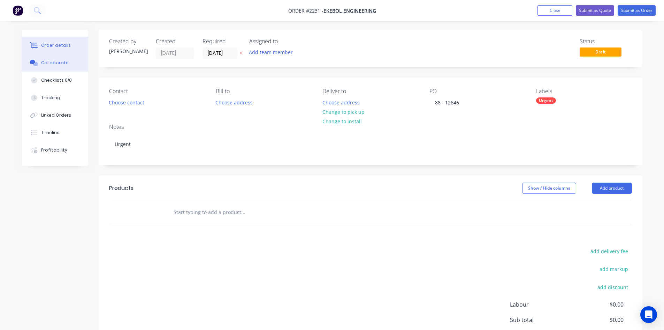
click at [58, 59] on button "Collaborate" at bounding box center [55, 62] width 66 height 17
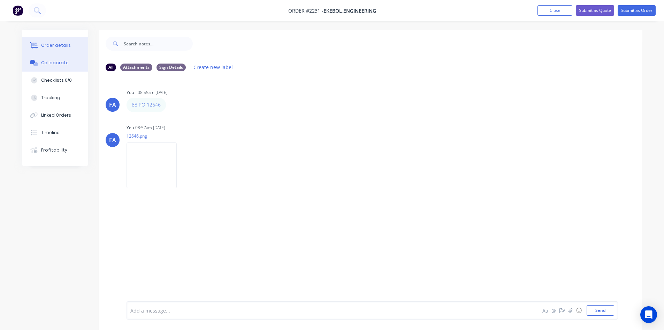
click at [40, 48] on button "Order details" at bounding box center [55, 45] width 66 height 17
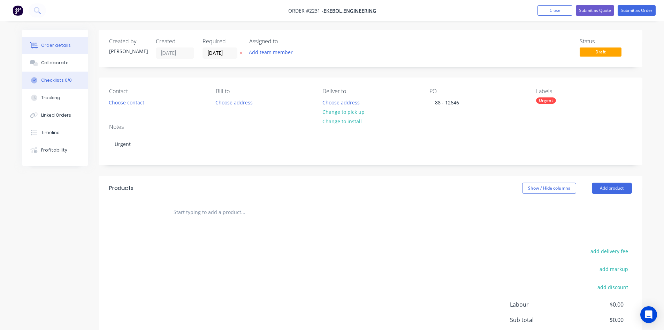
click at [53, 78] on div "Checklists 0/0" at bounding box center [56, 80] width 31 height 6
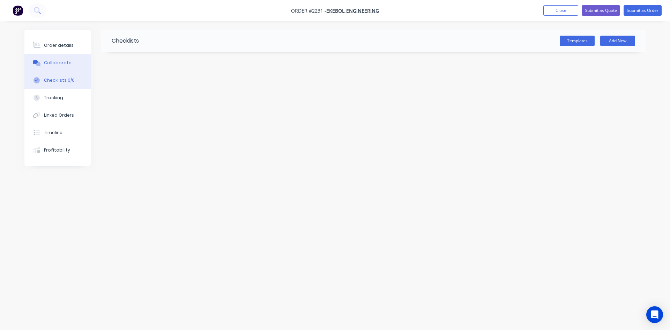
click at [65, 61] on div "Collaborate" at bounding box center [58, 63] width 28 height 6
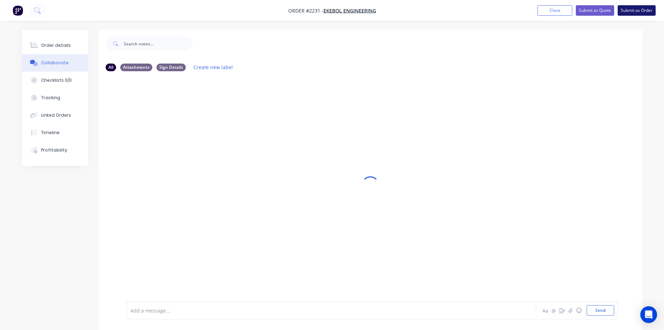
click at [625, 8] on button "Submit as Order" at bounding box center [637, 10] width 38 height 10
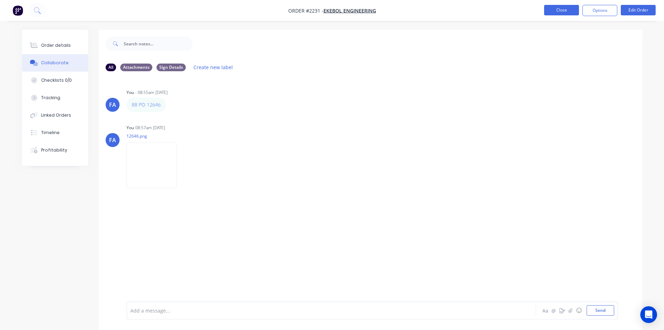
click at [562, 10] on button "Close" at bounding box center [561, 10] width 35 height 10
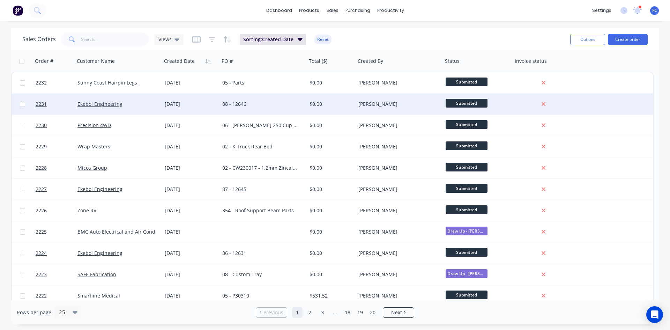
click at [158, 100] on div "Ekebol Engineering" at bounding box center [118, 103] width 82 height 7
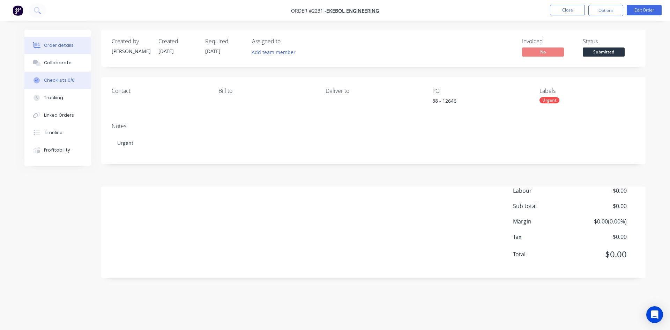
click at [54, 80] on div "Checklists 0/0" at bounding box center [59, 80] width 31 height 6
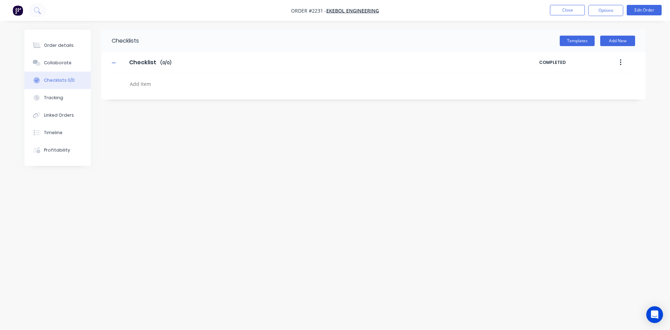
click at [149, 88] on textarea at bounding box center [294, 84] width 335 height 10
type textarea "x"
type textarea "p"
type textarea "x"
type textarea "po"
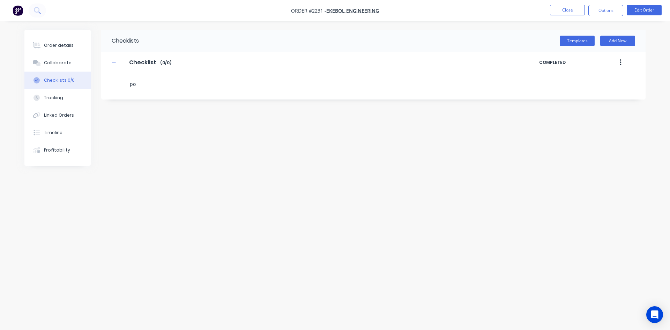
type textarea "x"
type textarea "p"
type textarea "x"
type textarea "P"
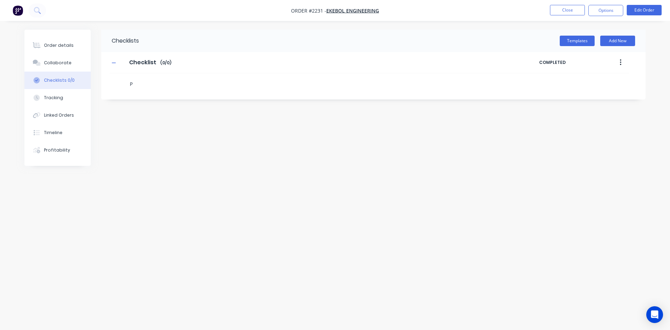
type textarea "x"
type textarea "PO"
type textarea "x"
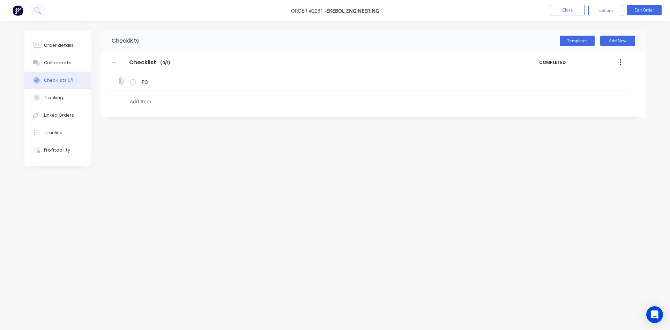
type textarea "x"
click at [121, 81] on icon at bounding box center [120, 80] width 9 height 9
click at [118, 77] on input "file" at bounding box center [118, 77] width 0 height 0
type input "C:\fakepath\PO Print_EKEBOL - 12646.pdf"
click at [624, 81] on icon at bounding box center [624, 81] width 6 height 7
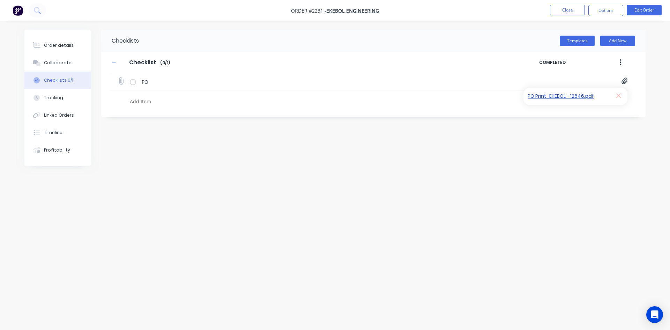
click at [544, 96] on link "PO Print_EKEBOL - 12646.pdf" at bounding box center [567, 96] width 81 height 7
click at [571, 6] on button "Close" at bounding box center [567, 10] width 35 height 10
type textarea "x"
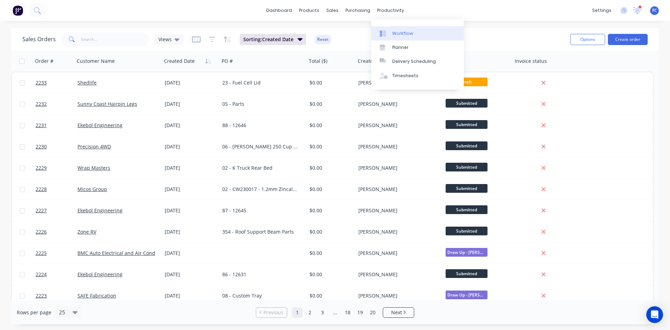
click at [396, 31] on div "Workflow" at bounding box center [402, 33] width 21 height 6
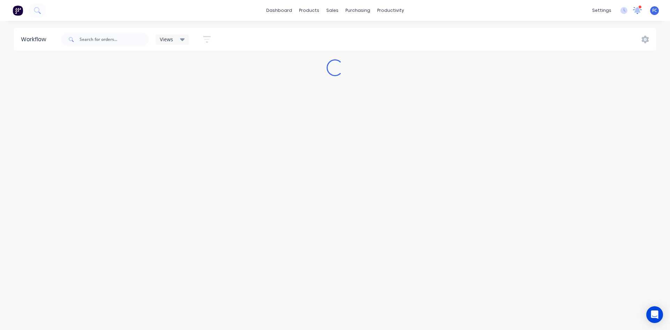
click at [637, 13] on icon at bounding box center [637, 10] width 6 height 6
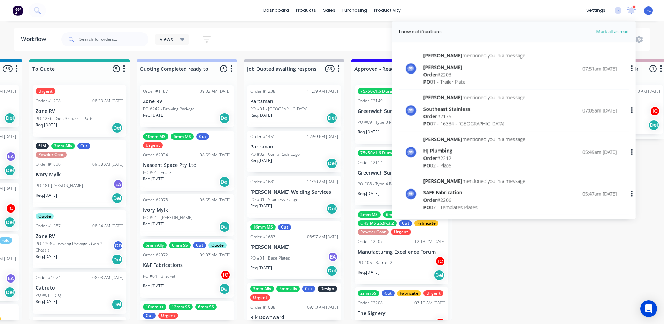
scroll to position [0, 530]
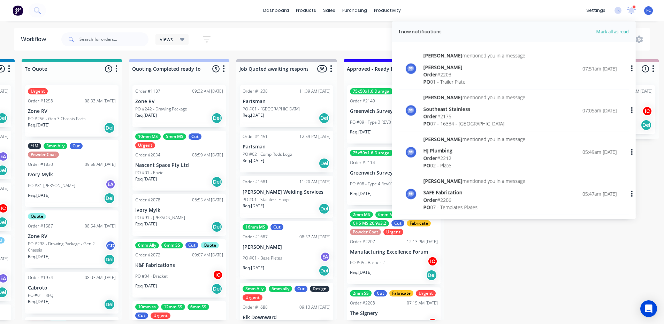
drag, startPoint x: 520, startPoint y: 313, endPoint x: 490, endPoint y: 290, distance: 37.8
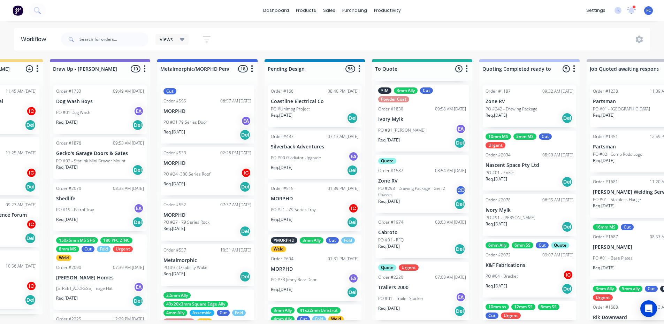
scroll to position [1, 0]
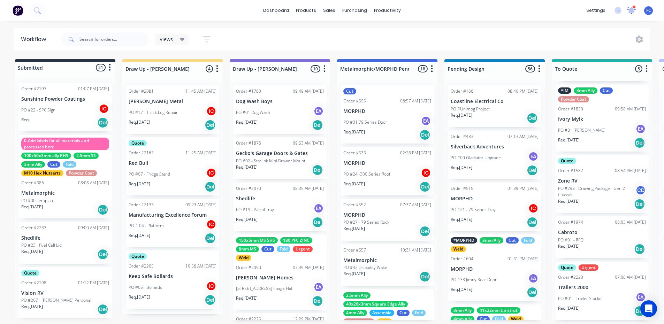
click at [628, 8] on icon at bounding box center [631, 10] width 9 height 8
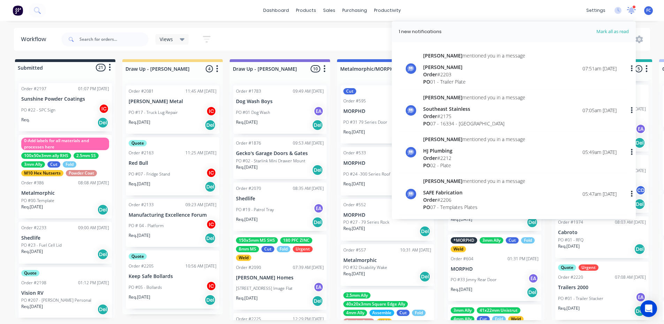
click at [628, 8] on icon at bounding box center [631, 10] width 9 height 8
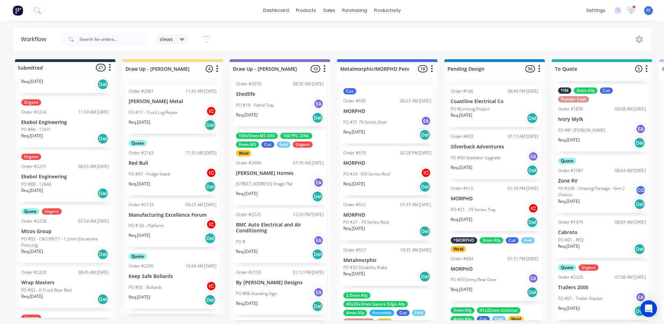
scroll to position [446, 0]
click at [58, 227] on p "Micos Group" at bounding box center [65, 230] width 88 height 6
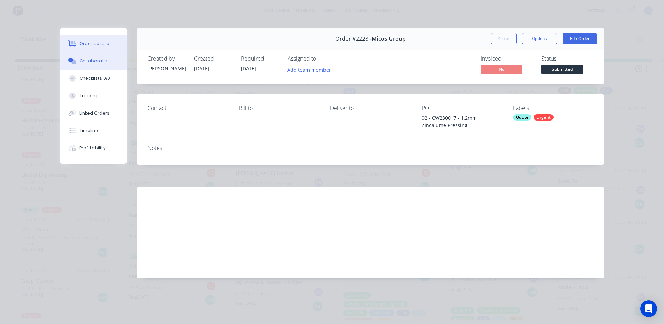
click at [84, 61] on div "Collaborate" at bounding box center [94, 61] width 28 height 6
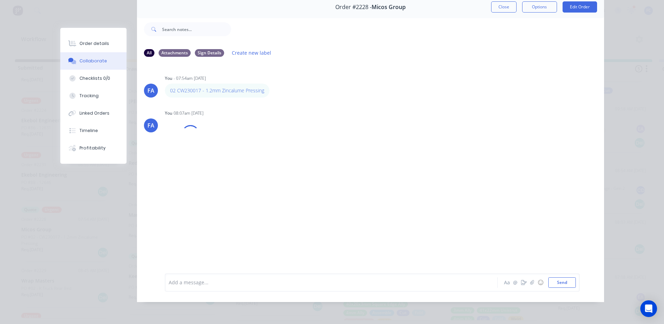
scroll to position [35, 0]
click at [499, 7] on button "Close" at bounding box center [503, 6] width 25 height 11
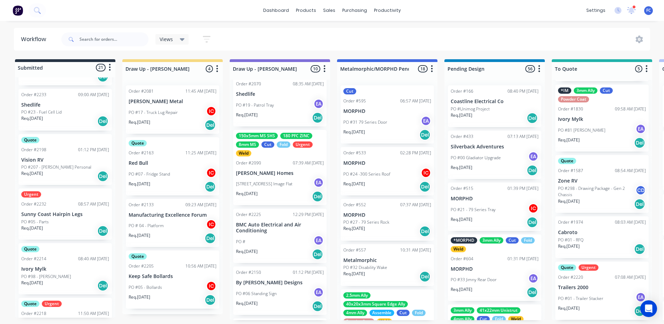
scroll to position [139, 0]
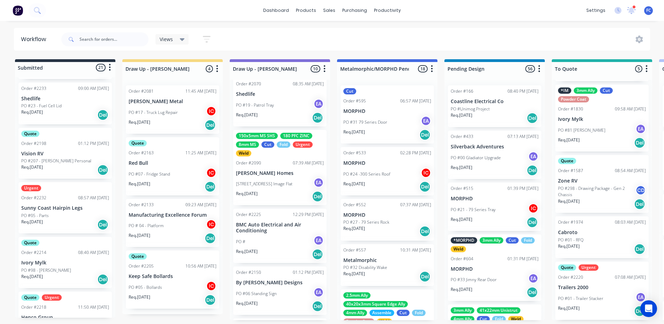
click at [57, 205] on p "Sunny Coast Hairpin Legs" at bounding box center [65, 208] width 88 height 6
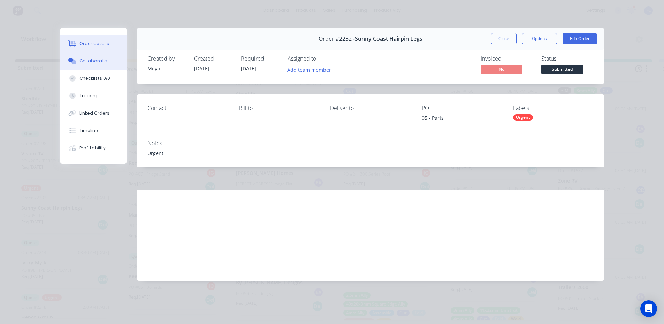
click at [89, 60] on div "Collaborate" at bounding box center [94, 61] width 28 height 6
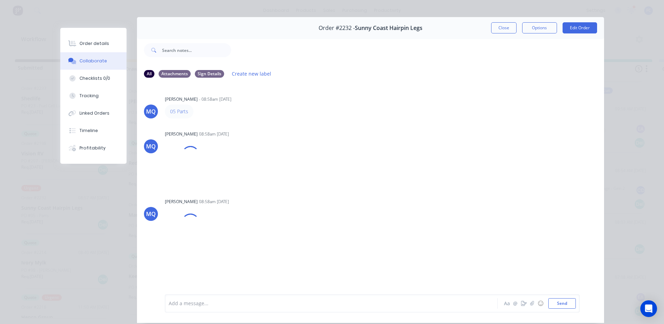
scroll to position [37, 0]
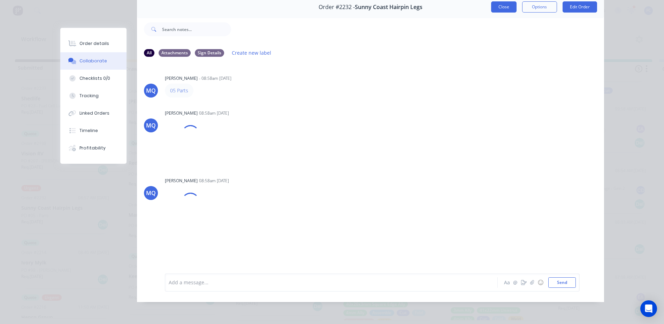
click at [500, 4] on button "Close" at bounding box center [503, 6] width 25 height 11
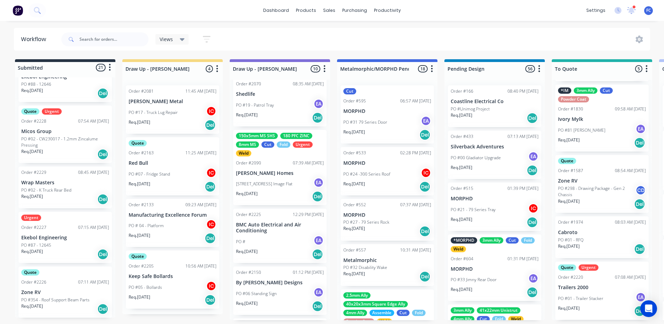
scroll to position [488, 0]
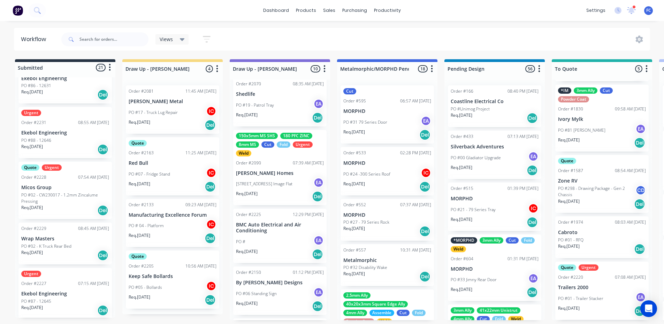
click at [48, 179] on div "Order #2228 07:54 AM 03/09/25" at bounding box center [65, 177] width 88 height 6
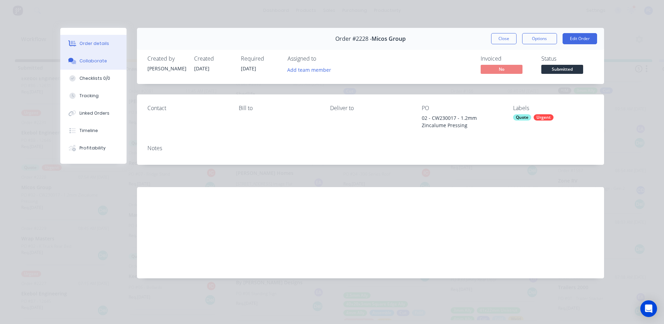
click at [90, 55] on button "Collaborate" at bounding box center [93, 60] width 66 height 17
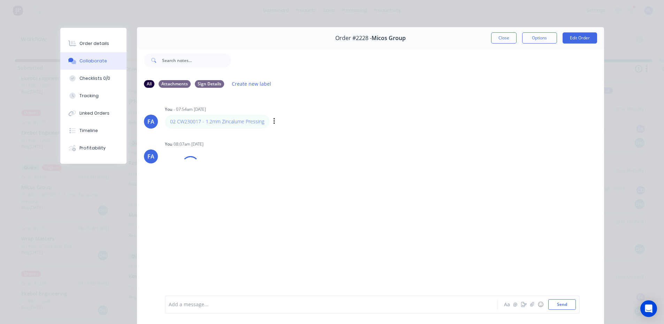
scroll to position [0, 0]
click at [83, 39] on button "Order details" at bounding box center [93, 43] width 66 height 17
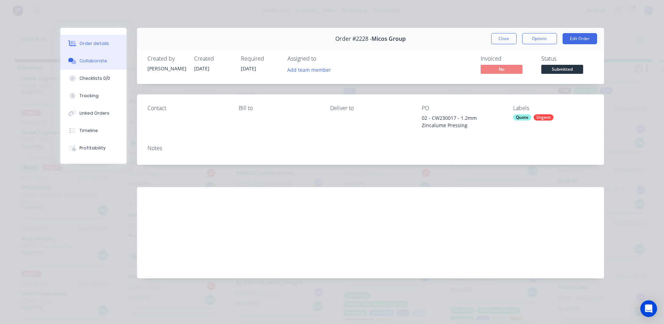
click at [92, 59] on div "Collaborate" at bounding box center [94, 61] width 28 height 6
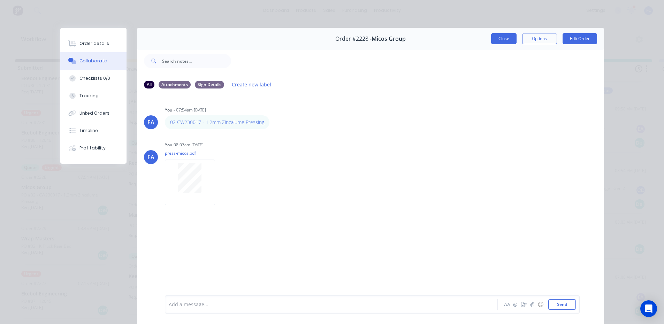
click at [493, 36] on button "Close" at bounding box center [503, 38] width 25 height 11
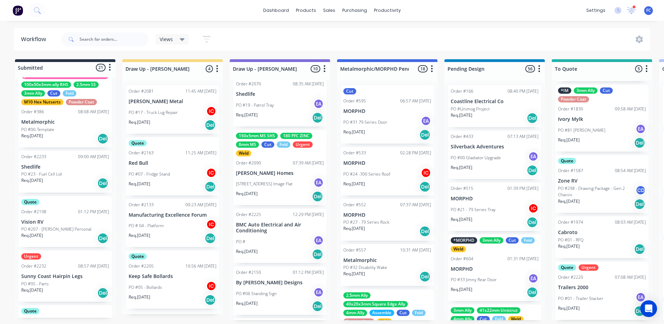
scroll to position [70, 0]
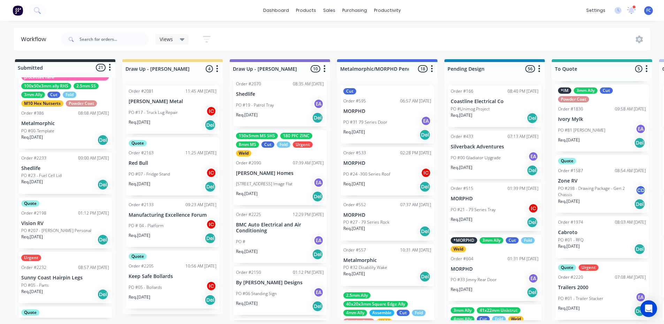
click at [59, 183] on div "Req. 03/09/25 Del" at bounding box center [65, 185] width 88 height 12
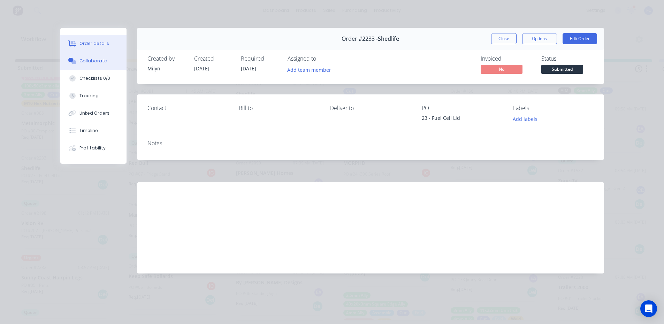
click at [86, 60] on div "Collaborate" at bounding box center [94, 61] width 28 height 6
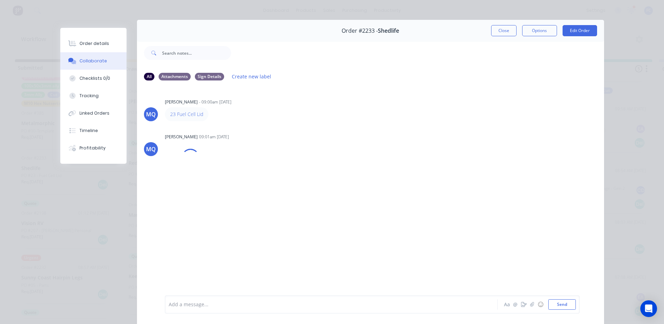
scroll to position [0, 0]
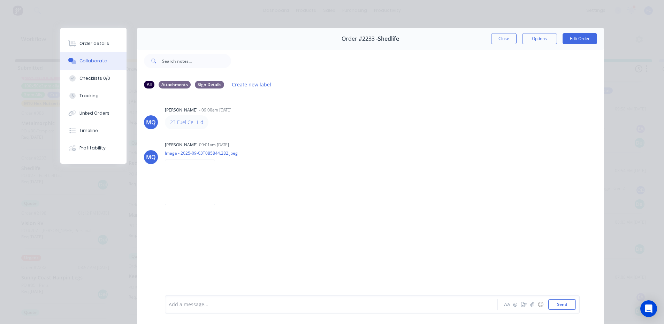
click at [484, 41] on div "Order #2233 - Shedlife Close Options Edit Order" at bounding box center [370, 39] width 467 height 22
click at [502, 40] on button "Close" at bounding box center [503, 38] width 25 height 11
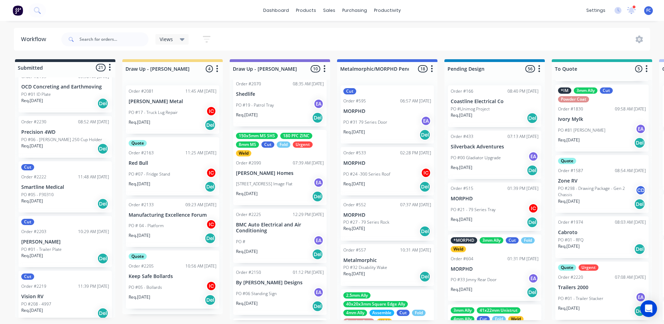
scroll to position [899, 0]
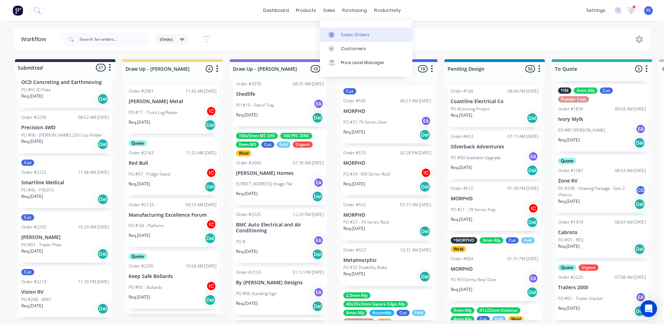
click at [348, 28] on link "Sales Orders" at bounding box center [366, 35] width 92 height 14
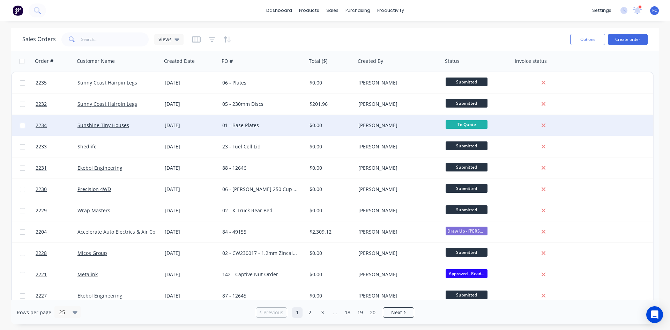
click at [265, 127] on div "01 - Base Plates" at bounding box center [260, 125] width 77 height 7
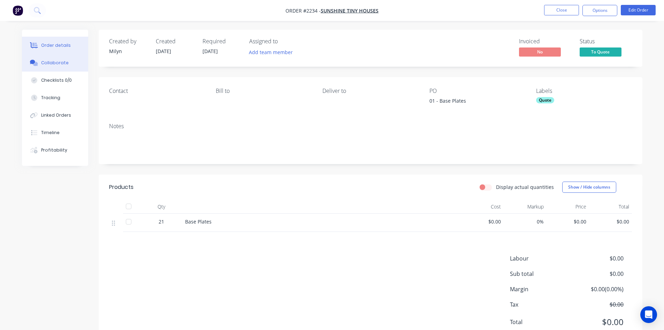
click at [53, 64] on div "Collaborate" at bounding box center [55, 63] width 28 height 6
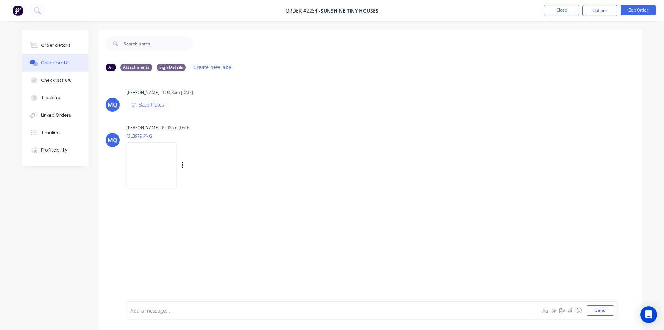
click at [164, 155] on img at bounding box center [152, 165] width 50 height 46
click at [559, 13] on button "Close" at bounding box center [561, 10] width 35 height 10
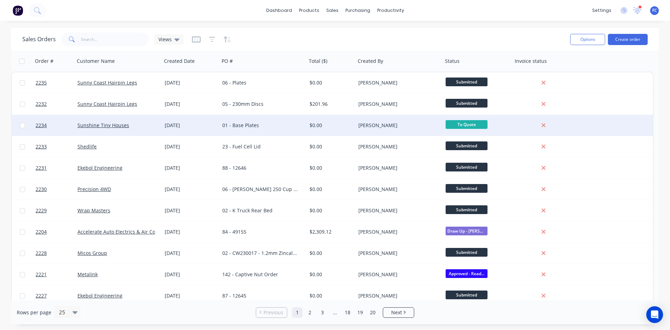
click at [161, 116] on div "Sunshine Tiny Houses" at bounding box center [118, 125] width 87 height 21
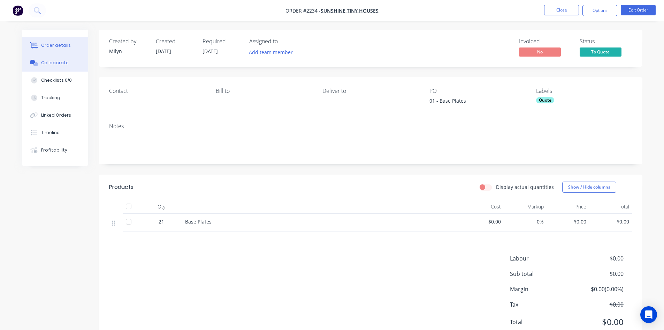
click at [52, 66] on button "Collaborate" at bounding box center [55, 62] width 66 height 17
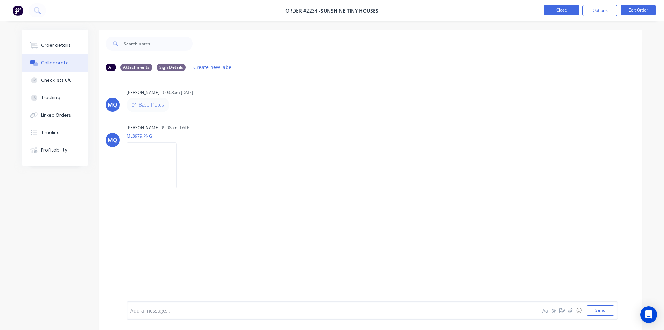
click at [560, 14] on button "Close" at bounding box center [561, 10] width 35 height 10
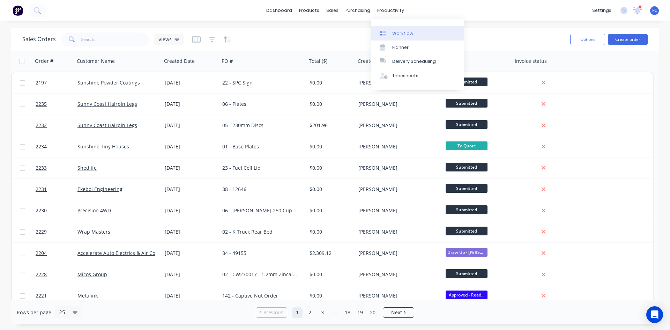
click at [392, 31] on div "Workflow" at bounding box center [402, 33] width 21 height 6
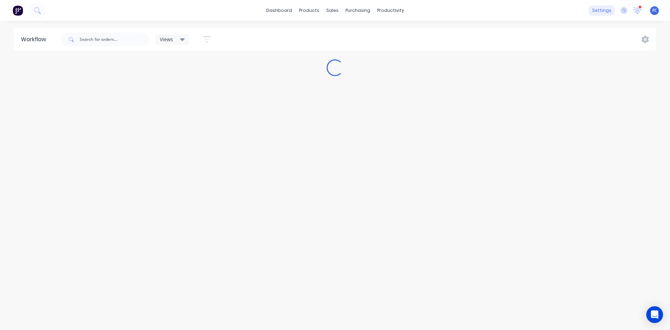
drag, startPoint x: 635, startPoint y: 11, endPoint x: 606, endPoint y: 11, distance: 28.9
click at [635, 11] on icon at bounding box center [637, 10] width 6 height 6
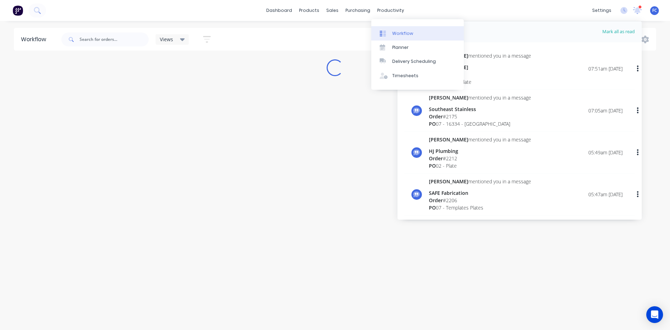
click at [390, 32] on link "Workflow" at bounding box center [417, 33] width 92 height 14
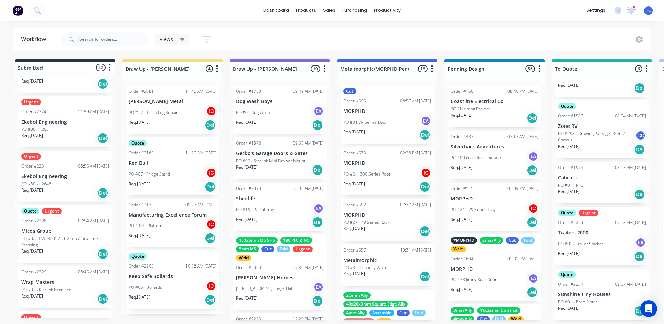
scroll to position [453, 0]
click at [73, 39] on icon at bounding box center [71, 39] width 5 height 5
click at [85, 36] on input "text" at bounding box center [114, 39] width 69 height 14
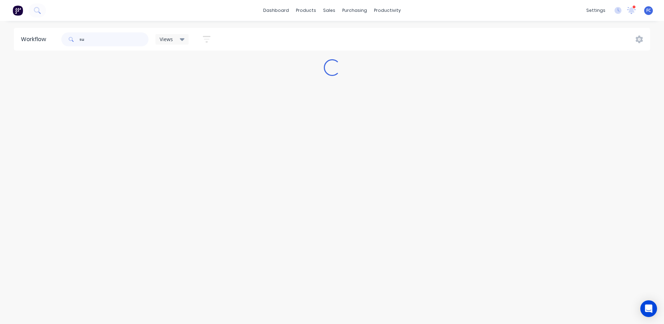
scroll to position [0, 0]
type input "su"
click at [571, 288] on div "Workflow su Views Save new view None (Default) edit Greg edit Greg edit Show/Hi…" at bounding box center [335, 172] width 670 height 288
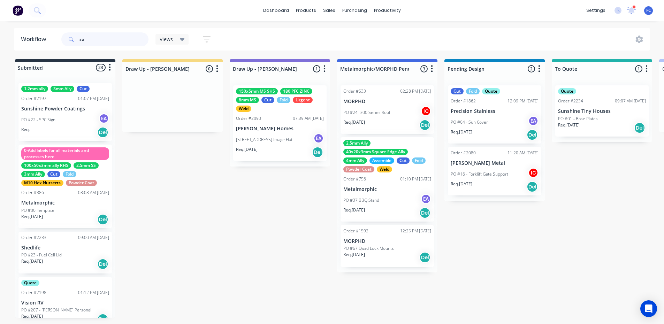
drag, startPoint x: 92, startPoint y: 39, endPoint x: 62, endPoint y: 37, distance: 30.4
click at [62, 37] on div "su" at bounding box center [104, 39] width 87 height 14
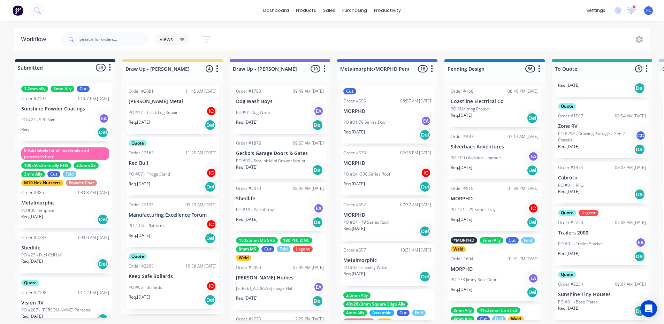
scroll to position [1, 0]
click at [588, 292] on p "Sunshine Tiny Houses" at bounding box center [602, 295] width 88 height 6
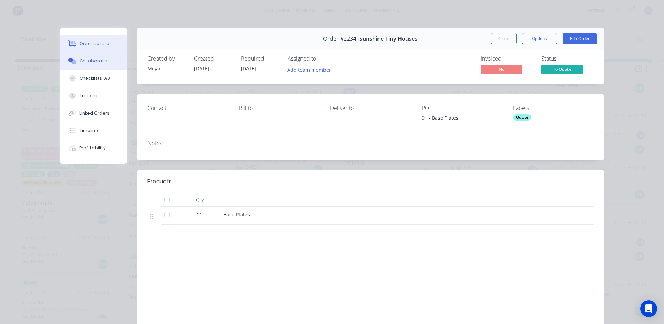
click at [83, 65] on button "Collaborate" at bounding box center [93, 60] width 66 height 17
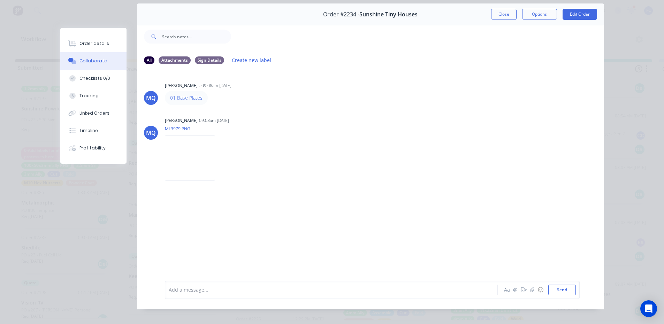
scroll to position [2, 0]
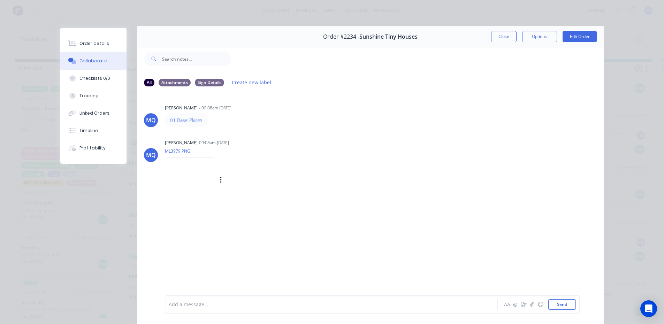
click at [193, 179] on img at bounding box center [190, 181] width 50 height 46
drag, startPoint x: 182, startPoint y: 123, endPoint x: 179, endPoint y: 119, distance: 5.4
click at [505, 32] on button "Close" at bounding box center [503, 36] width 25 height 11
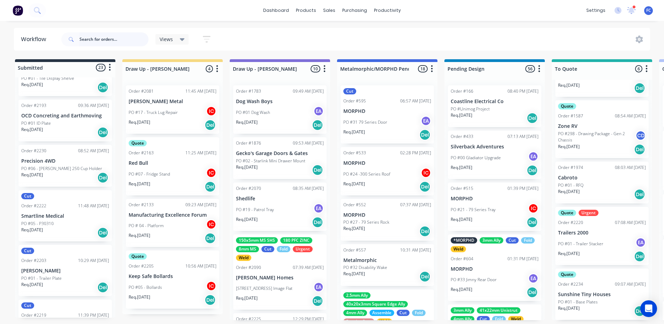
scroll to position [981, 0]
click at [71, 167] on p "PO #06 - [PERSON_NAME] 250 Cup Holder" at bounding box center [61, 170] width 81 height 6
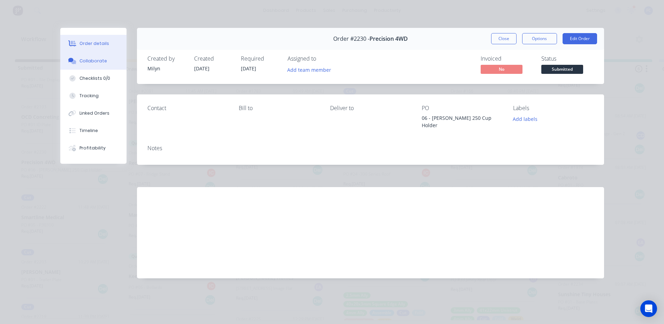
click at [91, 63] on div "Collaborate" at bounding box center [94, 61] width 28 height 6
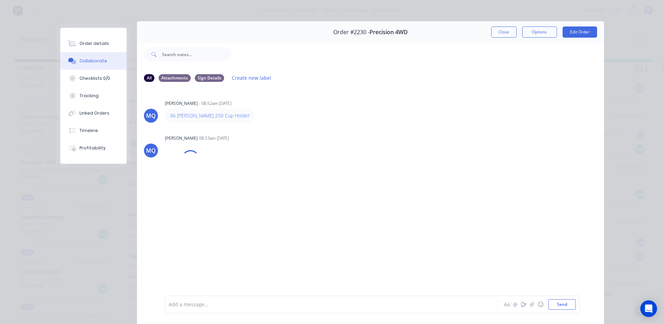
scroll to position [0, 0]
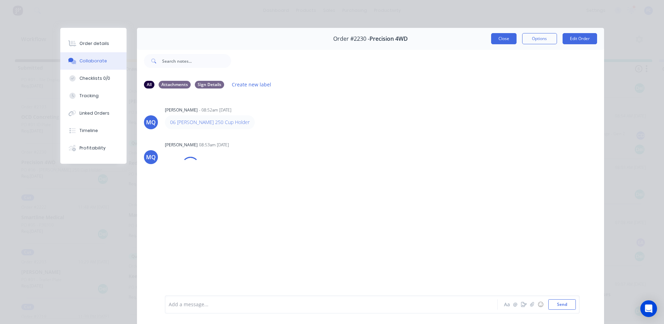
click at [499, 41] on button "Close" at bounding box center [503, 38] width 25 height 11
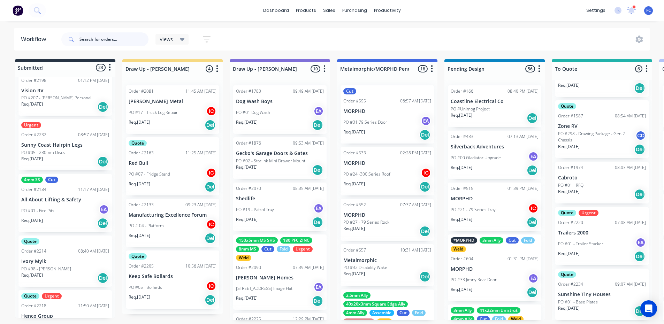
scroll to position [214, 0]
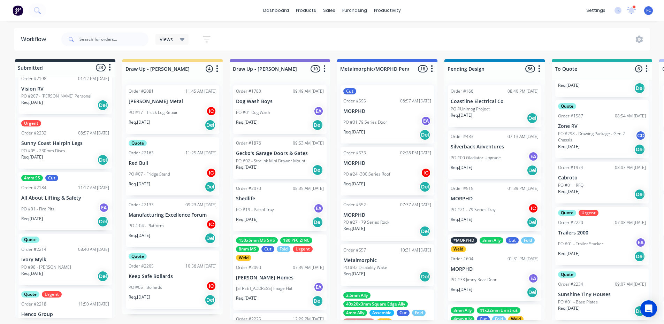
click at [46, 198] on p "All About Lifting & Safety" at bounding box center [65, 198] width 88 height 6
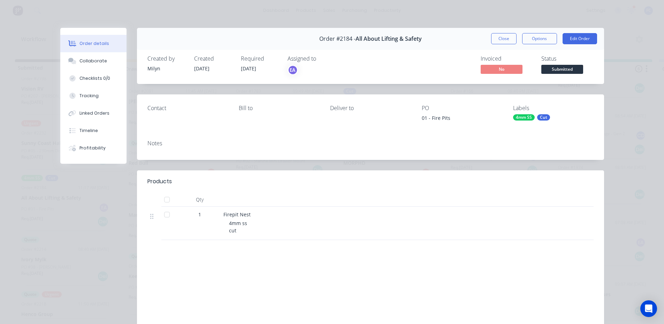
click at [83, 62] on div "Collaborate" at bounding box center [94, 61] width 28 height 6
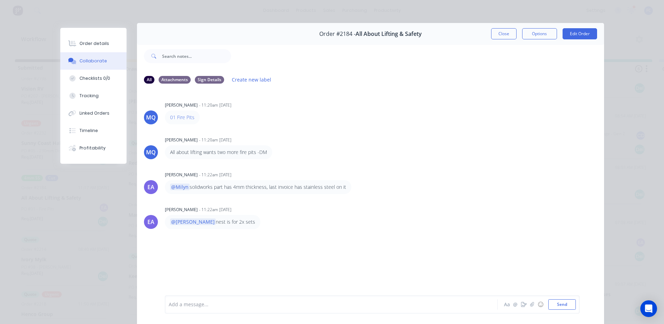
scroll to position [2, 0]
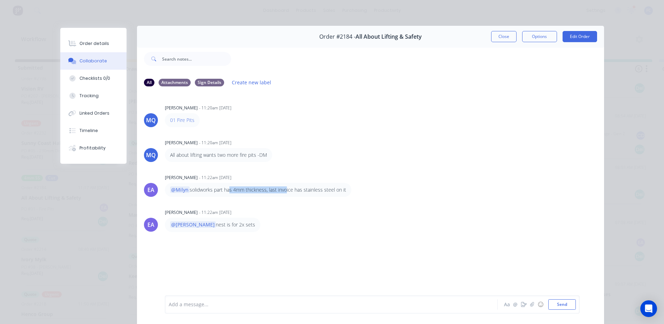
drag, startPoint x: 227, startPoint y: 191, endPoint x: 282, endPoint y: 190, distance: 55.1
click at [282, 190] on p "@Milyn solidworks part has 4mm thickness, last invoice has stainless steel on it" at bounding box center [258, 190] width 176 height 7
drag, startPoint x: 295, startPoint y: 188, endPoint x: 329, endPoint y: 189, distance: 34.2
click at [332, 187] on p "@Milyn solidworks part has 4mm thickness, last invoice has stainless steel on it" at bounding box center [258, 190] width 176 height 7
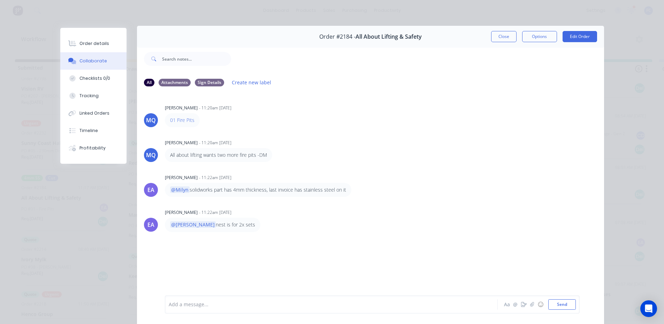
click at [285, 202] on div "MQ Milyn Quinones - 11:20am 27/08/25 01 Fire Pits MQ Milyn Quinones - 11:20am 2…" at bounding box center [370, 192] width 467 height 201
drag, startPoint x: 218, startPoint y: 226, endPoint x: 199, endPoint y: 226, distance: 18.8
click at [199, 226] on p "@Greg nest is for 2x sets" at bounding box center [212, 224] width 85 height 7
click at [227, 229] on div "@Greg nest is for 2x sets" at bounding box center [213, 225] width 96 height 14
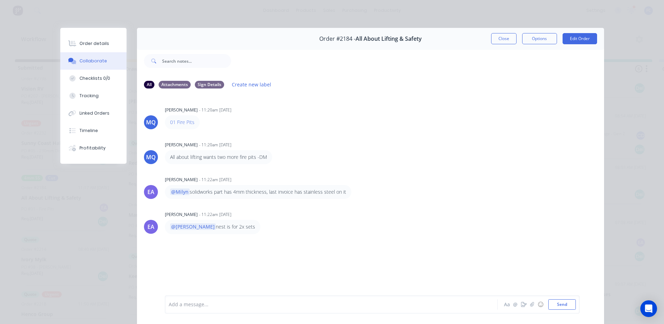
drag, startPoint x: 500, startPoint y: 43, endPoint x: 287, endPoint y: 100, distance: 219.9
click at [500, 43] on button "Close" at bounding box center [503, 38] width 25 height 11
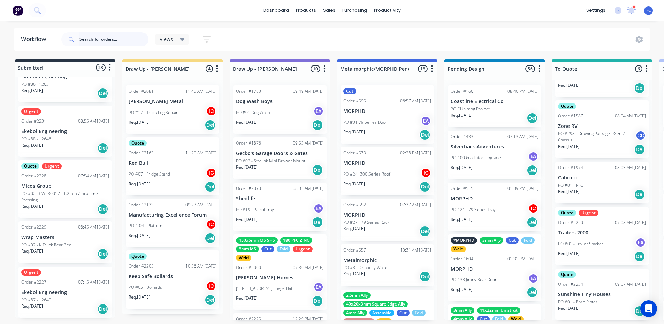
scroll to position [563, 0]
click at [67, 249] on div "Req. 10/09/25 Del" at bounding box center [65, 253] width 88 height 12
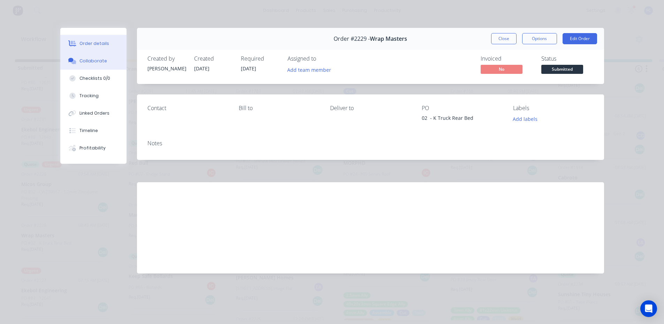
click at [88, 62] on div "Collaborate" at bounding box center [94, 61] width 28 height 6
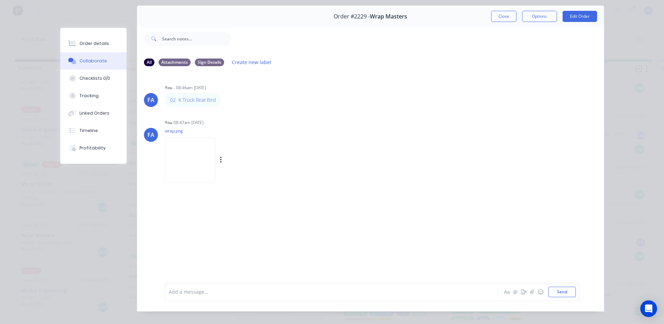
scroll to position [2, 0]
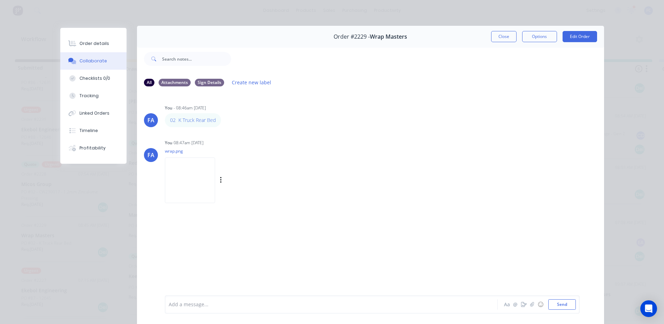
click at [196, 171] on img at bounding box center [190, 181] width 50 height 46
click at [194, 189] on img at bounding box center [190, 181] width 50 height 46
click at [492, 36] on button "Close" at bounding box center [503, 36] width 25 height 11
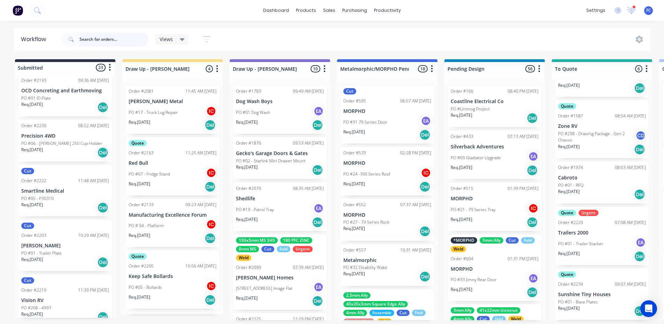
scroll to position [1016, 0]
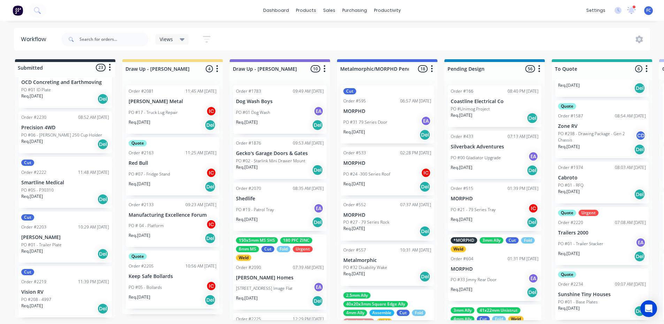
click at [53, 245] on p "PO #01 - Trailer Plate" at bounding box center [41, 245] width 40 height 6
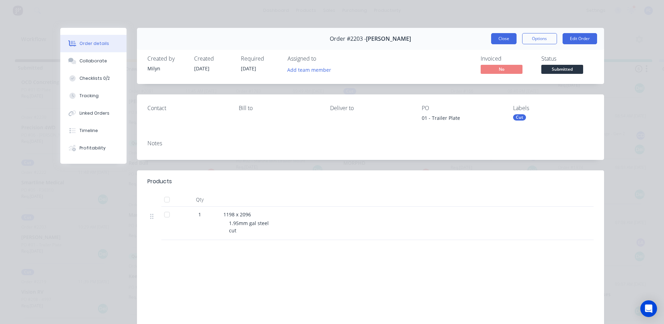
click at [506, 34] on button "Close" at bounding box center [503, 38] width 25 height 11
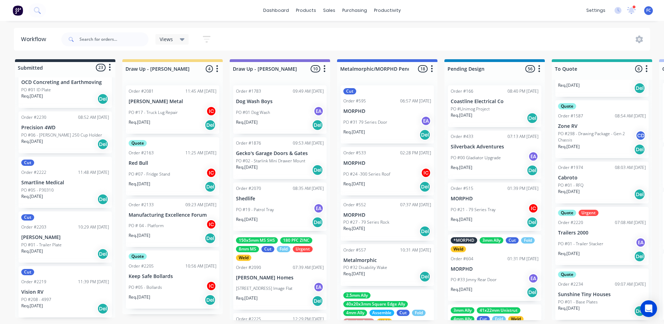
click at [62, 297] on div "PO #208 - 4997" at bounding box center [65, 300] width 88 height 6
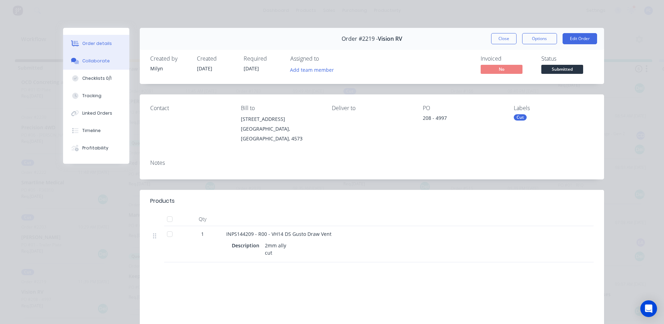
click at [86, 59] on div "Collaborate" at bounding box center [96, 61] width 28 height 6
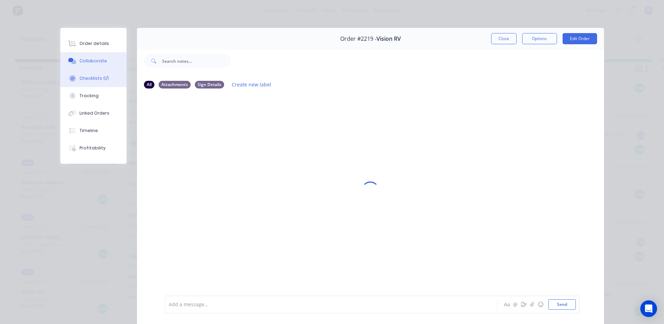
click at [93, 80] on div "Checklists 0/1" at bounding box center [94, 78] width 29 height 6
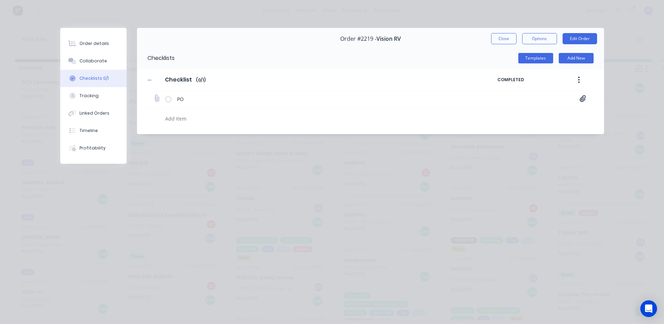
click at [579, 101] on div "PO PO04997.pdf" at bounding box center [366, 99] width 442 height 17
click at [505, 39] on button "Close" at bounding box center [503, 38] width 25 height 11
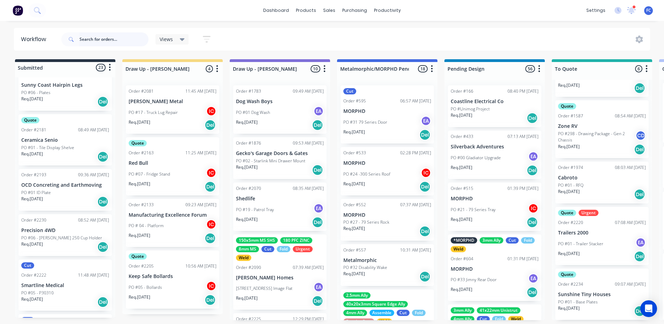
scroll to position [912, 0]
click at [63, 237] on p "PO #06 - [PERSON_NAME] 250 Cup Holder" at bounding box center [61, 240] width 81 height 6
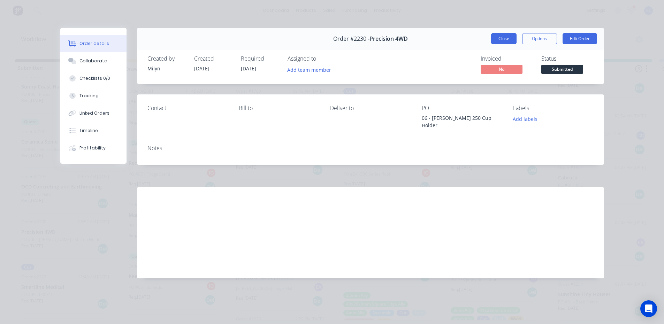
click at [498, 37] on button "Close" at bounding box center [503, 38] width 25 height 11
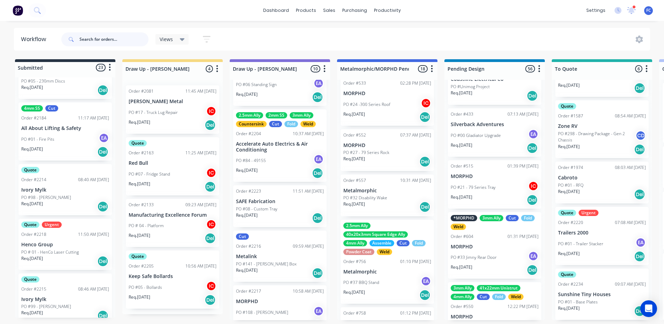
scroll to position [105, 0]
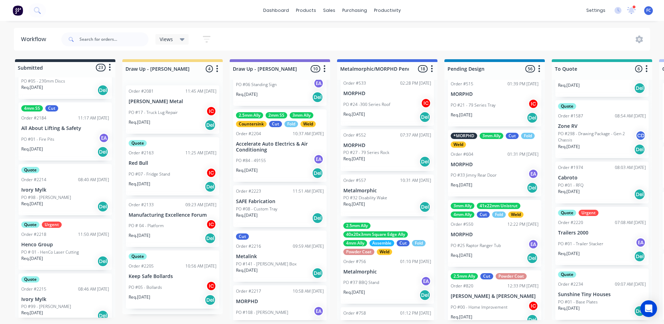
click at [634, 6] on div at bounding box center [634, 6] width 3 height 3
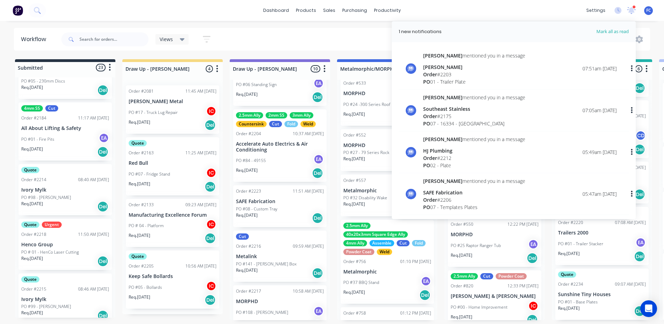
click at [281, 32] on div "Views Save new view None (Default) edit [PERSON_NAME] edit [PERSON_NAME] edit S…" at bounding box center [355, 39] width 591 height 21
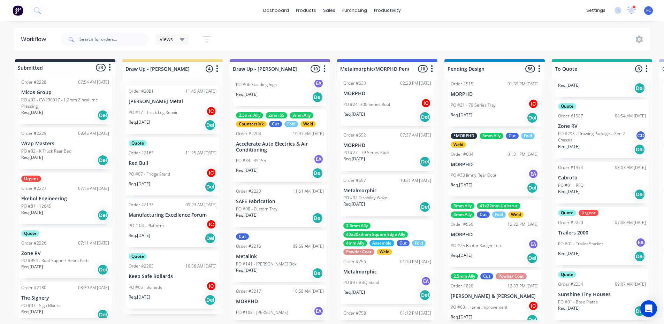
scroll to position [633, 0]
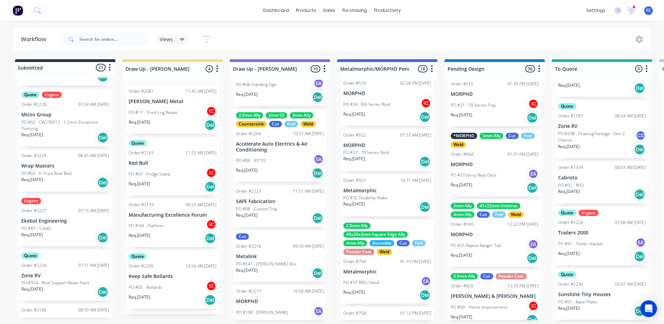
click at [45, 116] on p "Micos Group" at bounding box center [65, 115] width 88 height 6
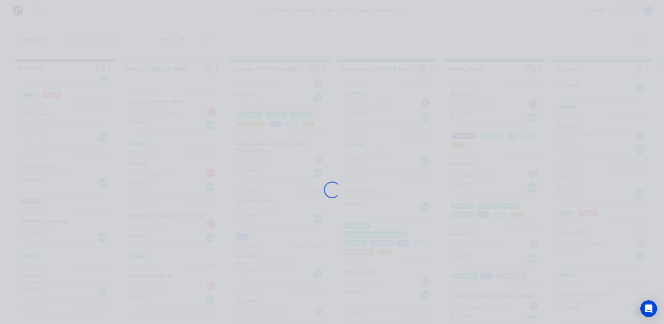
scroll to position [0, 0]
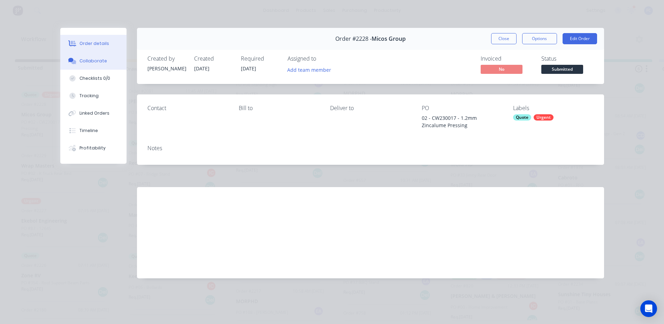
click at [83, 60] on div "Collaborate" at bounding box center [94, 61] width 28 height 6
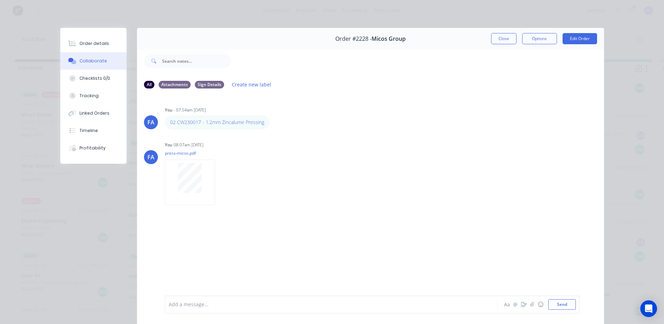
click at [507, 39] on button "Close" at bounding box center [503, 38] width 25 height 11
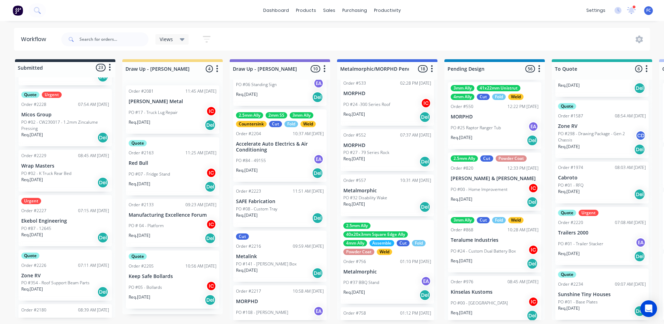
scroll to position [279, 0]
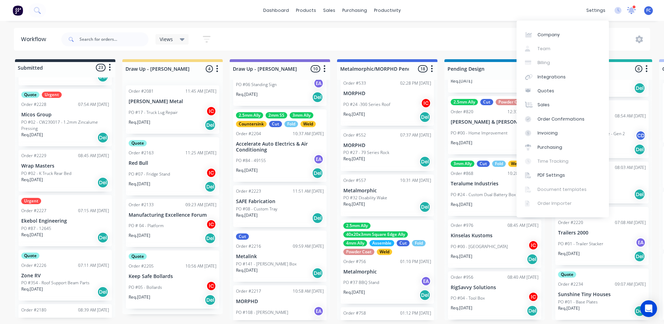
click at [634, 9] on icon at bounding box center [631, 9] width 7 height 7
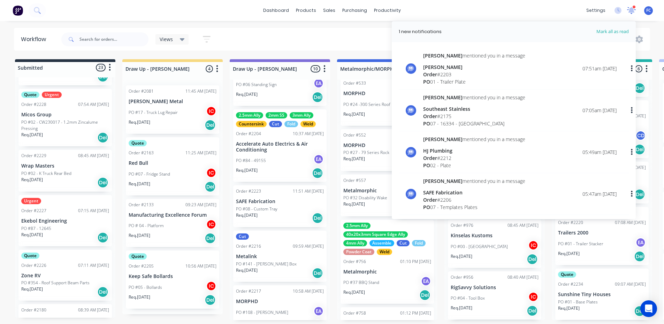
click at [634, 9] on icon at bounding box center [632, 10] width 6 height 6
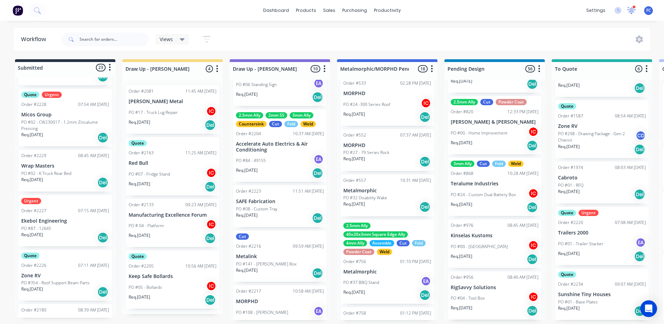
click at [634, 9] on icon at bounding box center [632, 10] width 6 height 6
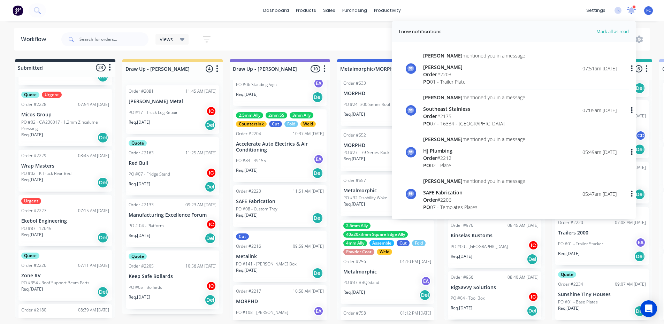
click at [630, 10] on icon at bounding box center [632, 10] width 6 height 6
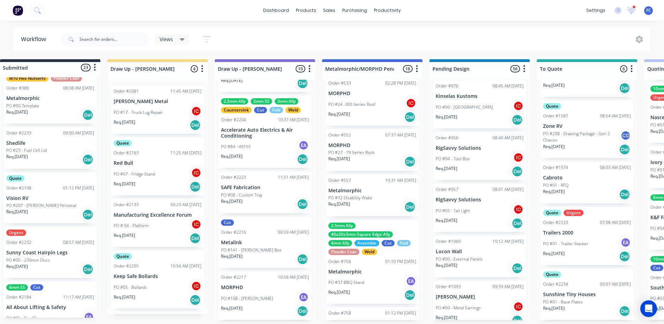
scroll to position [1, 0]
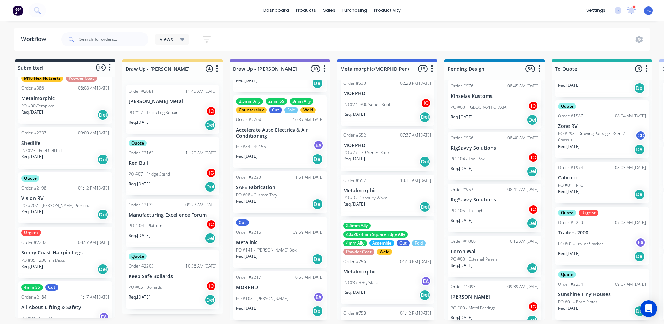
click at [462, 22] on div "dashboard products sales purchasing productivity dashboard products Product Cat…" at bounding box center [332, 141] width 664 height 282
click at [633, 7] on div at bounding box center [634, 6] width 3 height 3
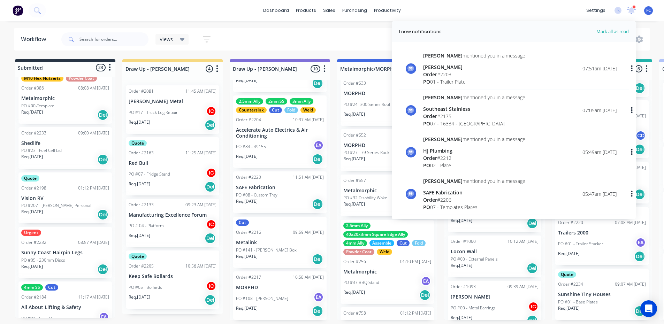
click at [633, 7] on div at bounding box center [634, 6] width 3 height 3
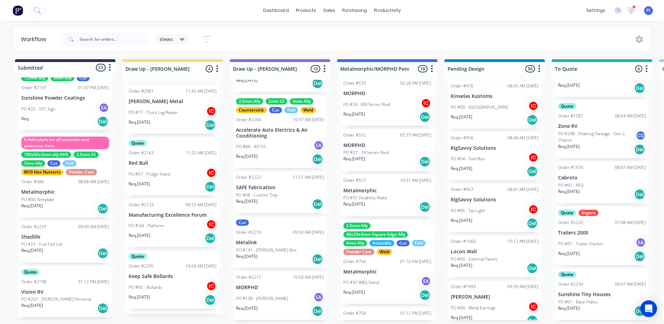
scroll to position [0, 0]
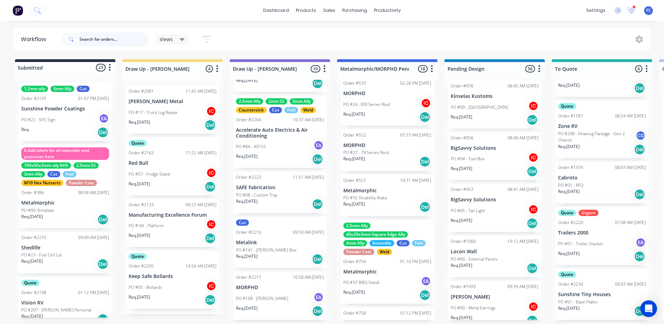
click at [113, 37] on input "text" at bounding box center [114, 39] width 69 height 14
type input "henco"
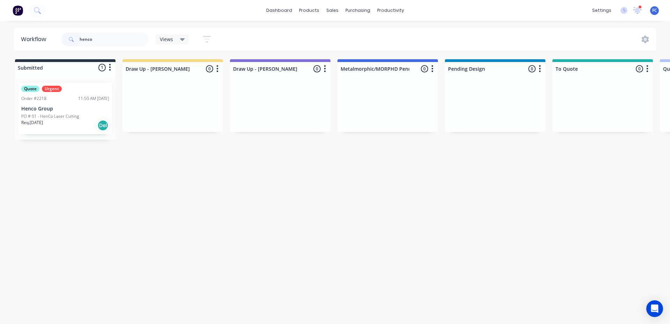
click at [39, 114] on p "PO # 01 - HenCo Laser Cutting" at bounding box center [50, 116] width 58 height 6
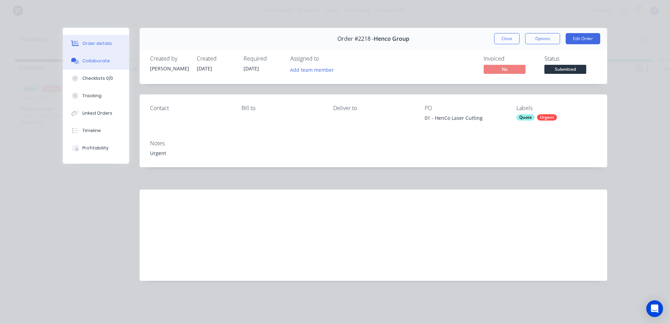
click at [91, 61] on div "Collaborate" at bounding box center [96, 61] width 28 height 6
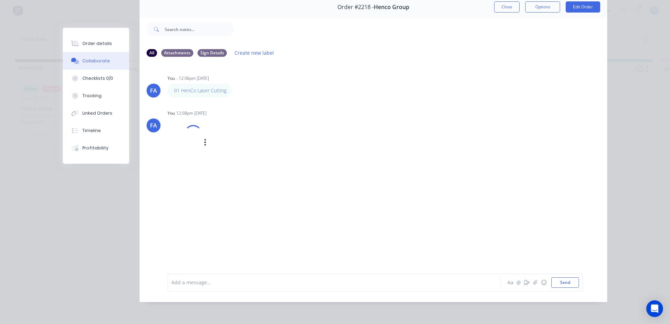
scroll to position [37, 0]
click at [186, 142] on img at bounding box center [192, 151] width 50 height 46
click at [97, 44] on div "Order details" at bounding box center [97, 43] width 30 height 6
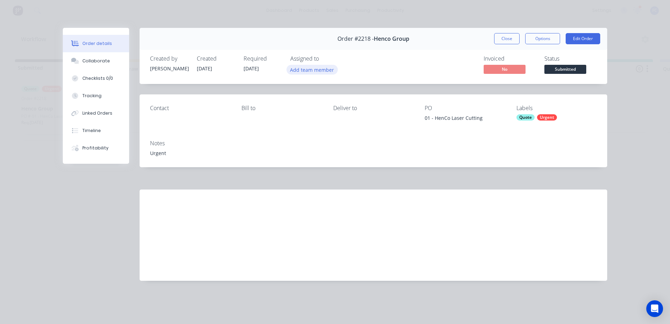
scroll to position [0, 0]
drag, startPoint x: 483, startPoint y: 118, endPoint x: 424, endPoint y: 119, distance: 58.2
click at [424, 119] on div "01 - HenCo Laser Cutting" at bounding box center [464, 119] width 80 height 10
copy div "01 - HenCo Laser Cutting"
click at [97, 65] on button "Collaborate" at bounding box center [96, 60] width 66 height 17
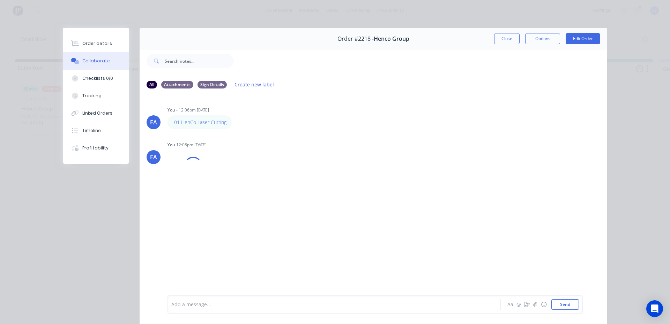
click at [206, 309] on div "Add a message..." at bounding box center [323, 305] width 305 height 10
drag, startPoint x: 206, startPoint y: 309, endPoint x: 271, endPoint y: 303, distance: 65.1
click at [271, 303] on div "Hi @Milyn please see partial quote" at bounding box center [324, 304] width 305 height 7
click at [280, 304] on div at bounding box center [324, 306] width 305 height 7
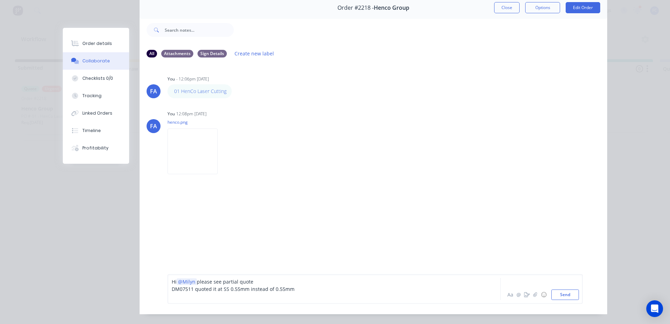
scroll to position [35, 0]
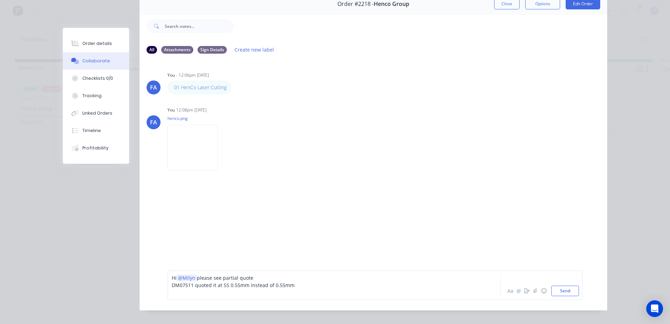
click at [299, 289] on div "DM07511 quoted it at SS 0.55mm instead of 0.55mm" at bounding box center [324, 285] width 305 height 7
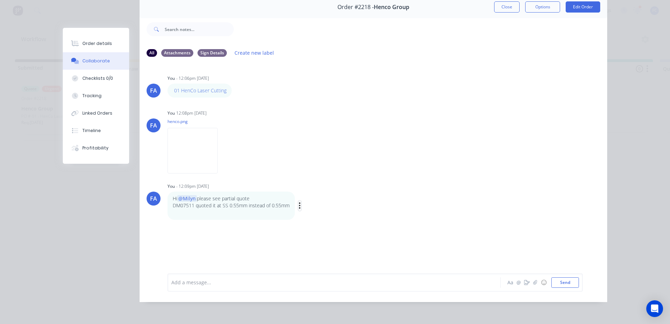
click at [299, 203] on icon "button" at bounding box center [299, 206] width 1 height 6
drag, startPoint x: 396, startPoint y: 205, endPoint x: 326, endPoint y: 196, distance: 71.0
click at [385, 205] on div "FA You - 12:09pm 03/09/25 Hi @Milyn please see partial quote DM07511 quoted it …" at bounding box center [372, 200] width 467 height 39
click at [299, 204] on icon "button" at bounding box center [300, 206] width 2 height 8
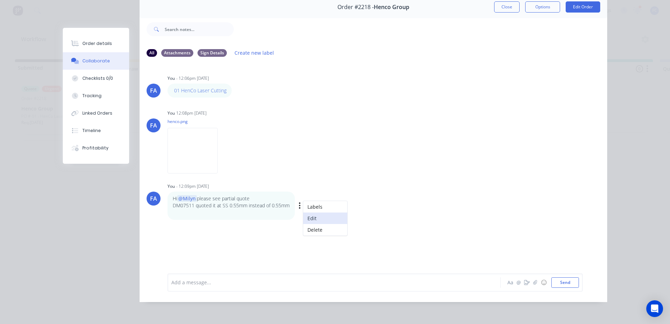
click at [310, 214] on button "Edit" at bounding box center [325, 219] width 44 height 12
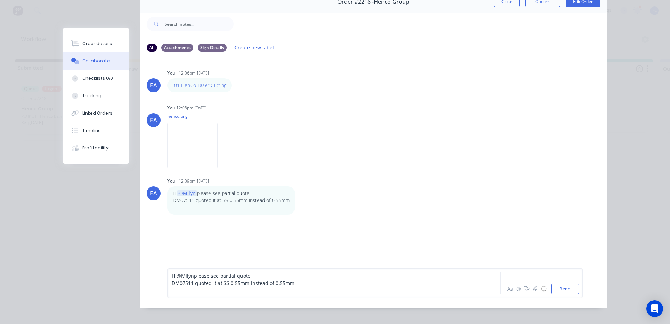
click at [316, 294] on div at bounding box center [324, 290] width 305 height 7
click at [300, 294] on div at bounding box center [324, 290] width 305 height 7
click at [354, 294] on div "LBHT - MYST LIGHT BAR HINGE TAB 13X6 - SUIT CAGED RAMPS - 5mm thick" at bounding box center [324, 290] width 305 height 7
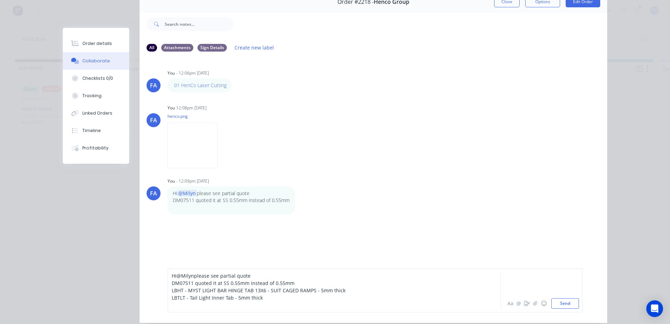
click at [342, 307] on div at bounding box center [324, 305] width 305 height 7
click at [291, 299] on div "LBTLT - Tail Light Inner Tab - 5mm thick" at bounding box center [324, 297] width 305 height 7
drag, startPoint x: 266, startPoint y: 297, endPoint x: 159, endPoint y: 287, distance: 106.9
click at [159, 287] on div "Hi @Milyn please see partial quote DM07511 quoted it at SS 0.55mm instead of 0.…" at bounding box center [372, 290] width 467 height 65
click at [266, 308] on div at bounding box center [324, 305] width 305 height 7
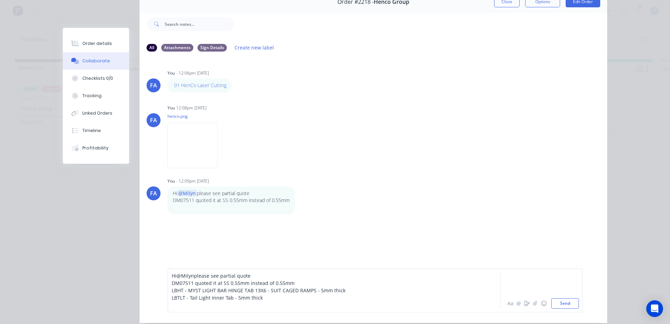
click at [267, 302] on div "LBTLT - Tail Light Inner Tab - 5mm thick" at bounding box center [324, 297] width 305 height 7
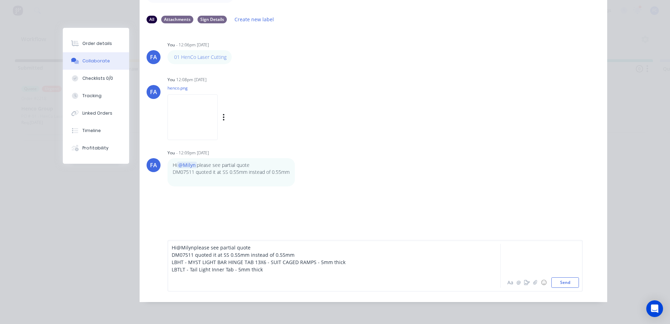
scroll to position [70, 0]
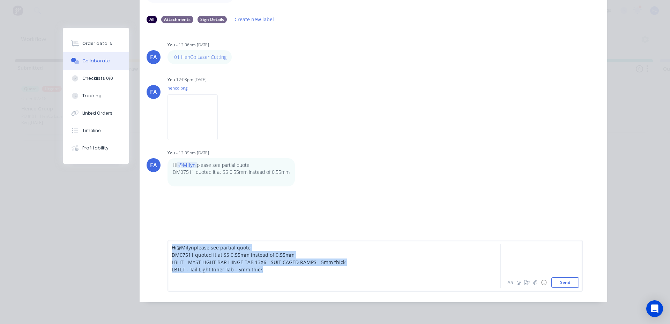
drag, startPoint x: 282, startPoint y: 277, endPoint x: 56, endPoint y: 238, distance: 228.9
click at [56, 238] on div "Order details Collaborate Checklists 0/0 Tracking Linked Orders Timeline Profit…" at bounding box center [335, 133] width 558 height 340
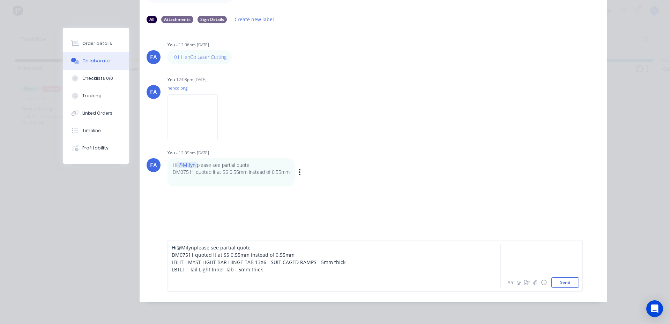
scroll to position [41, 0]
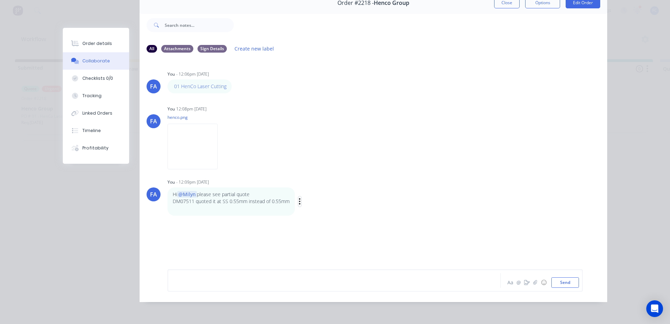
click at [299, 199] on icon "button" at bounding box center [299, 201] width 1 height 6
click at [305, 220] on button "Delete" at bounding box center [325, 226] width 44 height 12
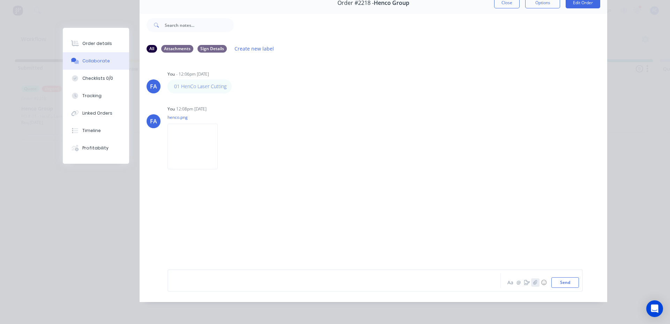
click at [533, 282] on icon "button" at bounding box center [535, 282] width 4 height 5
click at [245, 277] on div at bounding box center [324, 276] width 305 height 7
click at [204, 280] on div "Hi @Milyn" at bounding box center [324, 276] width 305 height 7
click at [244, 275] on span "please see partial quote, quoted some parts at 5mm for the meantime and" at bounding box center [284, 277] width 175 height 7
drag, startPoint x: 162, startPoint y: 281, endPoint x: 151, endPoint y: 265, distance: 20.0
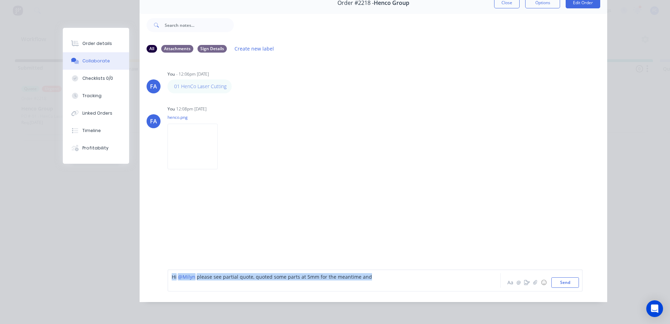
click at [151, 265] on div "Hi @Milyn please see partial quote, quoted some parts at 5mm for the meantime a…" at bounding box center [372, 280] width 467 height 43
copy div "Hi @Milyn please see partial quote, quoted some parts at 5mm for the meantime a…"
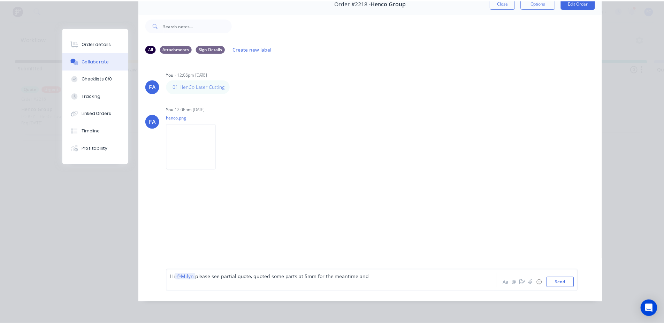
scroll to position [37, 0]
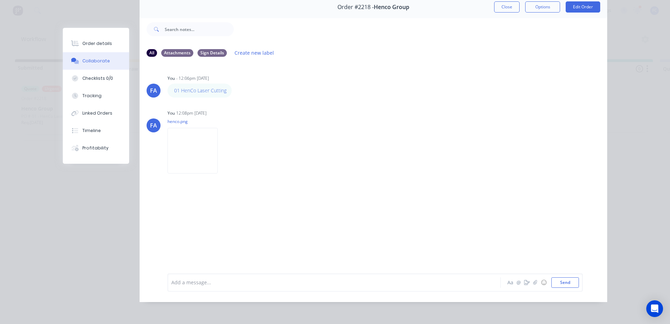
click at [510, 43] on div "All Attachments Sign Details Create new label" at bounding box center [372, 52] width 467 height 19
click at [502, 5] on button "Close" at bounding box center [506, 6] width 25 height 11
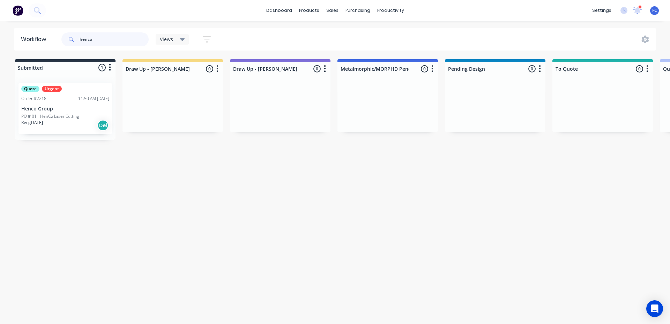
click at [49, 41] on header "Workflow henco Views Save new view None (Default) edit Greg edit Greg edit Show…" at bounding box center [335, 39] width 642 height 23
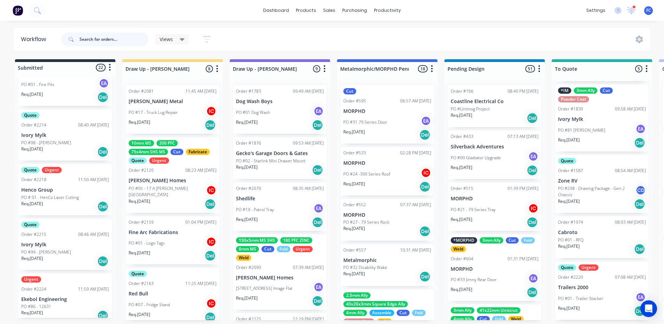
scroll to position [257, 0]
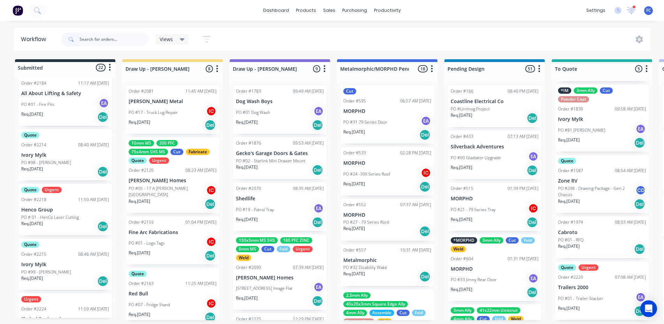
click at [40, 212] on p "Henco Group" at bounding box center [65, 210] width 88 height 6
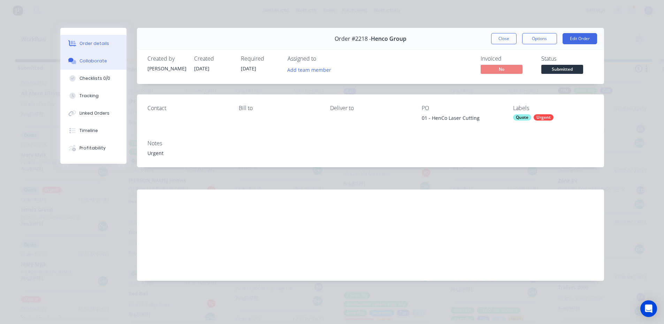
click at [85, 64] on div "Collaborate" at bounding box center [94, 61] width 28 height 6
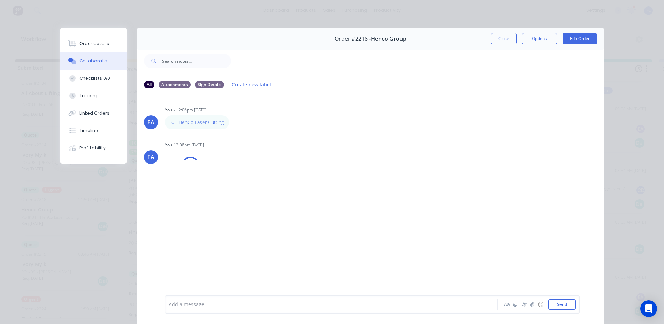
click at [196, 303] on div at bounding box center [321, 304] width 305 height 7
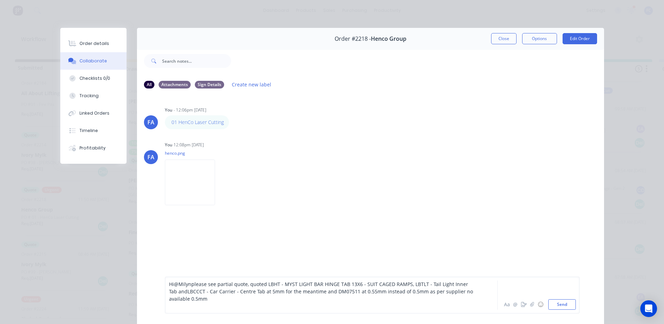
click at [188, 285] on span "@Milyn" at bounding box center [182, 284] width 17 height 7
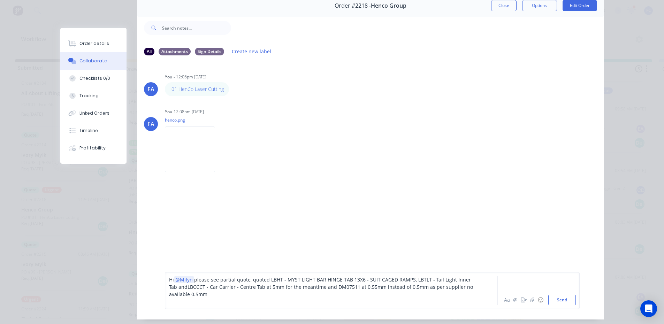
scroll to position [35, 0]
click at [530, 301] on icon "button" at bounding box center [532, 298] width 4 height 5
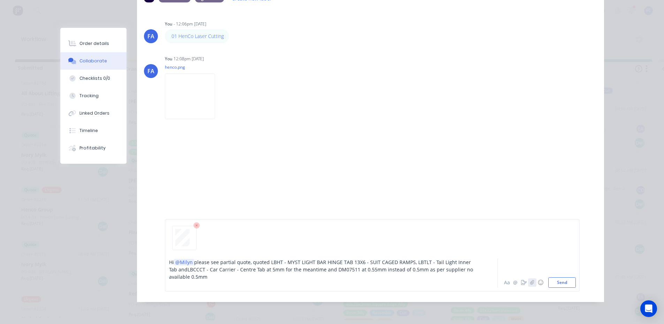
scroll to position [1, 0]
click at [558, 279] on button "Send" at bounding box center [563, 283] width 28 height 10
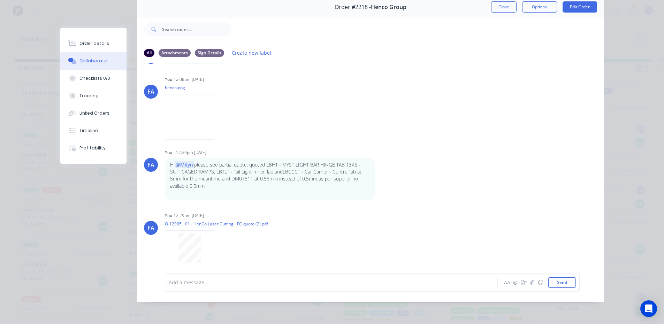
scroll to position [37, 0]
drag, startPoint x: 197, startPoint y: 168, endPoint x: 377, endPoint y: 174, distance: 180.0
click at [379, 176] on icon "button" at bounding box center [379, 179] width 1 height 6
click at [383, 186] on button "Edit" at bounding box center [405, 192] width 44 height 12
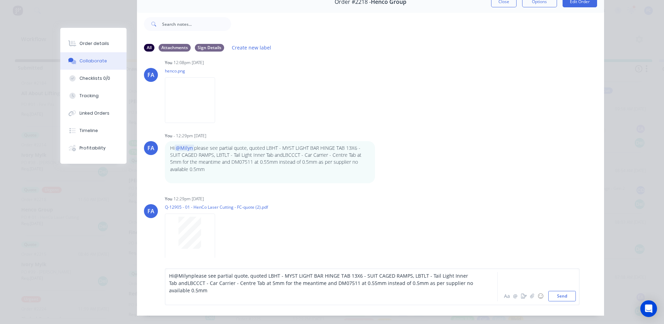
click at [245, 282] on span "please see partial quote, quoted LBHT - MYST LIGHT BAR HINGE TAB 13X6 - SUIT CA…" at bounding box center [321, 283] width 305 height 21
click at [556, 301] on button "Send" at bounding box center [563, 296] width 28 height 10
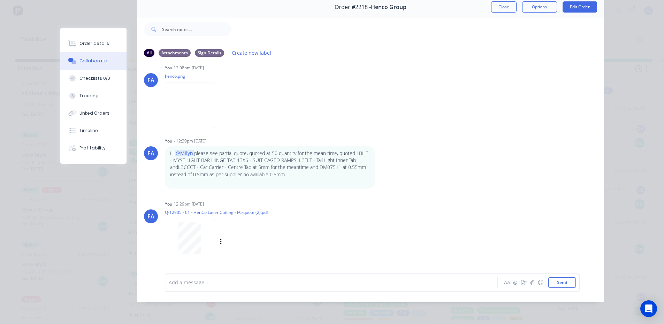
scroll to position [45, 0]
click at [496, 5] on button "Close" at bounding box center [503, 6] width 25 height 11
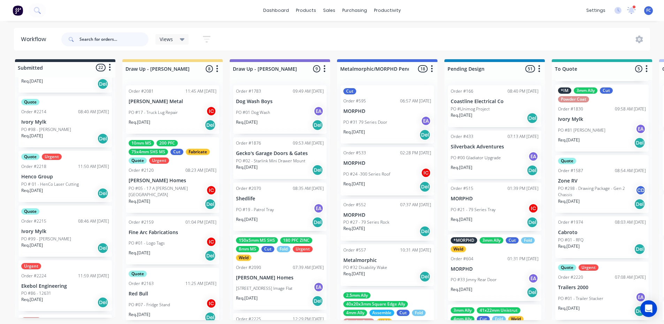
scroll to position [292, 0]
click at [50, 180] on p "PO # 01 - HenCo Laser Cutting" at bounding box center [50, 183] width 58 height 6
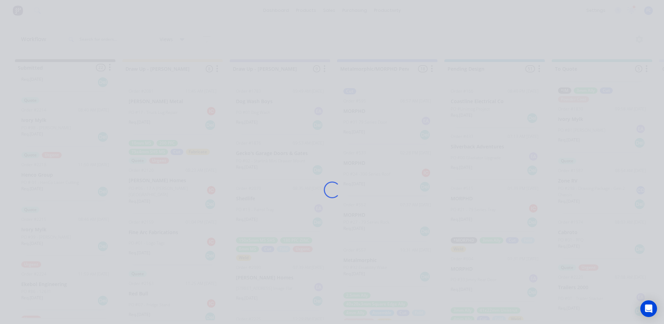
scroll to position [0, 0]
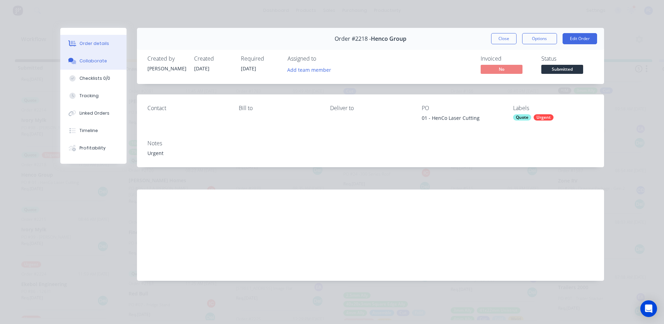
click at [100, 63] on div "Collaborate" at bounding box center [94, 61] width 28 height 6
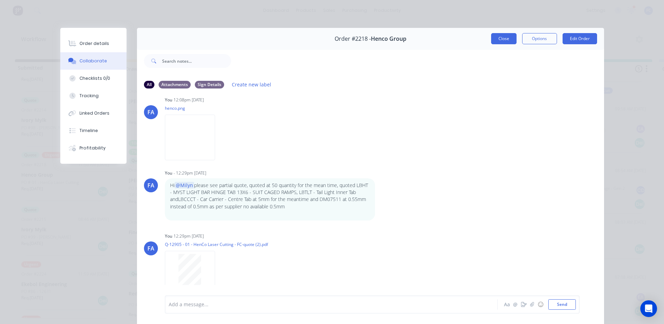
click at [494, 36] on button "Close" at bounding box center [503, 38] width 25 height 11
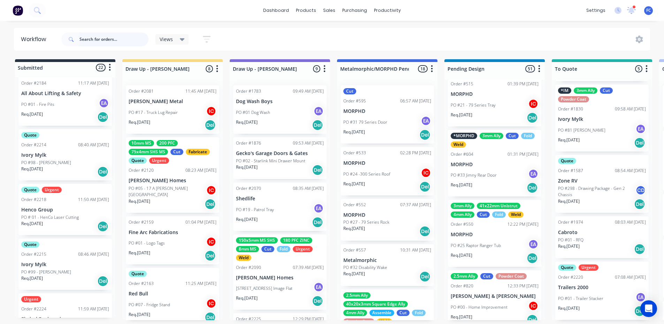
scroll to position [1, 0]
click at [629, 11] on icon at bounding box center [631, 10] width 9 height 7
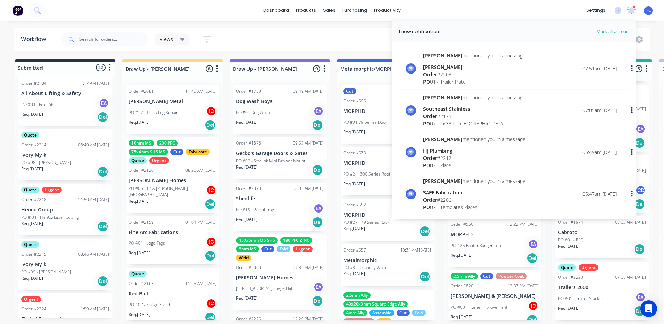
drag, startPoint x: 629, startPoint y: 11, endPoint x: 368, endPoint y: 146, distance: 294.3
click at [625, 12] on div "settings 1 new notifications Mark all as read Emma mentioned you in a message S…" at bounding box center [623, 10] width 81 height 10
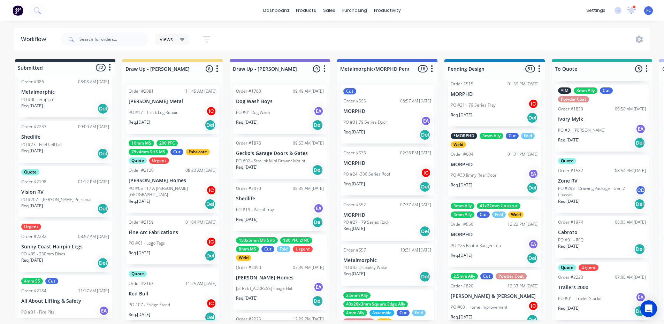
scroll to position [48, 0]
click at [40, 247] on p "Sunny Coast Hairpin Legs" at bounding box center [65, 249] width 88 height 6
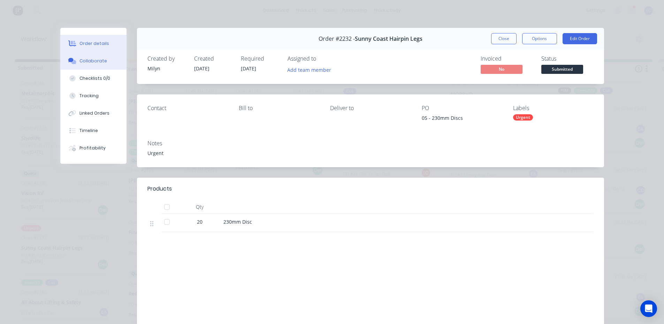
drag, startPoint x: 85, startPoint y: 59, endPoint x: 90, endPoint y: 68, distance: 9.5
click at [86, 59] on div "Collaborate" at bounding box center [94, 61] width 28 height 6
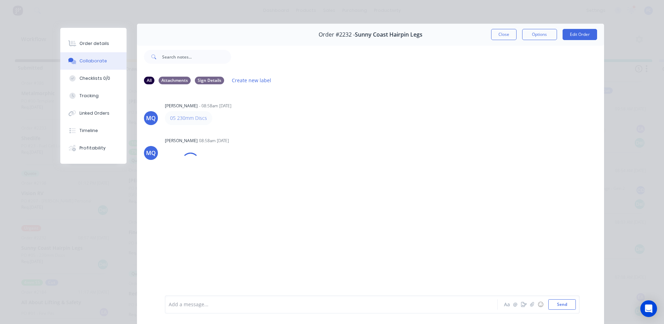
scroll to position [0, 0]
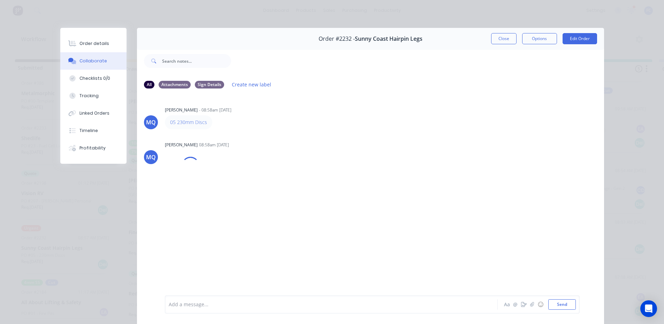
click at [494, 37] on button "Close" at bounding box center [503, 38] width 25 height 11
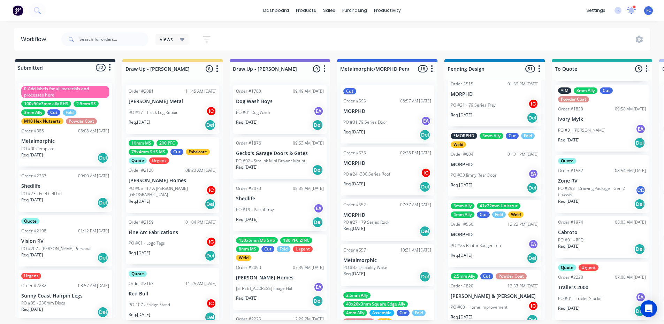
click at [629, 12] on icon at bounding box center [631, 10] width 9 height 7
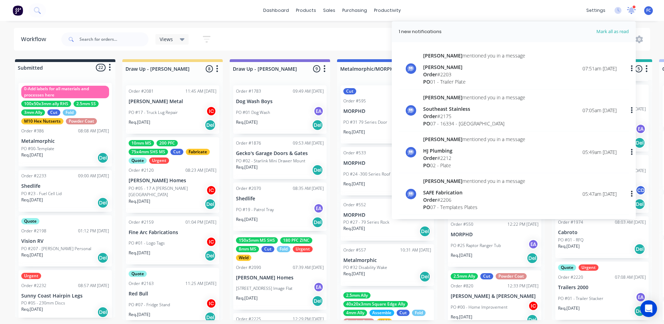
click at [629, 10] on icon at bounding box center [631, 10] width 9 height 7
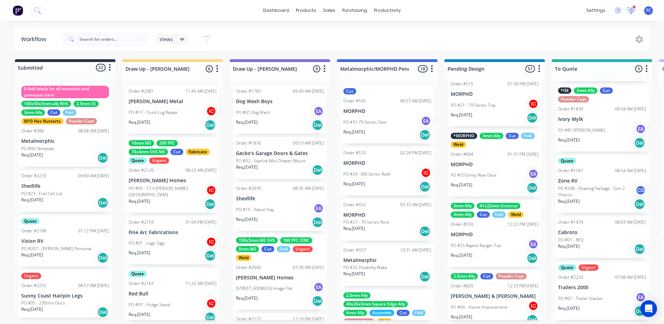
click at [630, 9] on icon at bounding box center [631, 9] width 7 height 6
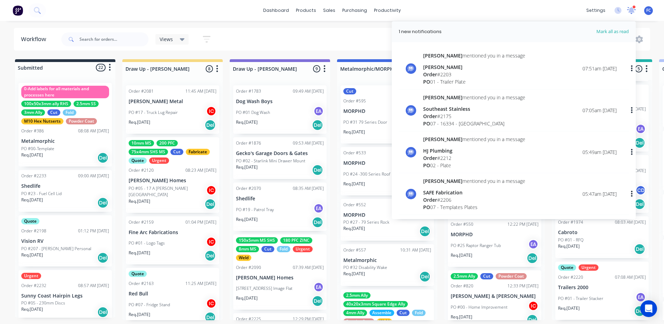
click at [630, 9] on icon at bounding box center [632, 10] width 6 height 6
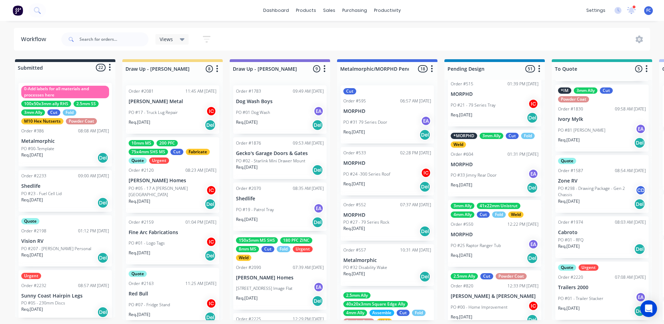
click at [431, 29] on div "Views Save new view None (Default) edit [PERSON_NAME] edit [PERSON_NAME] edit S…" at bounding box center [355, 39] width 591 height 21
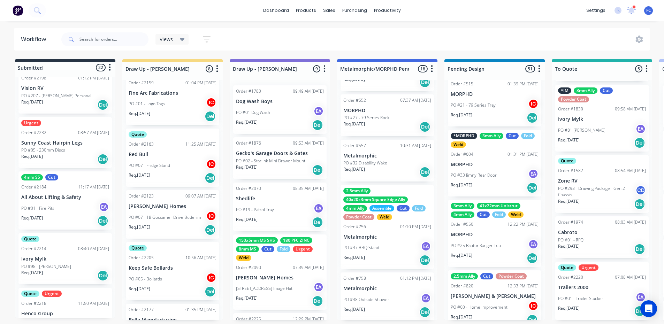
scroll to position [152, 0]
click at [44, 151] on p "PO #05 - 230mm Discs" at bounding box center [43, 151] width 44 height 6
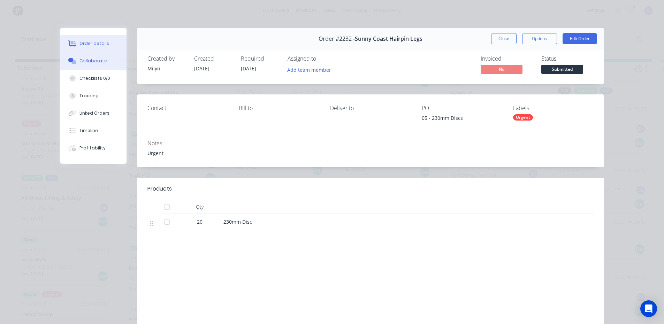
click at [88, 60] on button "Collaborate" at bounding box center [93, 60] width 66 height 17
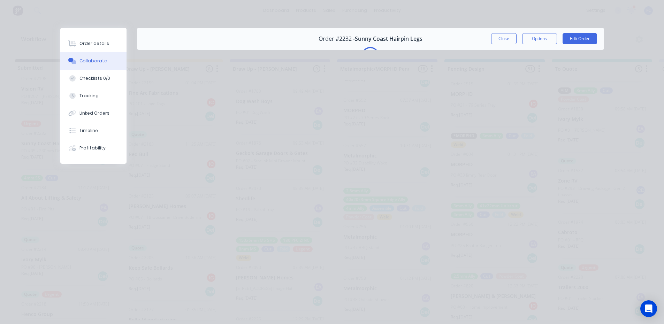
scroll to position [0, 0]
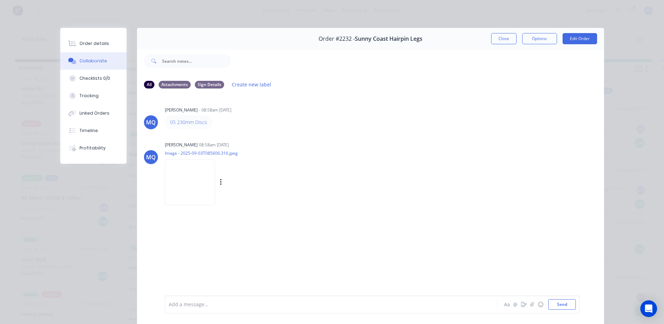
click at [349, 189] on div "Milyn Quinones 08:58am 03/09/25 Image - 2025-09-03T085606.316.jpeg Labels Downl…" at bounding box center [274, 171] width 218 height 63
click at [502, 37] on button "Close" at bounding box center [503, 38] width 25 height 11
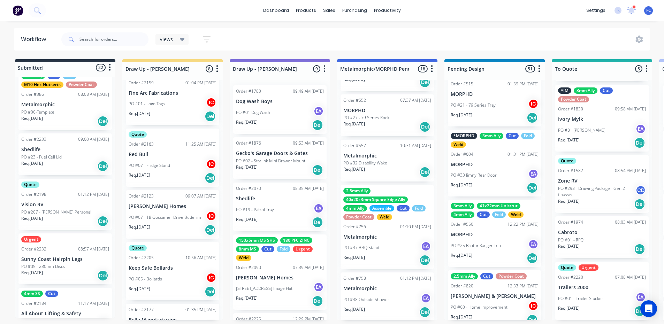
scroll to position [35, 0]
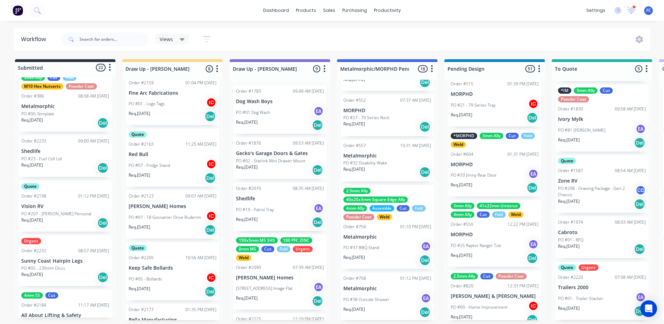
click at [63, 203] on div "Quote Order #2198 01:12 PM 28/08/25 Vision RV PO #207 - Jess Demamiel Personal …" at bounding box center [64, 206] width 93 height 51
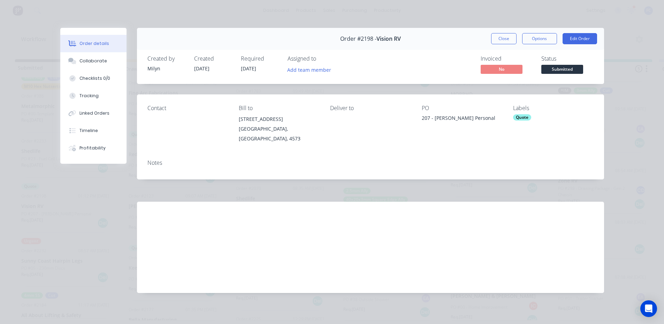
scroll to position [1, 0]
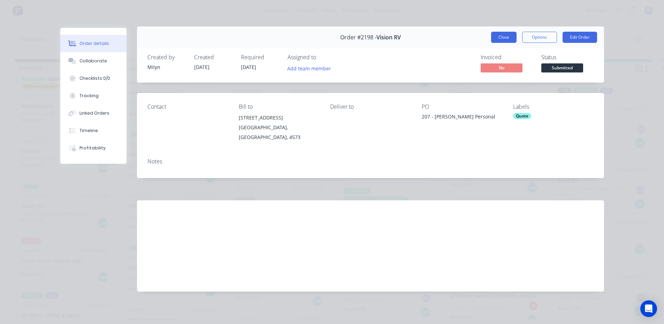
click at [492, 37] on button "Close" at bounding box center [503, 37] width 25 height 11
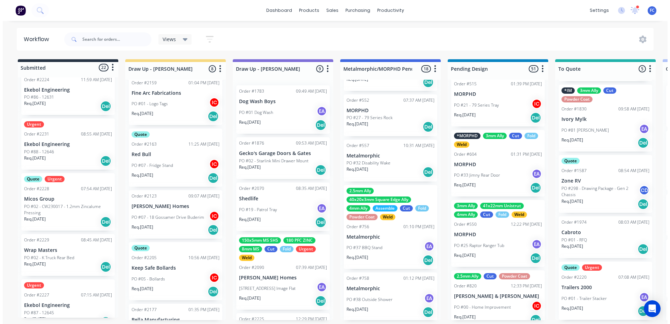
scroll to position [488, 0]
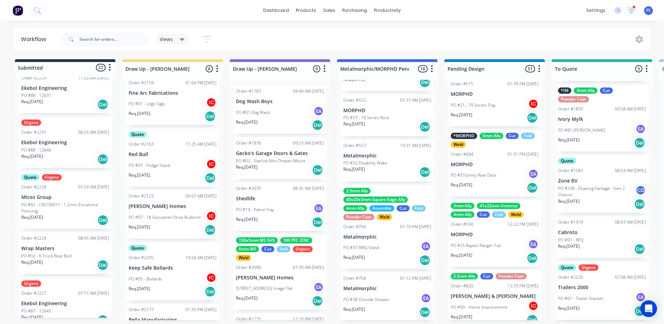
click at [50, 248] on p "Wrap Masters" at bounding box center [65, 249] width 88 height 6
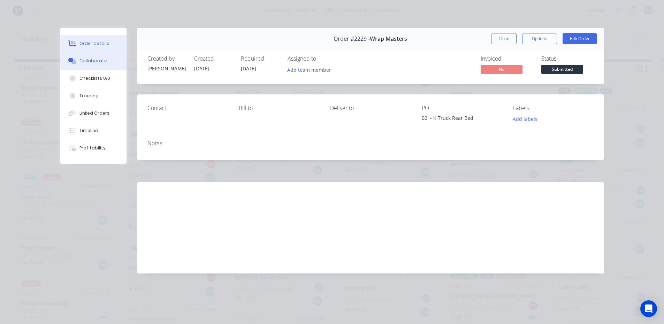
click at [82, 68] on button "Collaborate" at bounding box center [93, 60] width 66 height 17
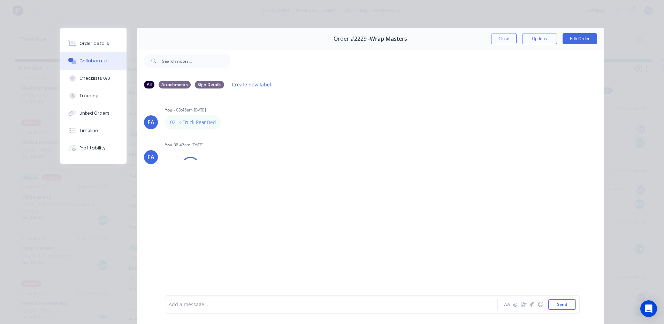
click at [499, 37] on button "Close" at bounding box center [503, 38] width 25 height 11
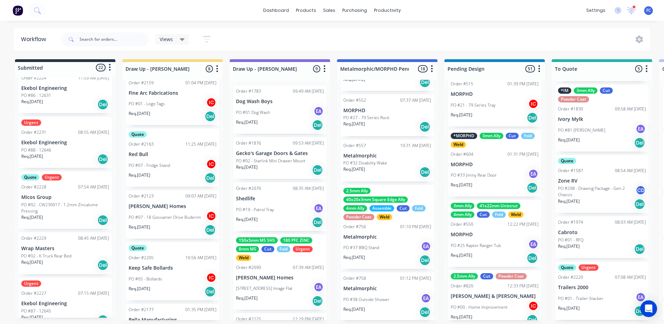
click at [38, 202] on p "PO #02 - CW230017 - 1.2mm Zincalume Pressing" at bounding box center [65, 208] width 88 height 13
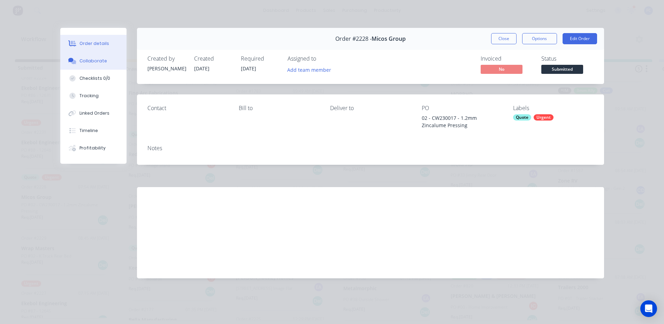
click at [82, 64] on button "Collaborate" at bounding box center [93, 60] width 66 height 17
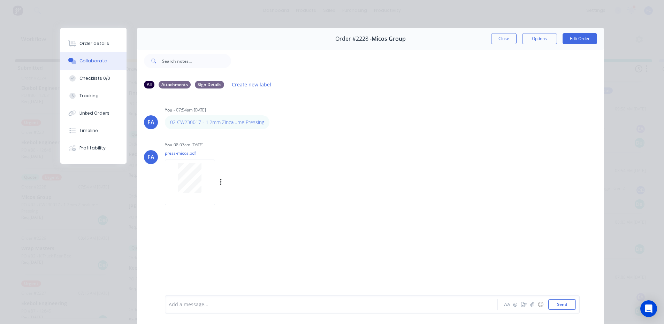
drag, startPoint x: 203, startPoint y: 121, endPoint x: 391, endPoint y: 144, distance: 189.4
click at [387, 136] on div "FA You - 07:54am 03/09/25 02 CW230017 - 1.2mm Zincalume Pressing Labels Edit De…" at bounding box center [370, 195] width 467 height 201
drag, startPoint x: 249, startPoint y: 126, endPoint x: 244, endPoint y: 123, distance: 5.6
click at [487, 40] on div "Order #2228 - Micos Group Close Options Edit Order" at bounding box center [370, 39] width 467 height 22
click at [495, 37] on button "Close" at bounding box center [503, 38] width 25 height 11
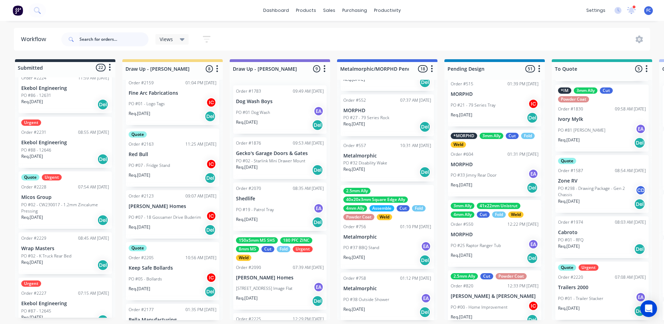
click at [126, 36] on input "text" at bounding box center [114, 39] width 69 height 14
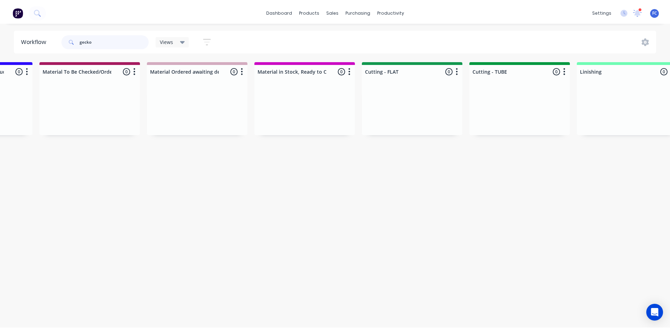
scroll to position [0, 0]
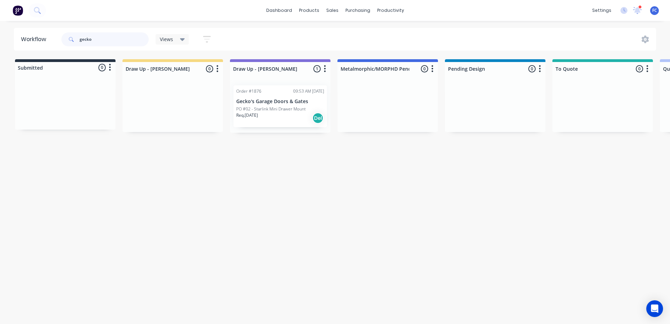
click at [8, 37] on div "Workflow gecko Views Save new view None (Default) edit Greg edit Greg edit Show…" at bounding box center [335, 39] width 670 height 23
type input "o"
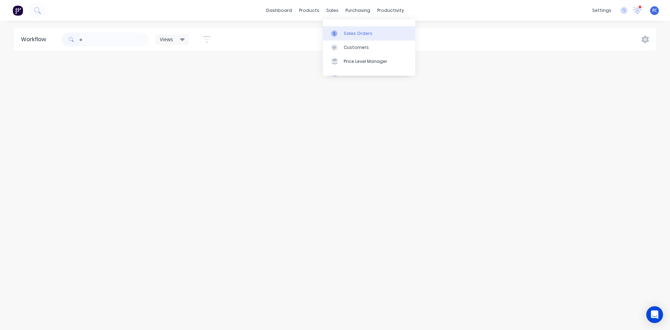
click at [343, 30] on link "Sales Orders" at bounding box center [369, 33] width 92 height 14
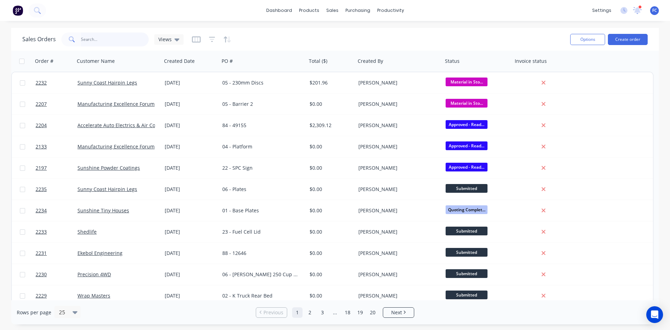
click at [119, 35] on input "text" at bounding box center [115, 39] width 68 height 14
type input "gecko"
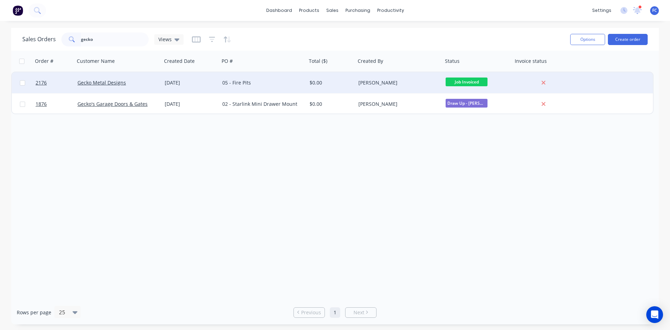
click at [165, 85] on div "26 Aug 2025" at bounding box center [191, 82] width 52 height 7
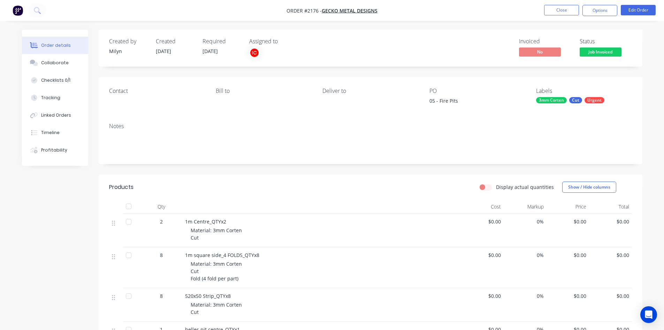
drag, startPoint x: 52, startPoint y: 65, endPoint x: 103, endPoint y: 74, distance: 52.2
click at [52, 65] on div "Collaborate" at bounding box center [55, 63] width 28 height 6
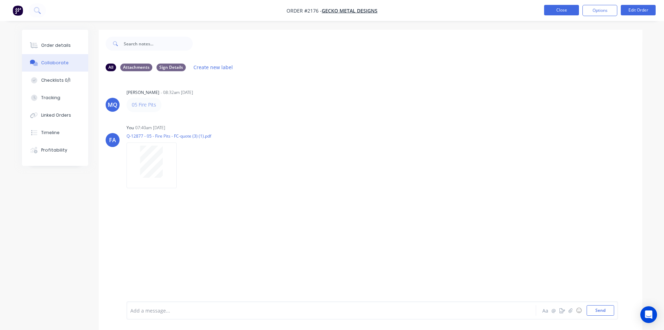
click at [557, 10] on button "Close" at bounding box center [561, 10] width 35 height 10
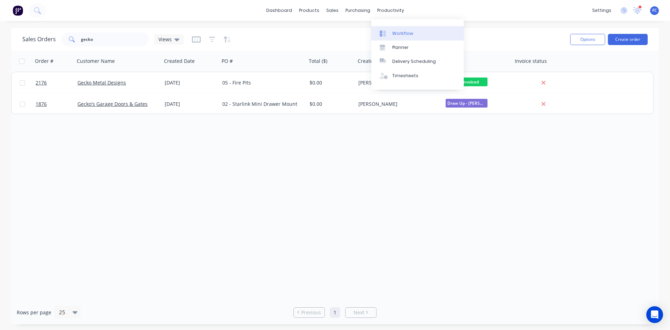
click at [396, 32] on div "Workflow" at bounding box center [402, 33] width 21 height 6
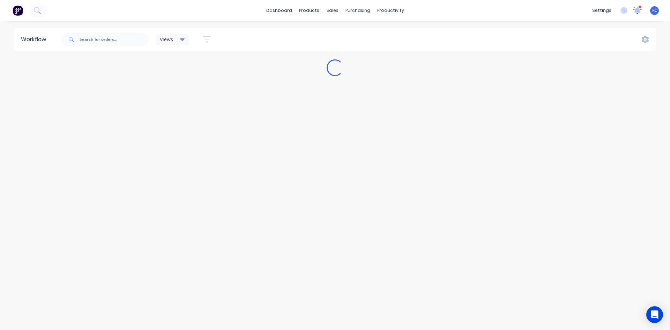
click at [636, 10] on icon at bounding box center [637, 10] width 6 height 6
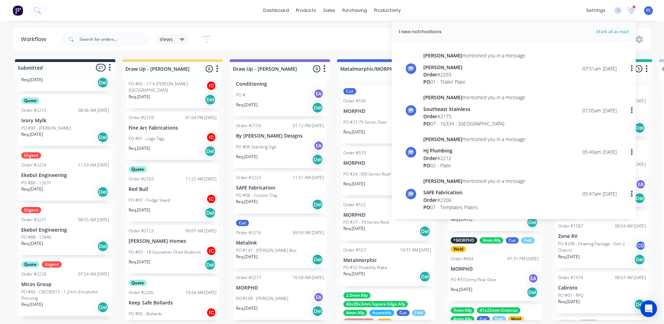
scroll to position [349, 0]
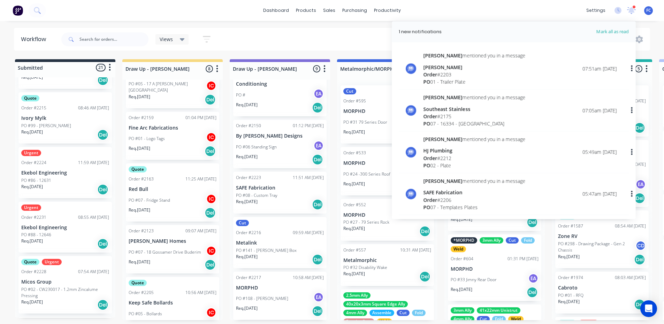
click at [48, 279] on p "Micos Group" at bounding box center [65, 282] width 88 height 6
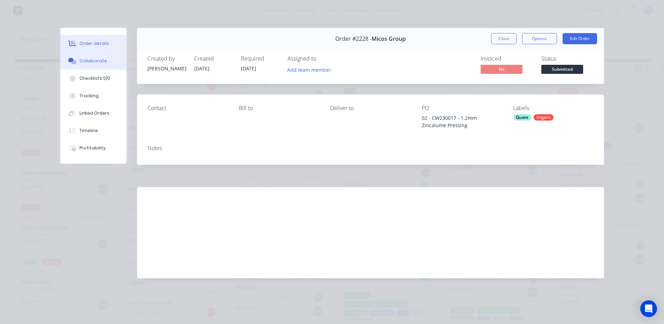
click at [95, 63] on div "Collaborate" at bounding box center [94, 61] width 28 height 6
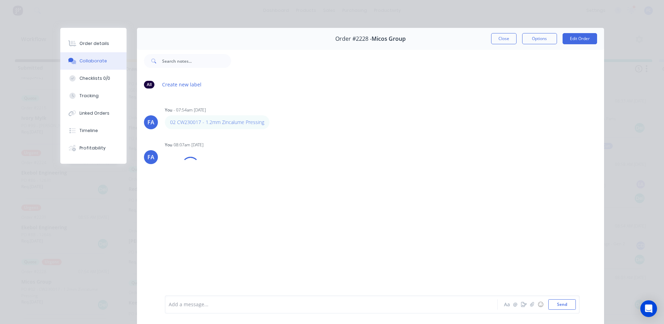
scroll to position [0, 0]
click at [492, 37] on button "Close" at bounding box center [503, 38] width 25 height 11
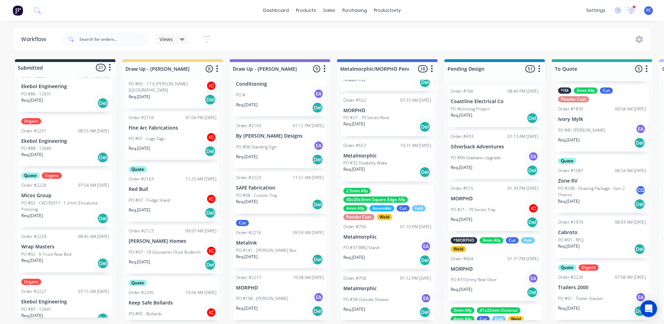
scroll to position [453, 0]
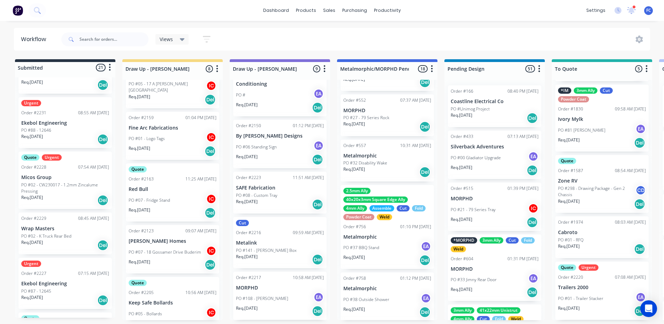
click at [39, 231] on div "Order #2229 08:45 AM [DATE] Wrap Masters PO #02 - K Truck Rear Bed Req. [DATE] …" at bounding box center [64, 234] width 93 height 42
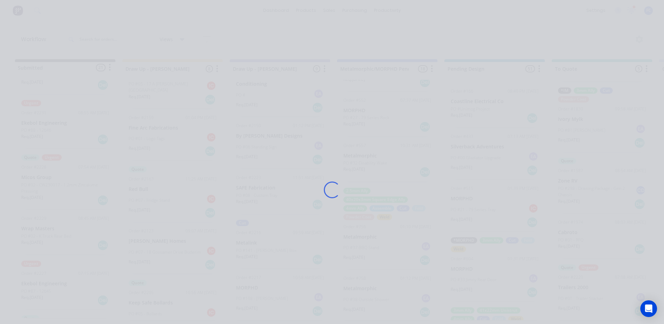
scroll to position [0, 0]
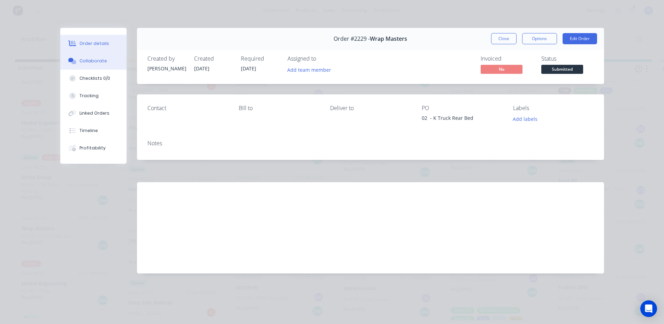
click at [99, 64] on button "Collaborate" at bounding box center [93, 60] width 66 height 17
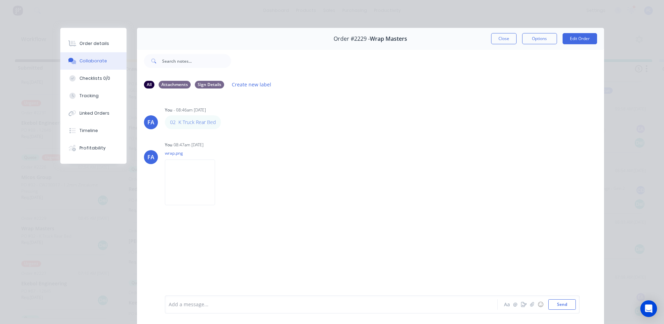
click at [509, 38] on button "Close" at bounding box center [503, 38] width 25 height 11
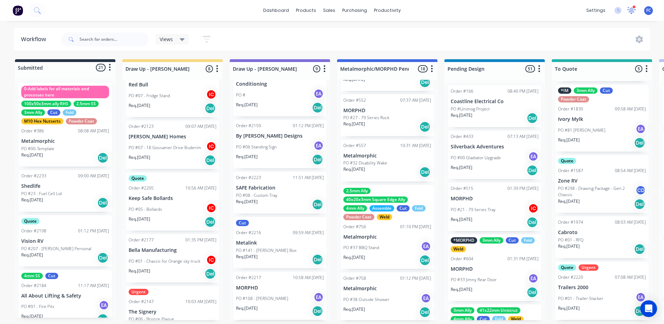
click at [635, 9] on icon at bounding box center [631, 10] width 9 height 8
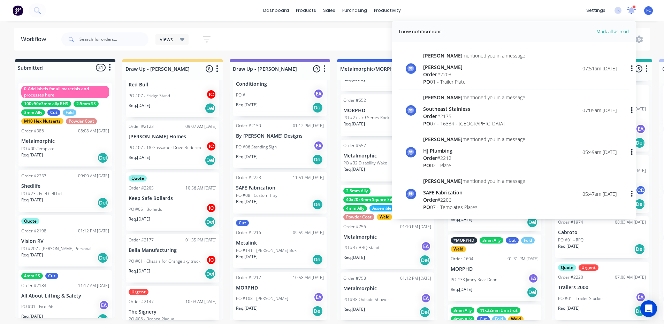
click at [635, 9] on icon at bounding box center [631, 10] width 9 height 7
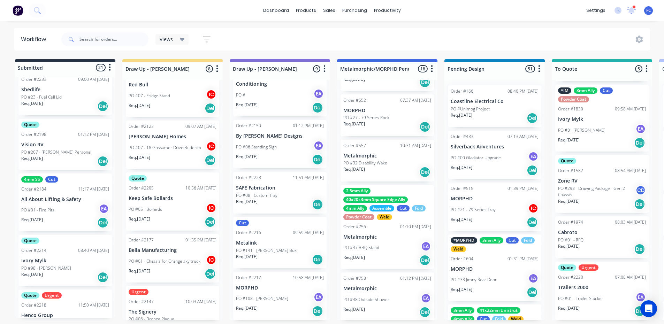
scroll to position [105, 0]
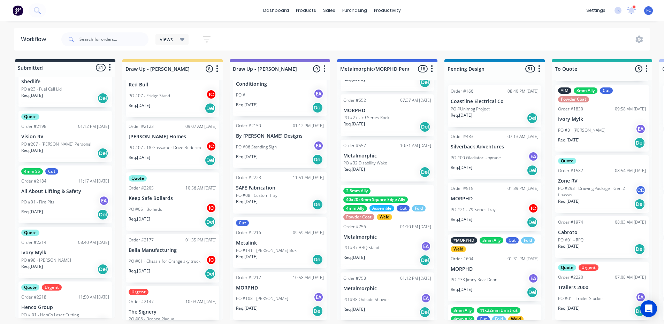
click at [59, 191] on p "All About Lifting & Safety" at bounding box center [65, 192] width 88 height 6
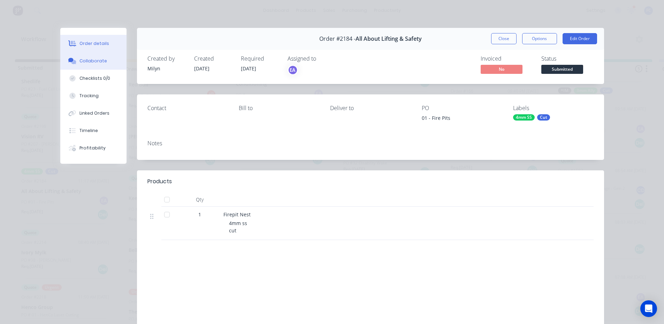
click at [76, 56] on button "Collaborate" at bounding box center [93, 60] width 66 height 17
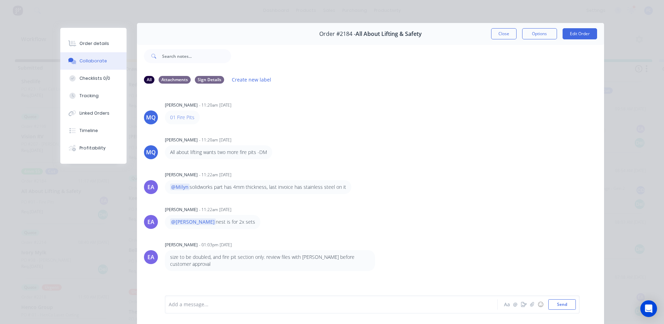
scroll to position [2, 0]
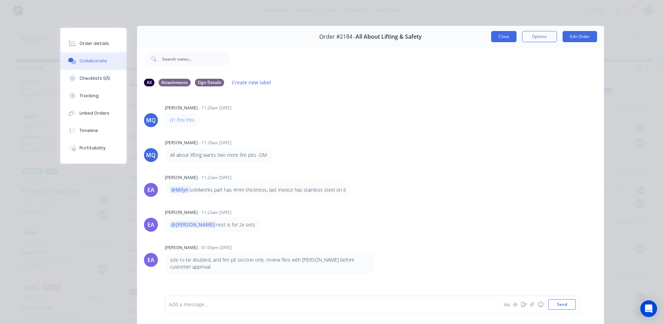
click at [492, 37] on button "Close" at bounding box center [503, 36] width 25 height 11
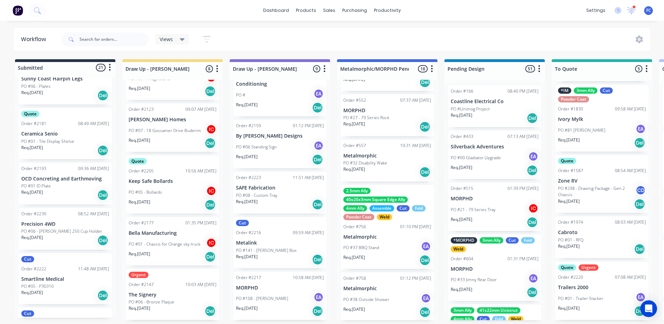
scroll to position [900, 0]
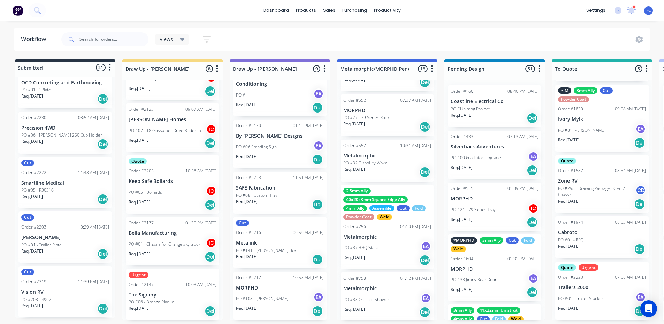
click at [320, 35] on div "Views Save new view None (Default) edit [PERSON_NAME] edit [PERSON_NAME] edit S…" at bounding box center [355, 39] width 591 height 21
click at [629, 7] on icon at bounding box center [631, 10] width 9 height 7
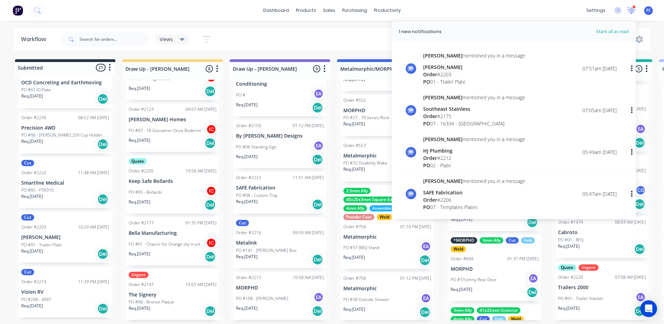
click at [629, 7] on icon at bounding box center [631, 10] width 9 height 7
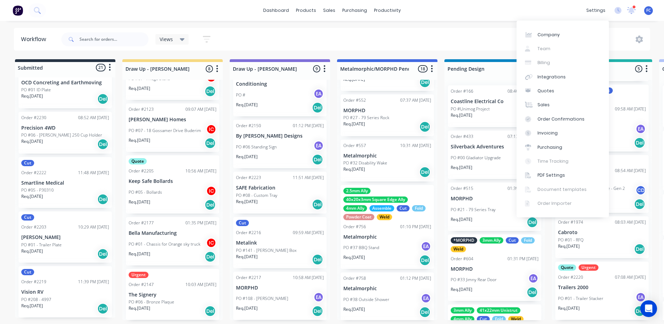
click at [474, 17] on div "dashboard products sales purchasing productivity dashboard products Product Cat…" at bounding box center [332, 10] width 664 height 21
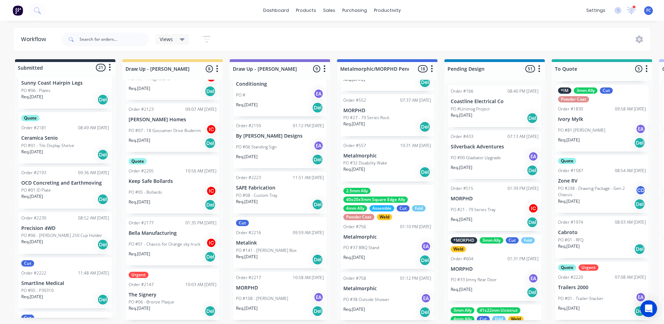
scroll to position [760, 0]
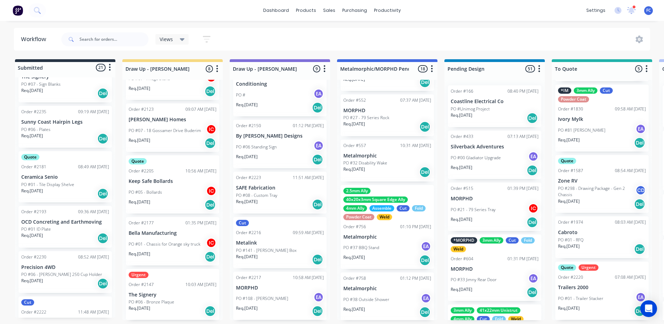
click at [59, 272] on p "PO #06 - [PERSON_NAME] 250 Cup Holder" at bounding box center [61, 275] width 81 height 6
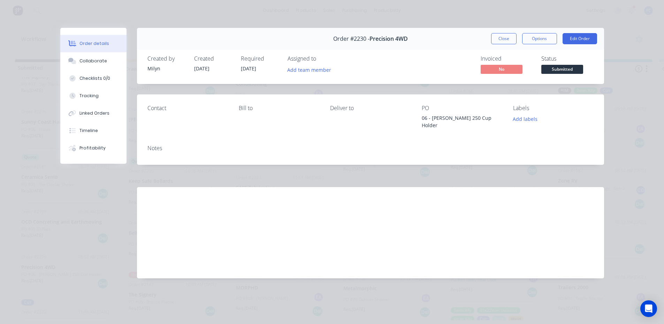
scroll to position [0, 0]
click at [96, 60] on div "Collaborate" at bounding box center [94, 61] width 28 height 6
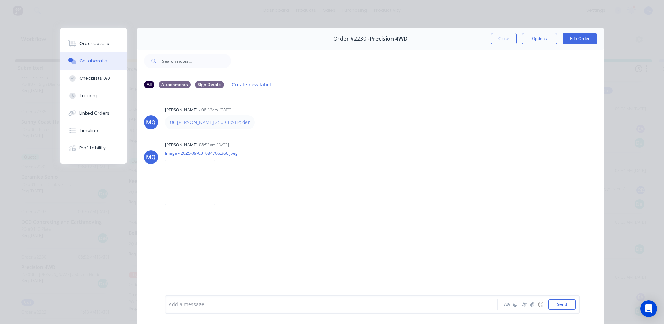
drag, startPoint x: 322, startPoint y: 180, endPoint x: 255, endPoint y: 94, distance: 108.3
click at [321, 174] on div "[PERSON_NAME] 08:53am [DATE] Image - 2025-09-03T084706.366.jpeg Labels Download" at bounding box center [274, 171] width 218 height 63
drag, startPoint x: 360, startPoint y: 188, endPoint x: 284, endPoint y: 153, distance: 84.1
click at [360, 188] on div "[PERSON_NAME] 08:53am [DATE] Image - 2025-09-03T084706.366.jpeg Labels Download" at bounding box center [274, 171] width 218 height 63
click at [179, 177] on img at bounding box center [190, 183] width 50 height 46
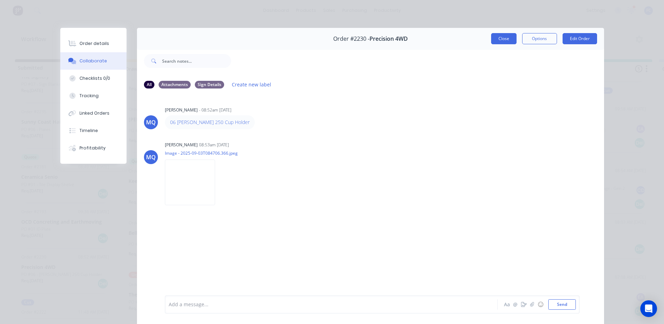
click at [491, 37] on button "Close" at bounding box center [503, 38] width 25 height 11
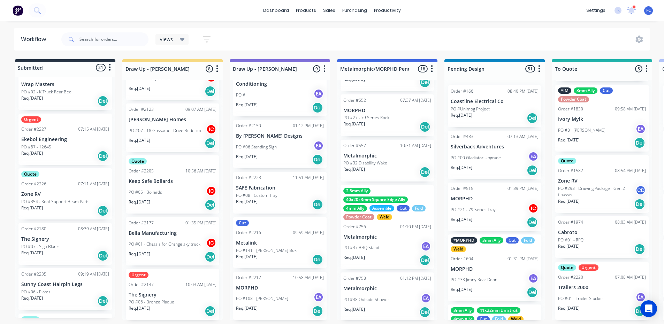
scroll to position [586, 0]
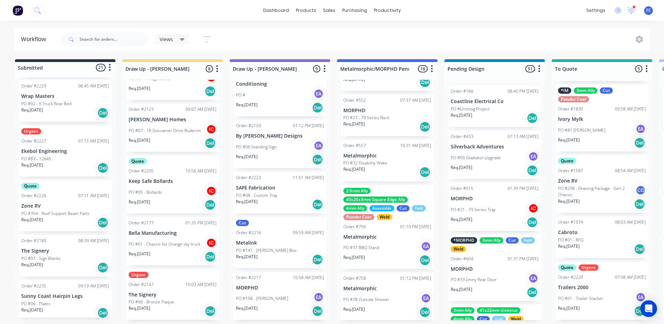
click at [634, 7] on div at bounding box center [634, 6] width 3 height 3
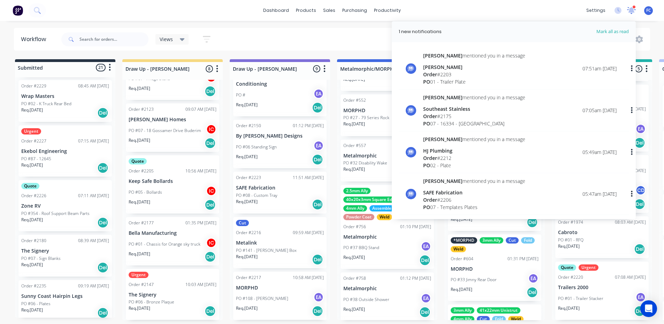
click at [633, 10] on icon at bounding box center [632, 10] width 6 height 6
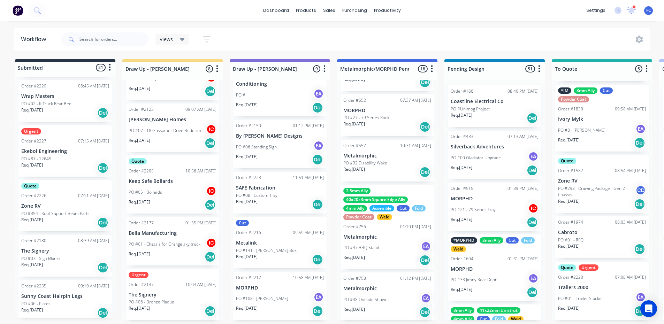
click at [651, 11] on div "FC Metalmorphic Laser [PERSON_NAME] Power User Profile Sign out" at bounding box center [648, 10] width 9 height 9
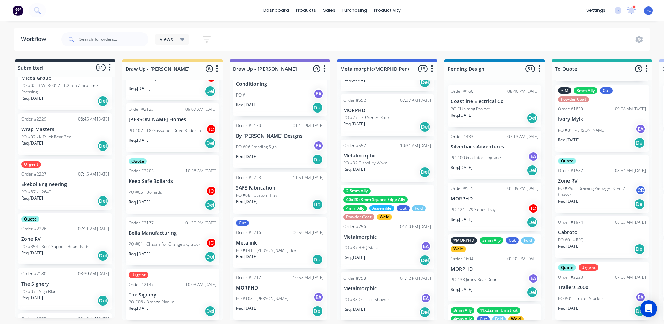
scroll to position [551, 0]
click at [55, 230] on div "Order #2226 07:11 AM [DATE]" at bounding box center [65, 231] width 88 height 6
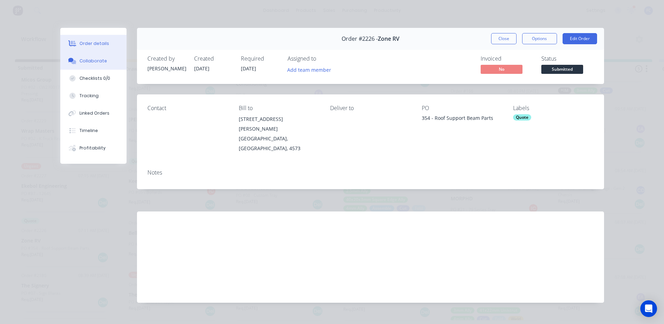
click at [88, 63] on div "Collaborate" at bounding box center [94, 61] width 28 height 6
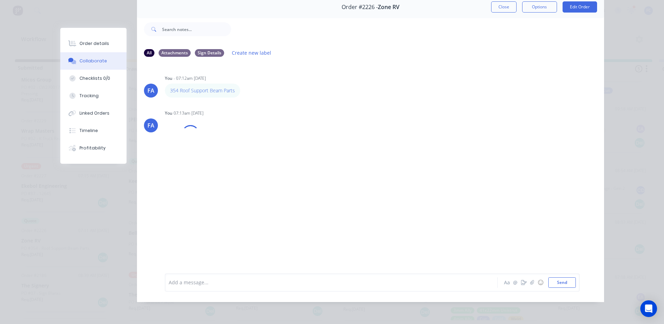
scroll to position [37, 0]
click at [182, 148] on img at bounding box center [190, 151] width 50 height 46
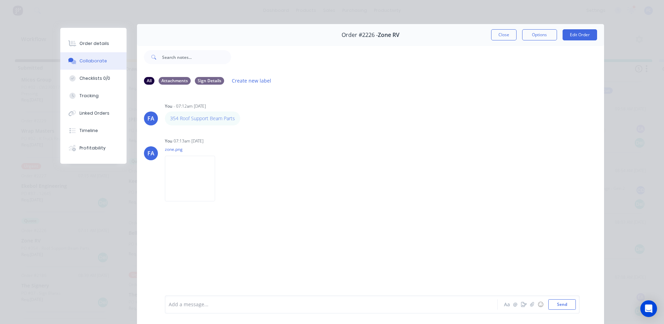
scroll to position [0, 0]
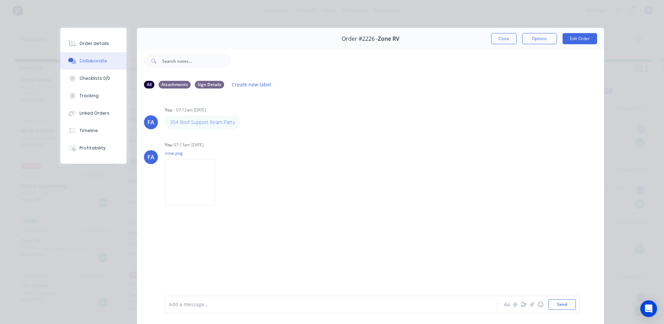
drag, startPoint x: 502, startPoint y: 35, endPoint x: 136, endPoint y: 161, distance: 387.5
click at [502, 35] on button "Close" at bounding box center [503, 38] width 25 height 11
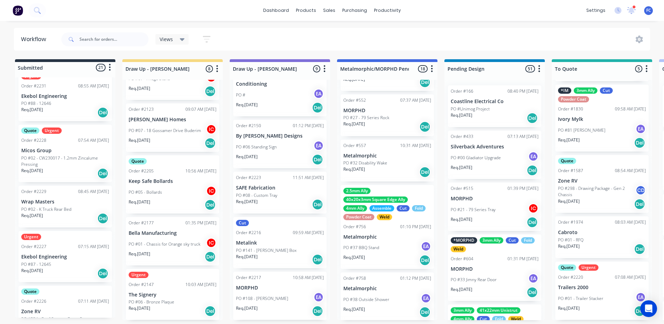
scroll to position [481, 0]
click at [46, 209] on p "PO #02 - K Truck Rear Bed" at bounding box center [46, 208] width 50 height 6
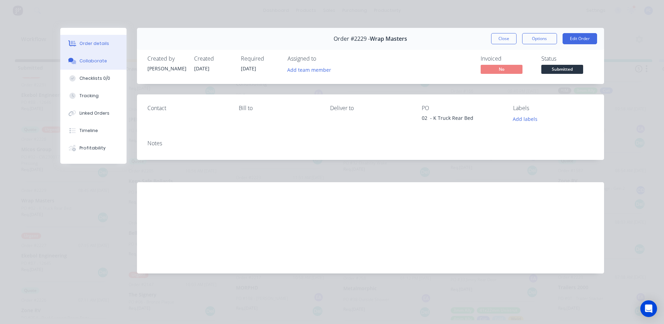
click at [80, 58] on div "Collaborate" at bounding box center [94, 61] width 28 height 6
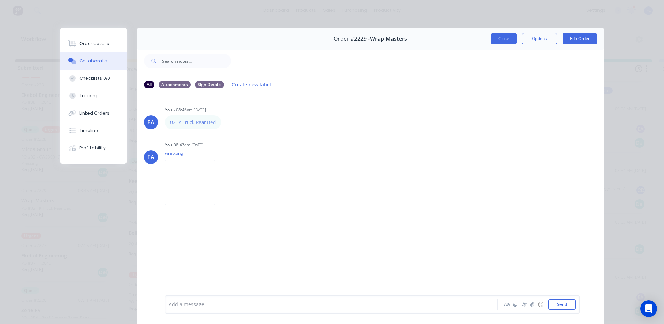
click at [506, 40] on button "Close" at bounding box center [503, 38] width 25 height 11
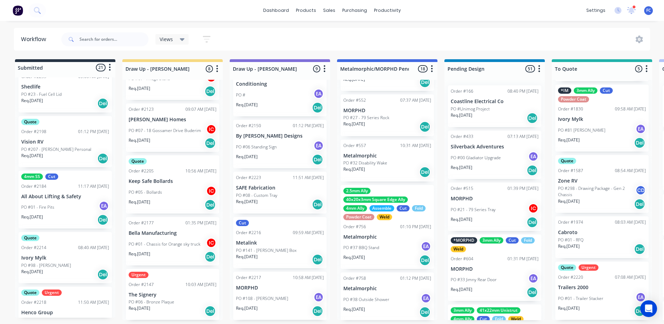
scroll to position [98, 0]
click at [58, 194] on div "4mm SS Cut Order #2184 11:17 AM [DATE] All About Lifting & Safety PO #01 - Fire…" at bounding box center [64, 202] width 93 height 58
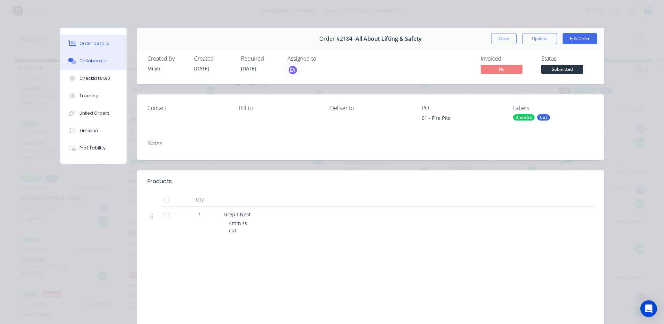
click at [86, 55] on button "Collaborate" at bounding box center [93, 60] width 66 height 17
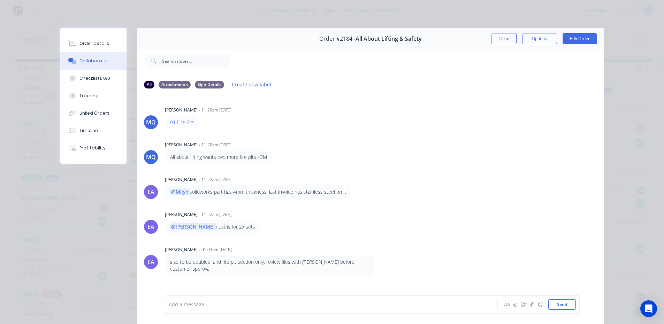
drag, startPoint x: 187, startPoint y: 124, endPoint x: 304, endPoint y: 72, distance: 128.0
click at [304, 72] on div at bounding box center [417, 61] width 373 height 28
click at [502, 44] on div "Order #2184 - All About Lifting & Safety Close Options Edit Order" at bounding box center [370, 39] width 467 height 22
click at [503, 41] on button "Close" at bounding box center [503, 38] width 25 height 11
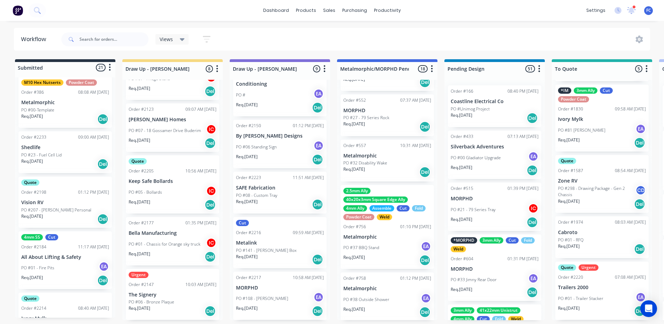
scroll to position [28, 0]
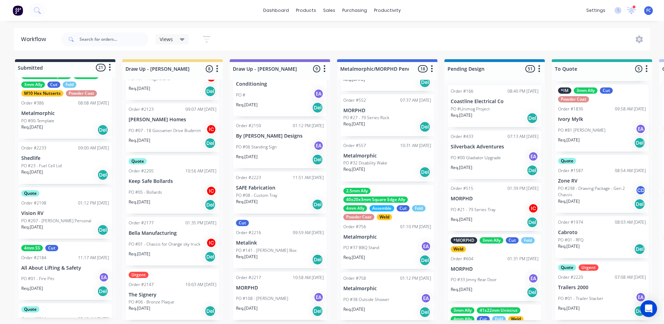
click at [77, 158] on p "Shedlife" at bounding box center [65, 159] width 88 height 6
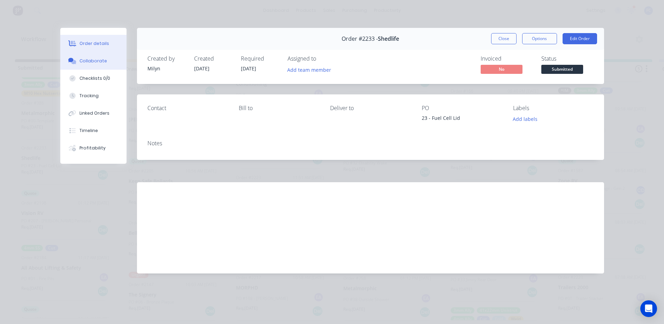
drag, startPoint x: 90, startPoint y: 72, endPoint x: 90, endPoint y: 64, distance: 8.0
click at [90, 71] on button "Checklists 0/0" at bounding box center [93, 78] width 66 height 17
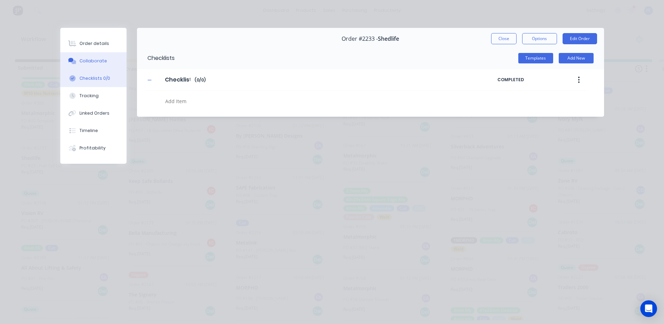
type textarea "x"
click at [90, 64] on div "Collaborate" at bounding box center [94, 61] width 28 height 6
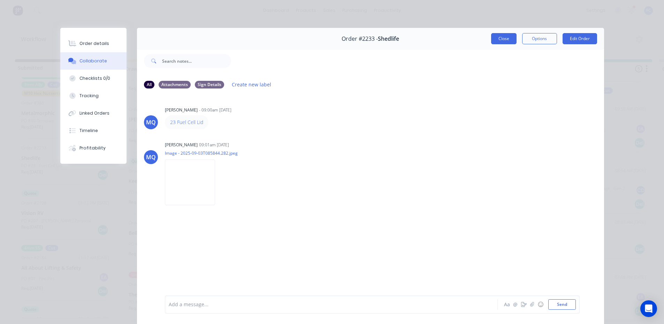
drag, startPoint x: 195, startPoint y: 121, endPoint x: 493, endPoint y: 36, distance: 310.2
click at [493, 36] on button "Close" at bounding box center [503, 38] width 25 height 11
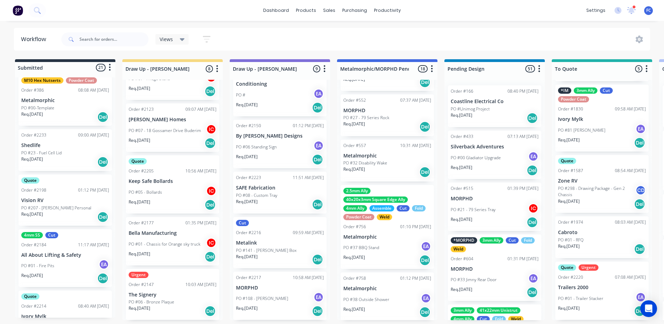
scroll to position [63, 0]
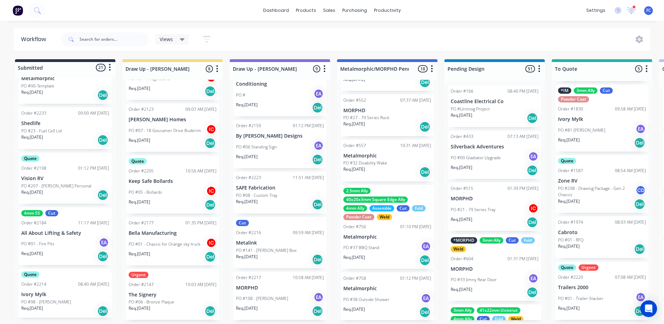
click at [66, 176] on p "Vision RV" at bounding box center [65, 179] width 88 height 6
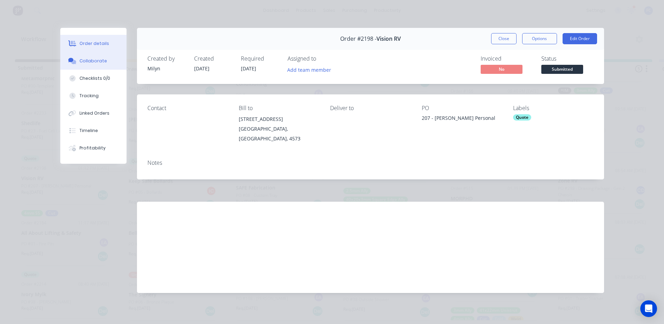
click at [89, 56] on button "Collaborate" at bounding box center [93, 60] width 66 height 17
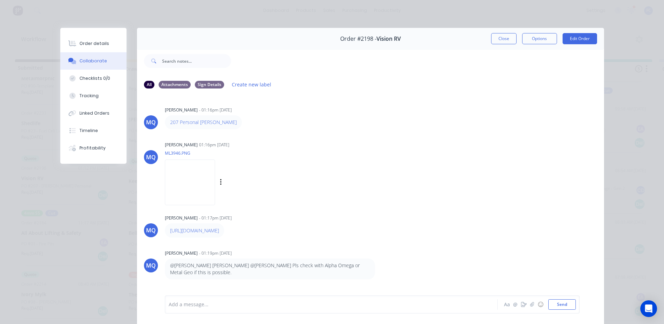
drag, startPoint x: 182, startPoint y: 125, endPoint x: 419, endPoint y: 202, distance: 248.6
click at [419, 202] on div "MQ [PERSON_NAME] 01:16pm [DATE] ML3946.PNG Labels Download" at bounding box center [370, 171] width 467 height 63
click at [202, 173] on img at bounding box center [190, 183] width 50 height 46
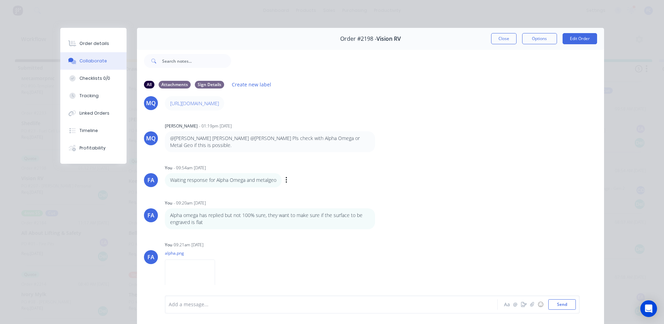
scroll to position [129, 0]
click at [506, 37] on button "Close" at bounding box center [503, 38] width 25 height 11
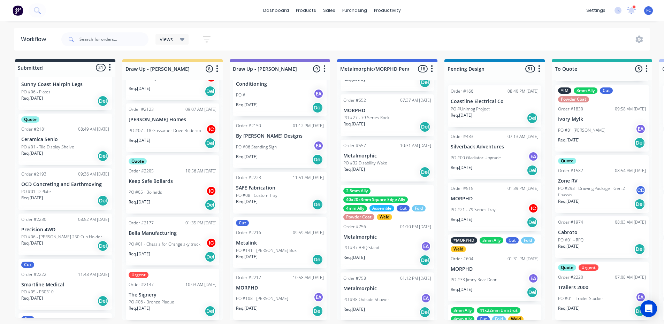
scroll to position [795, 0]
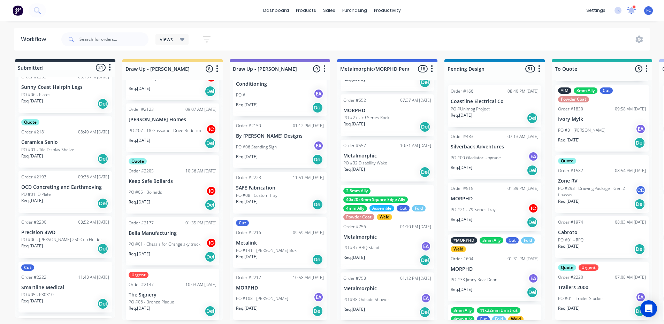
click at [632, 8] on icon at bounding box center [631, 10] width 7 height 6
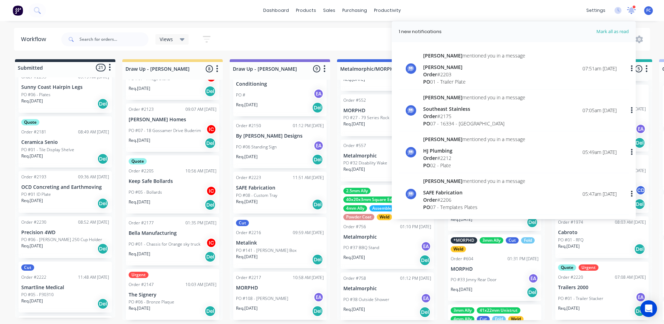
click at [632, 8] on icon at bounding box center [631, 10] width 7 height 6
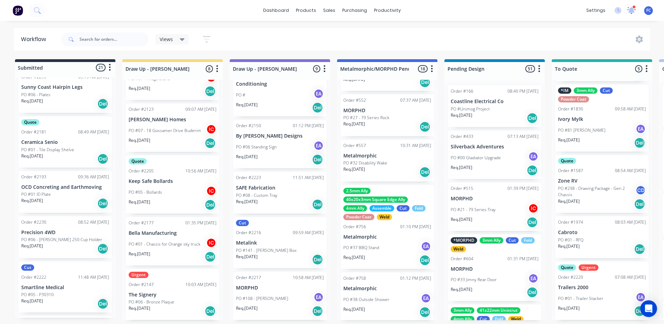
click at [629, 9] on icon at bounding box center [631, 10] width 9 height 7
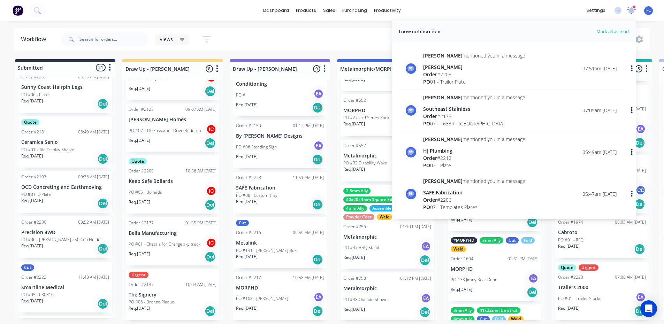
click at [629, 9] on icon at bounding box center [631, 10] width 9 height 7
